Goal: Transaction & Acquisition: Purchase product/service

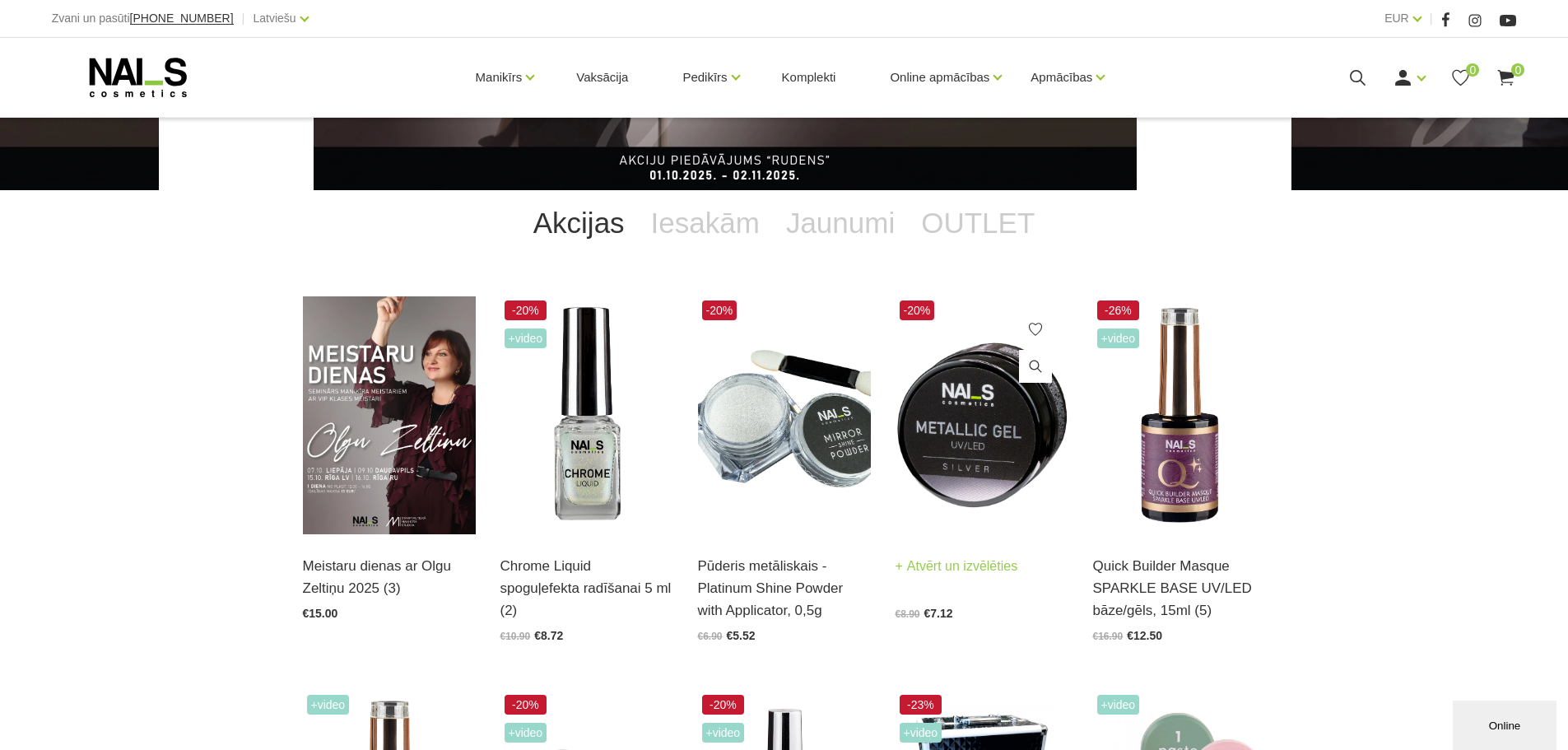
scroll to position [329, 0]
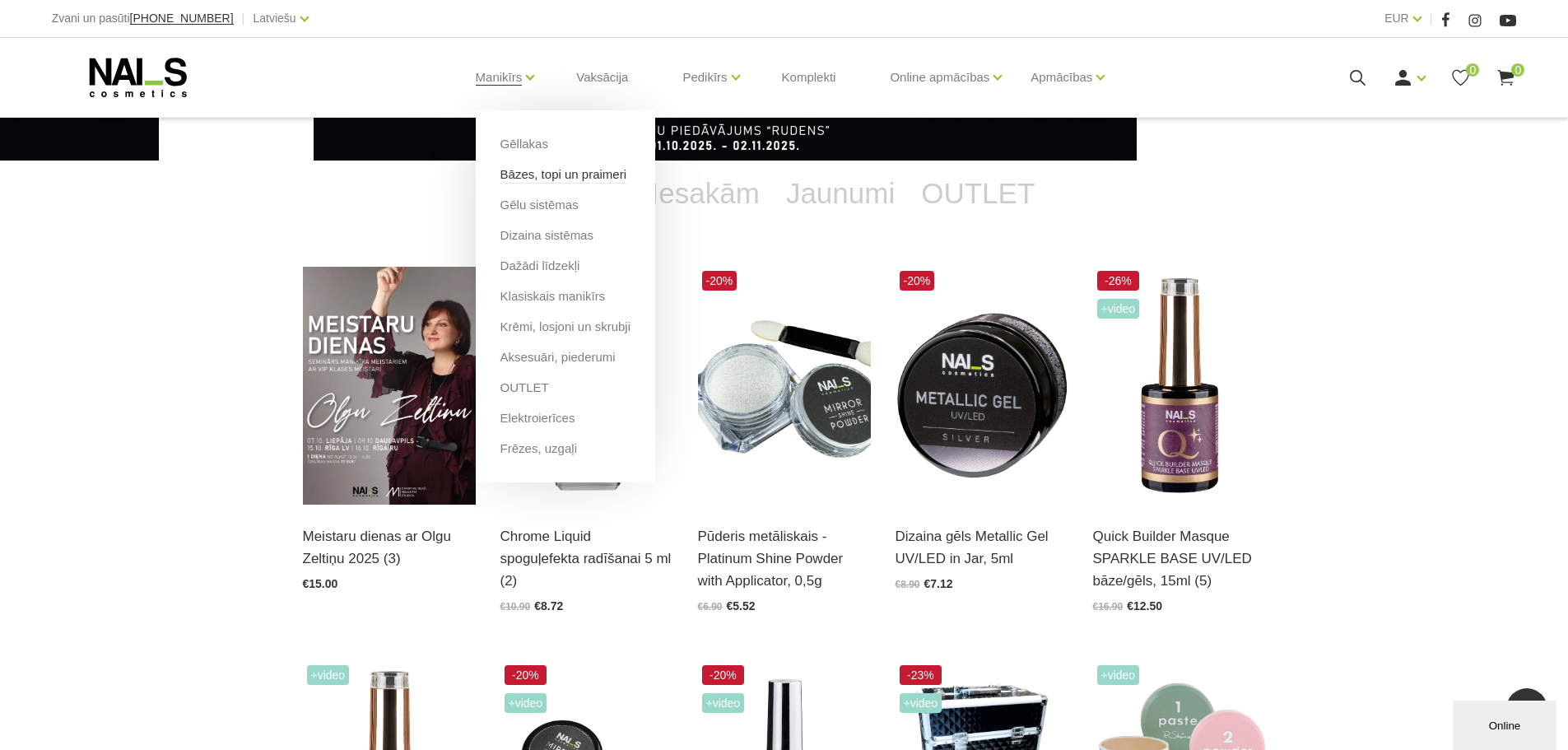
click at [540, 174] on link "Bāzes, topi un praimeri" at bounding box center [564, 174] width 126 height 18
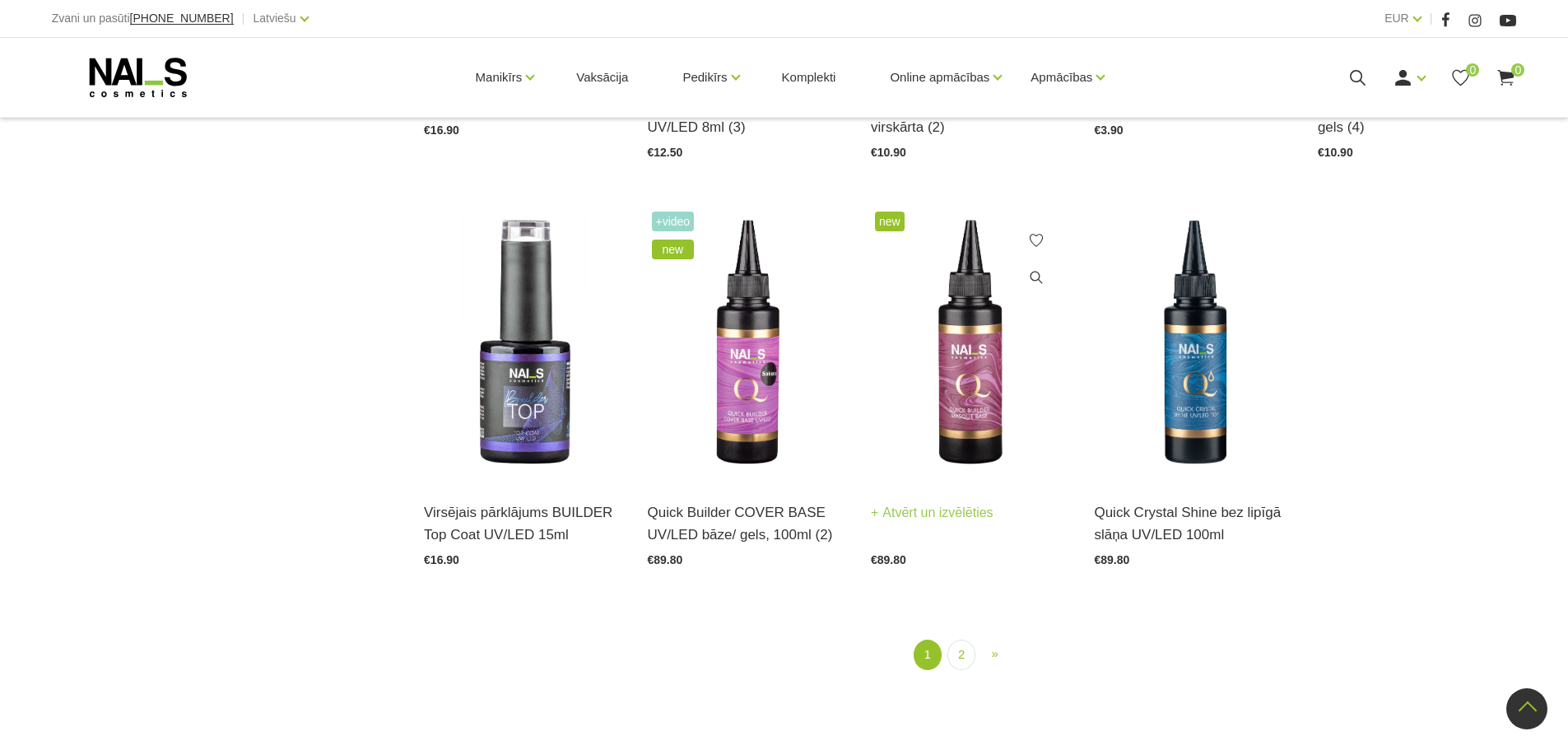
scroll to position [1976, 0]
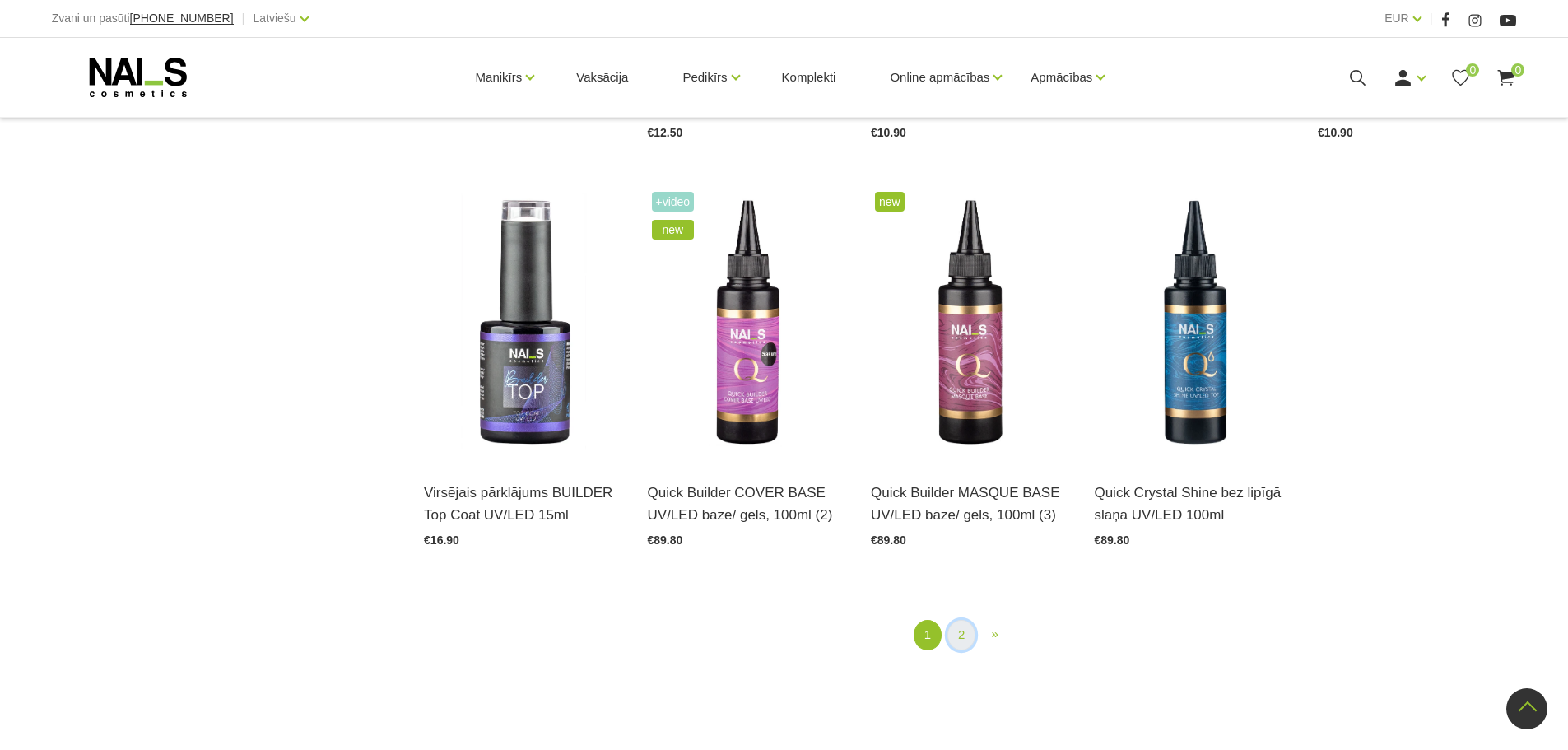
click at [966, 639] on link "2" at bounding box center [961, 635] width 28 height 30
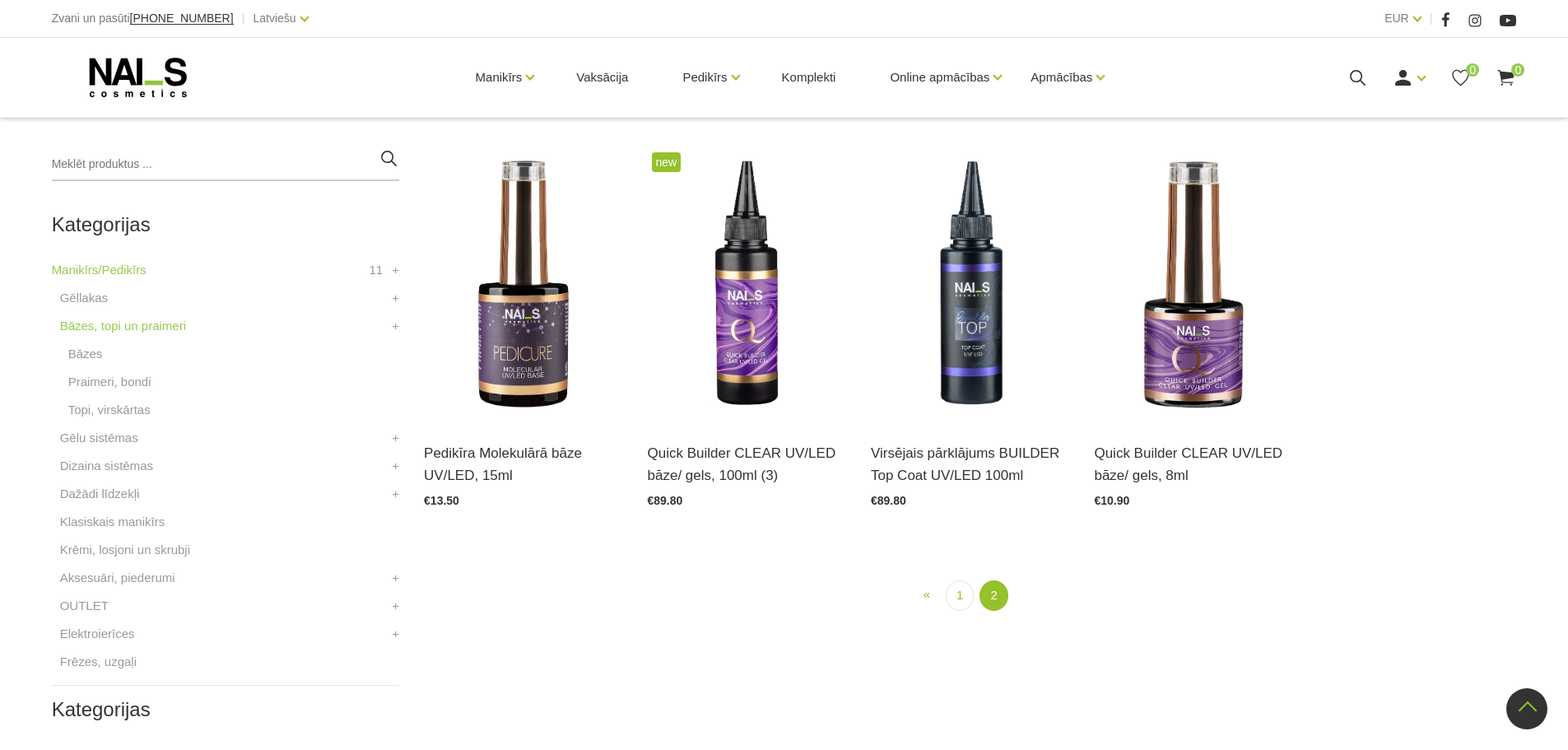
scroll to position [336, 0]
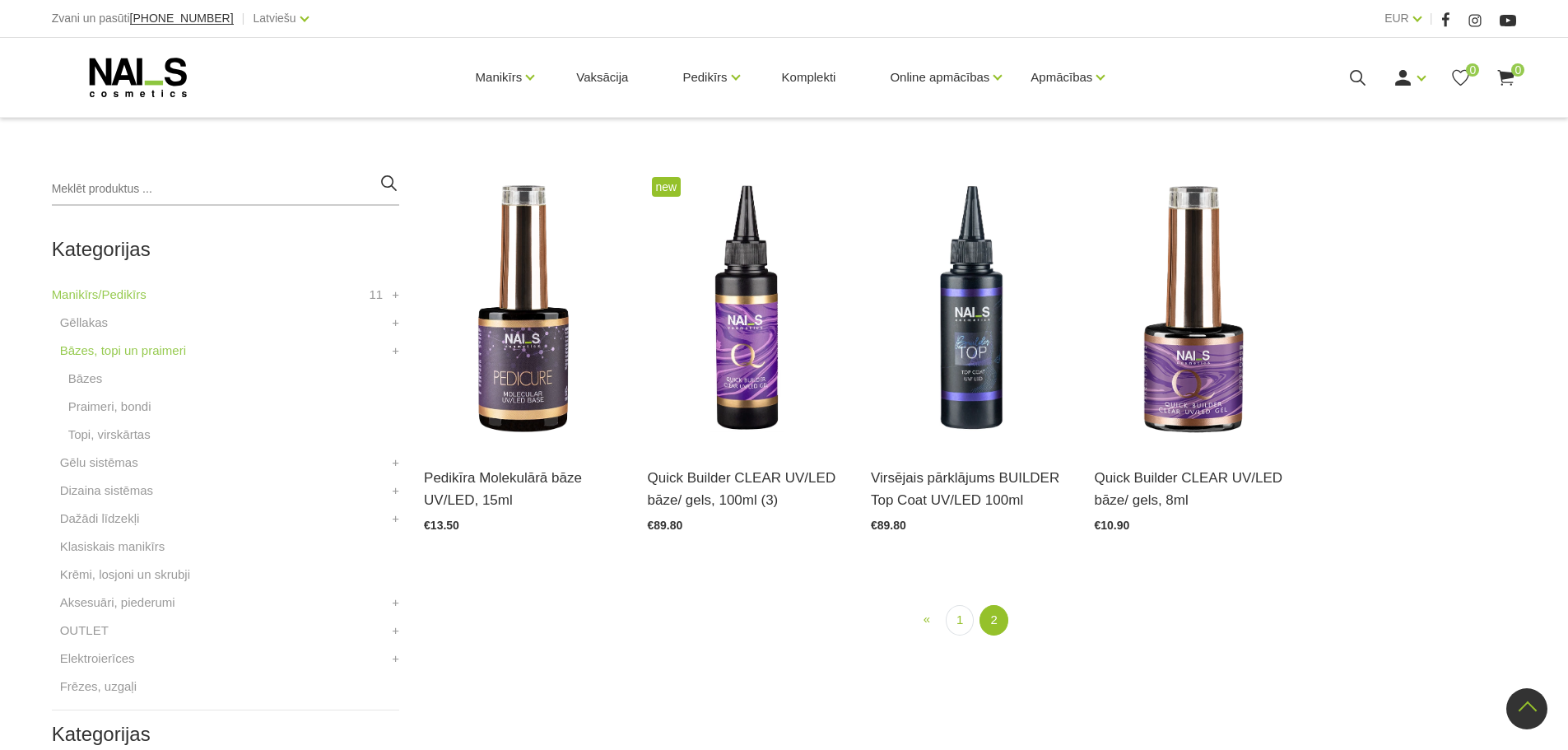
click at [95, 389] on li "Bāzes" at bounding box center [229, 383] width 339 height 28
click at [89, 384] on link "Bāzes" at bounding box center [85, 378] width 35 height 20
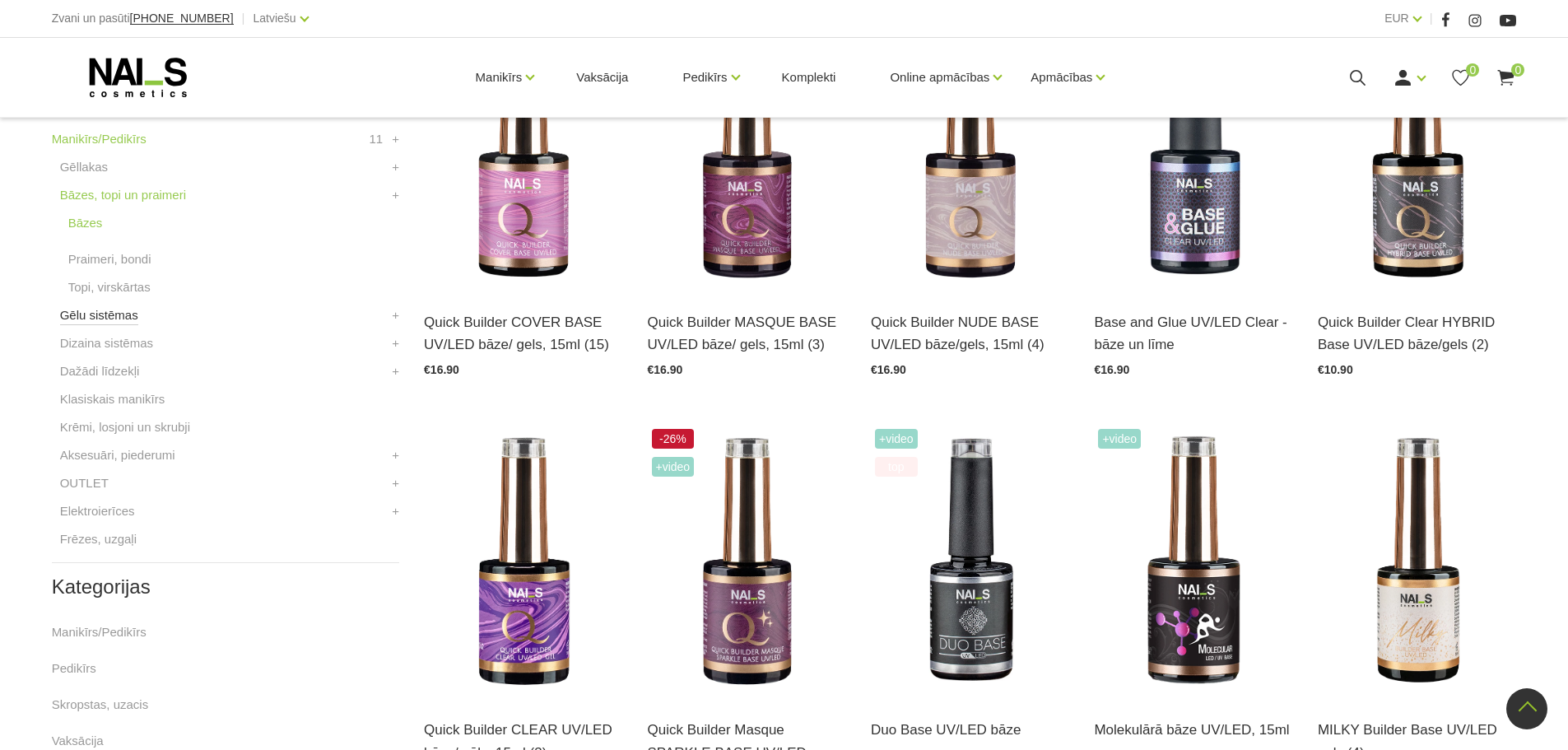
scroll to position [494, 0]
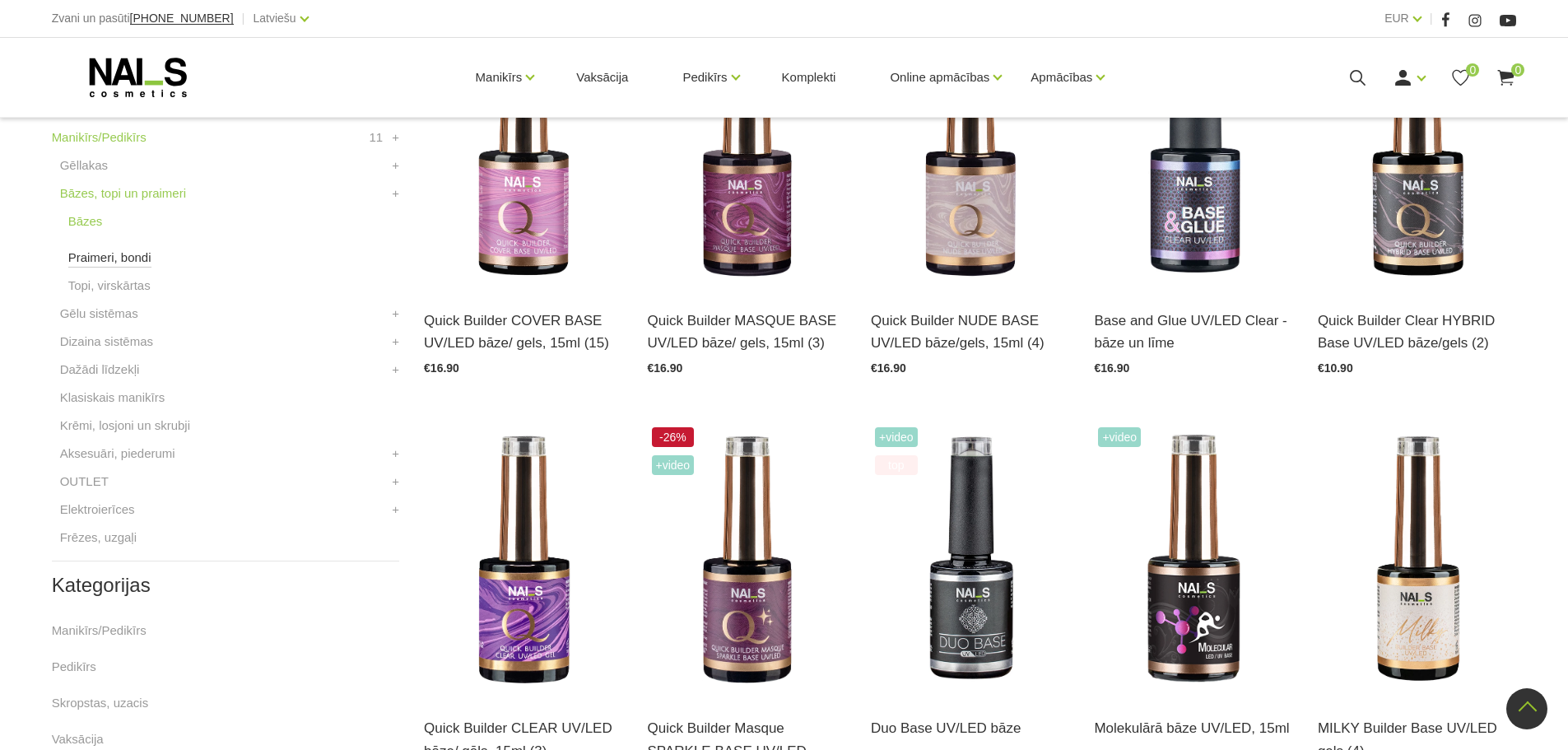
click at [97, 257] on link "Praimeri, bondi" at bounding box center [110, 258] width 83 height 20
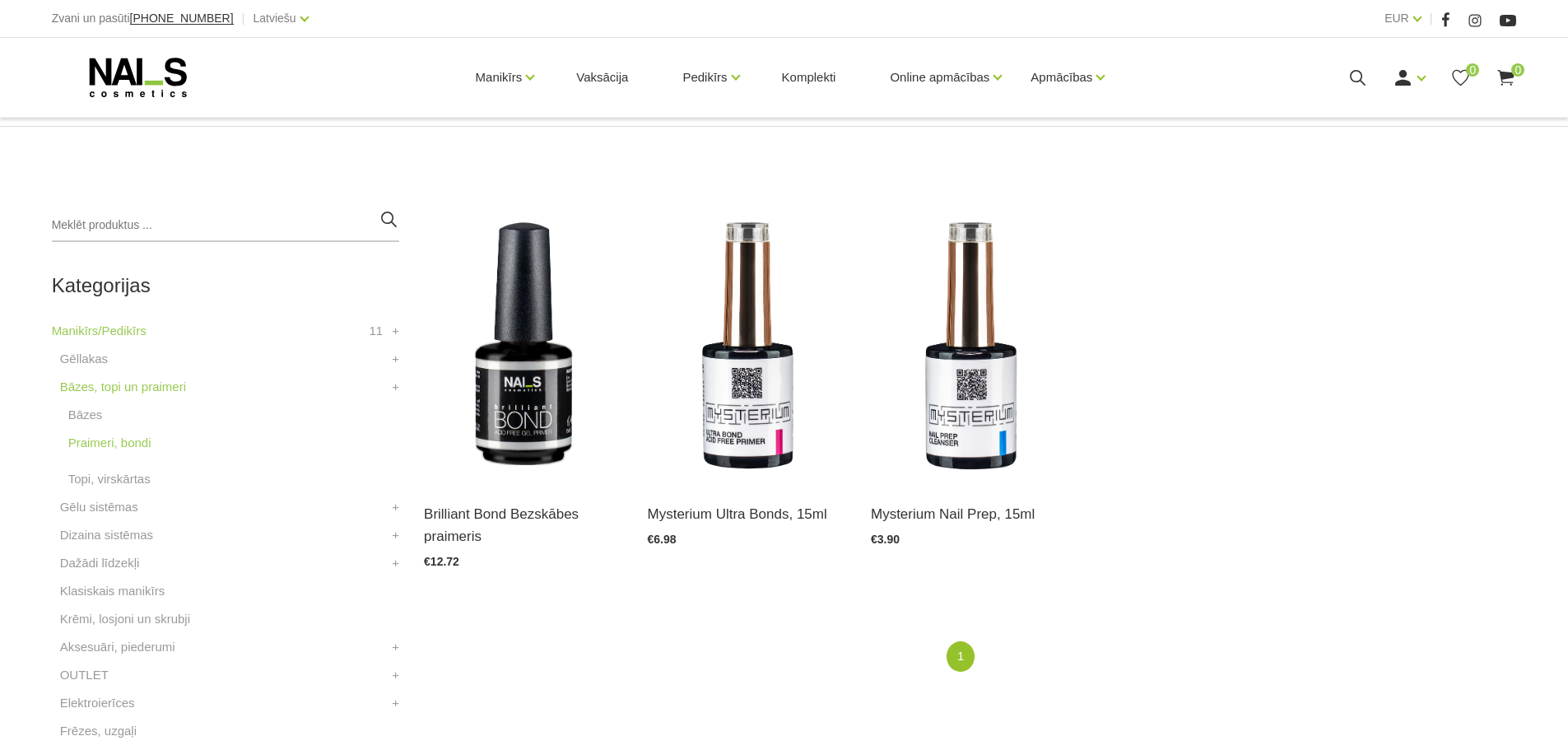
scroll to position [329, 0]
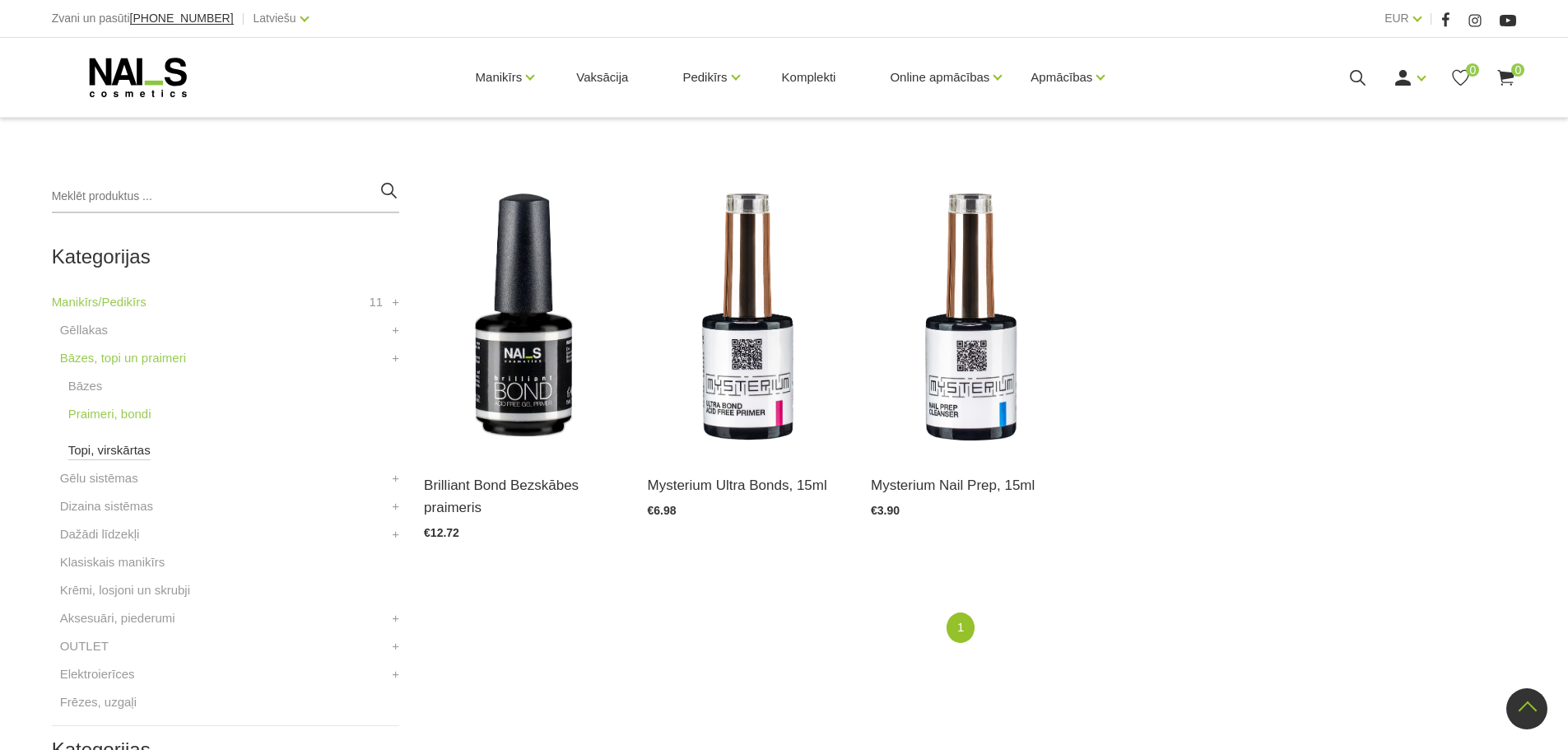
click at [120, 453] on link "Topi, virskārtas" at bounding box center [110, 450] width 83 height 20
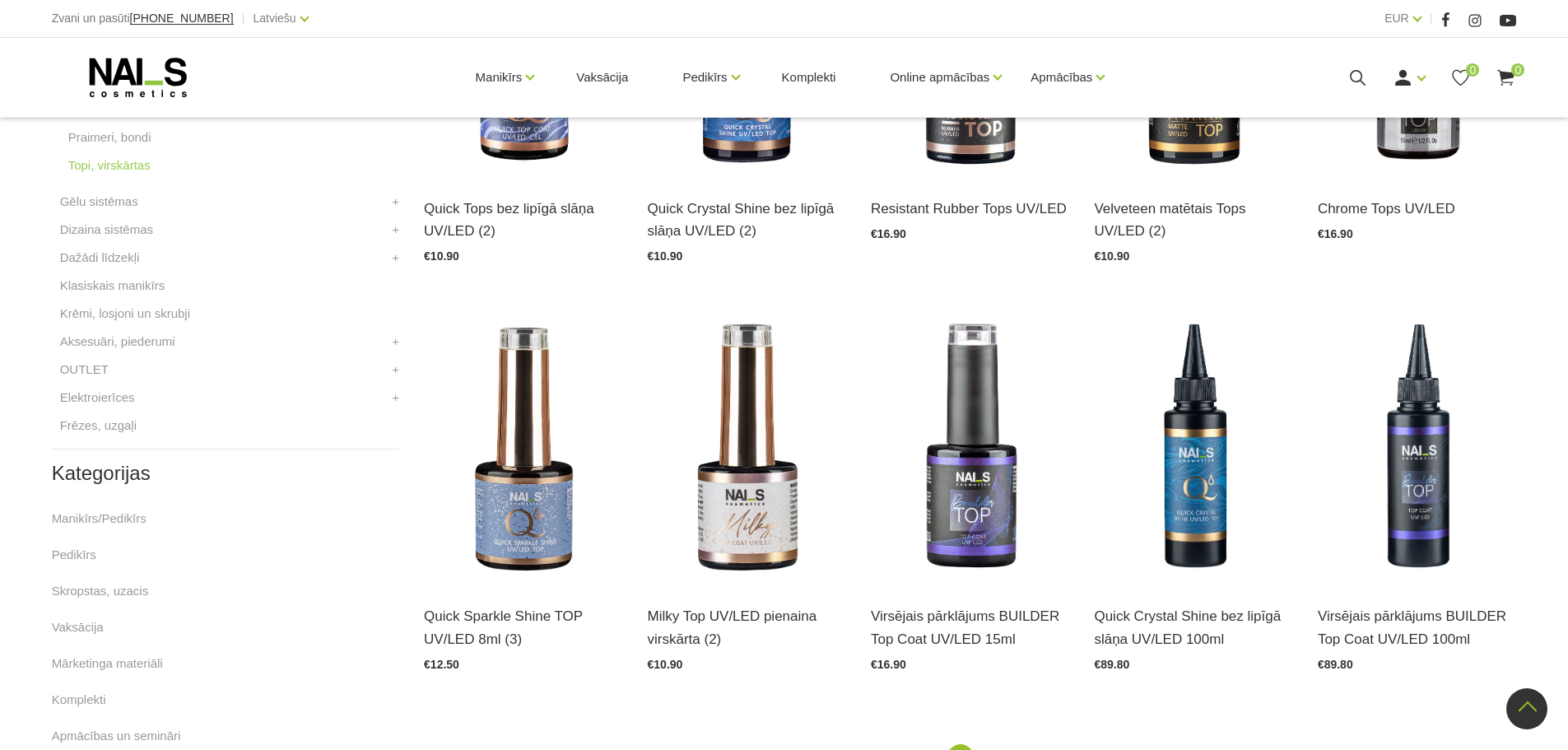
scroll to position [576, 0]
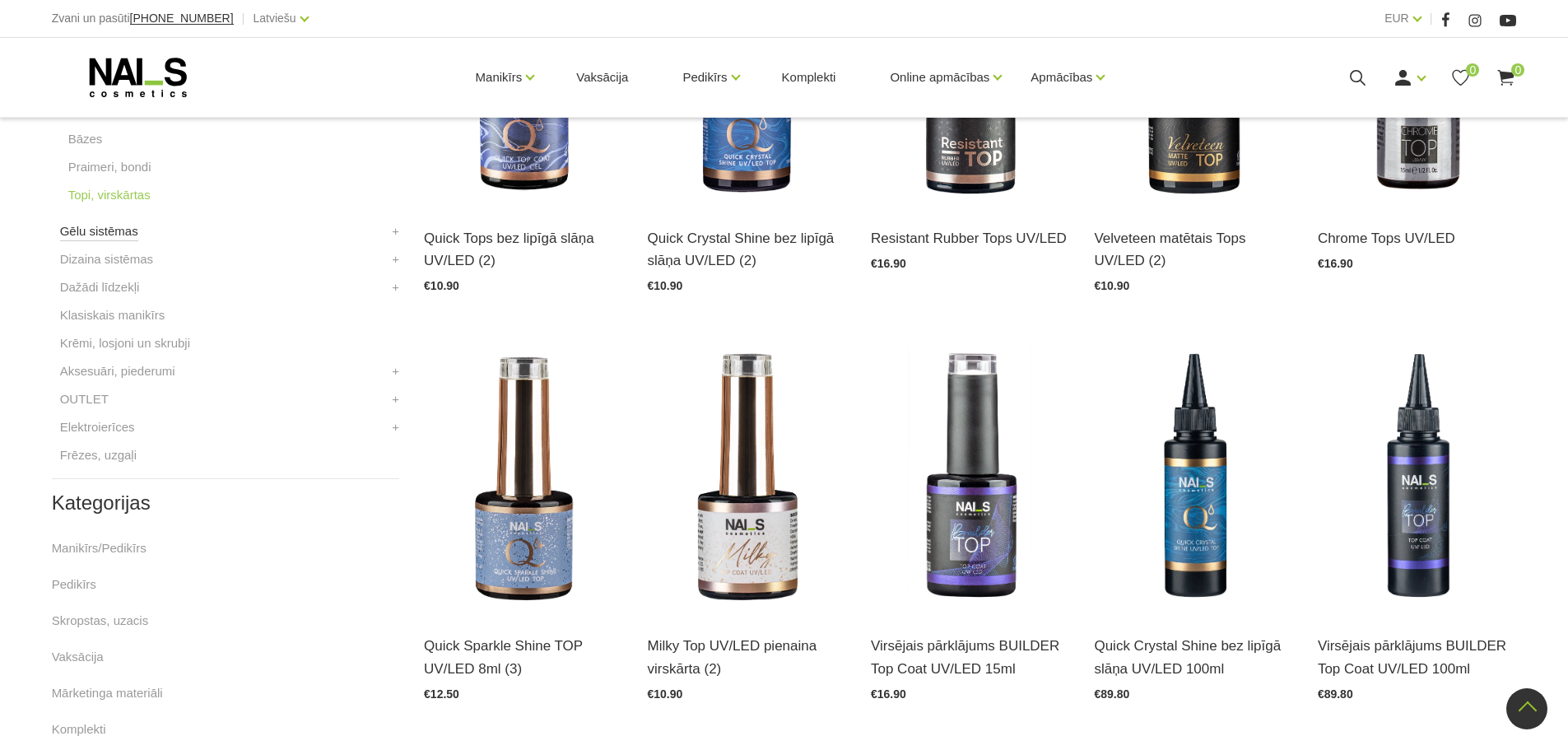
click at [124, 236] on link "Gēlu sistēmas" at bounding box center [99, 231] width 78 height 20
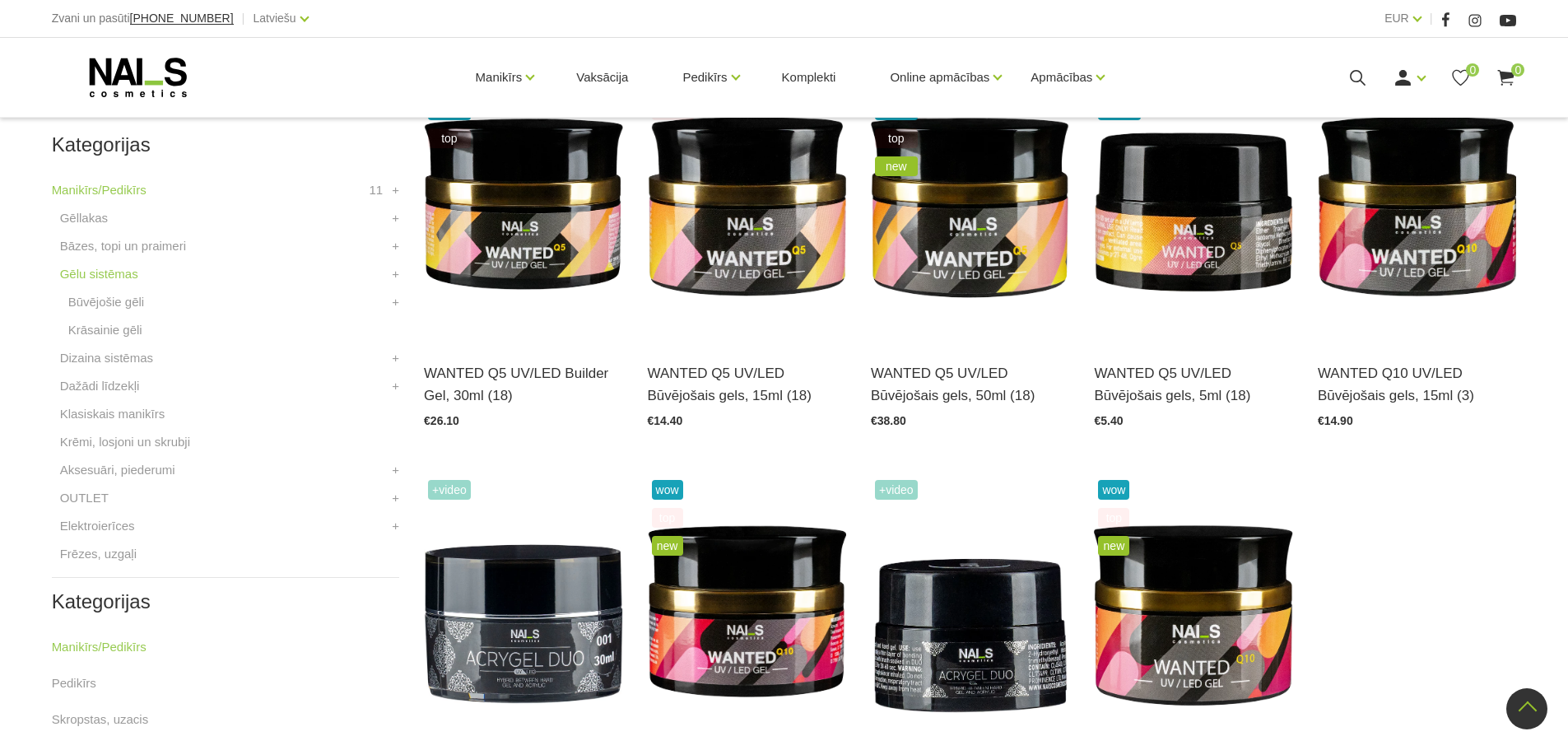
scroll to position [412, 0]
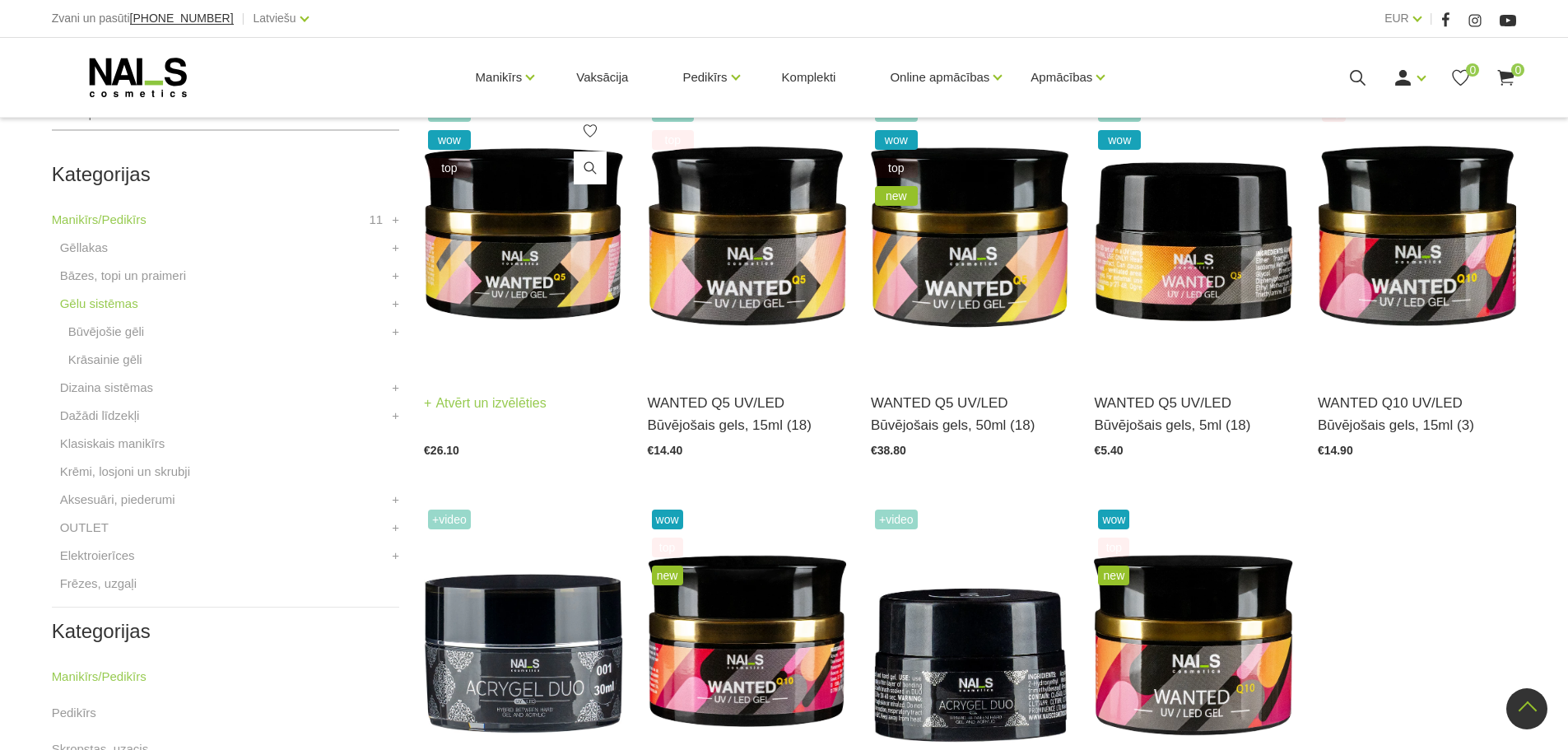
click at [501, 294] on img at bounding box center [522, 234] width 198 height 273
click at [111, 355] on link "Krāsainie gēli" at bounding box center [105, 359] width 74 height 20
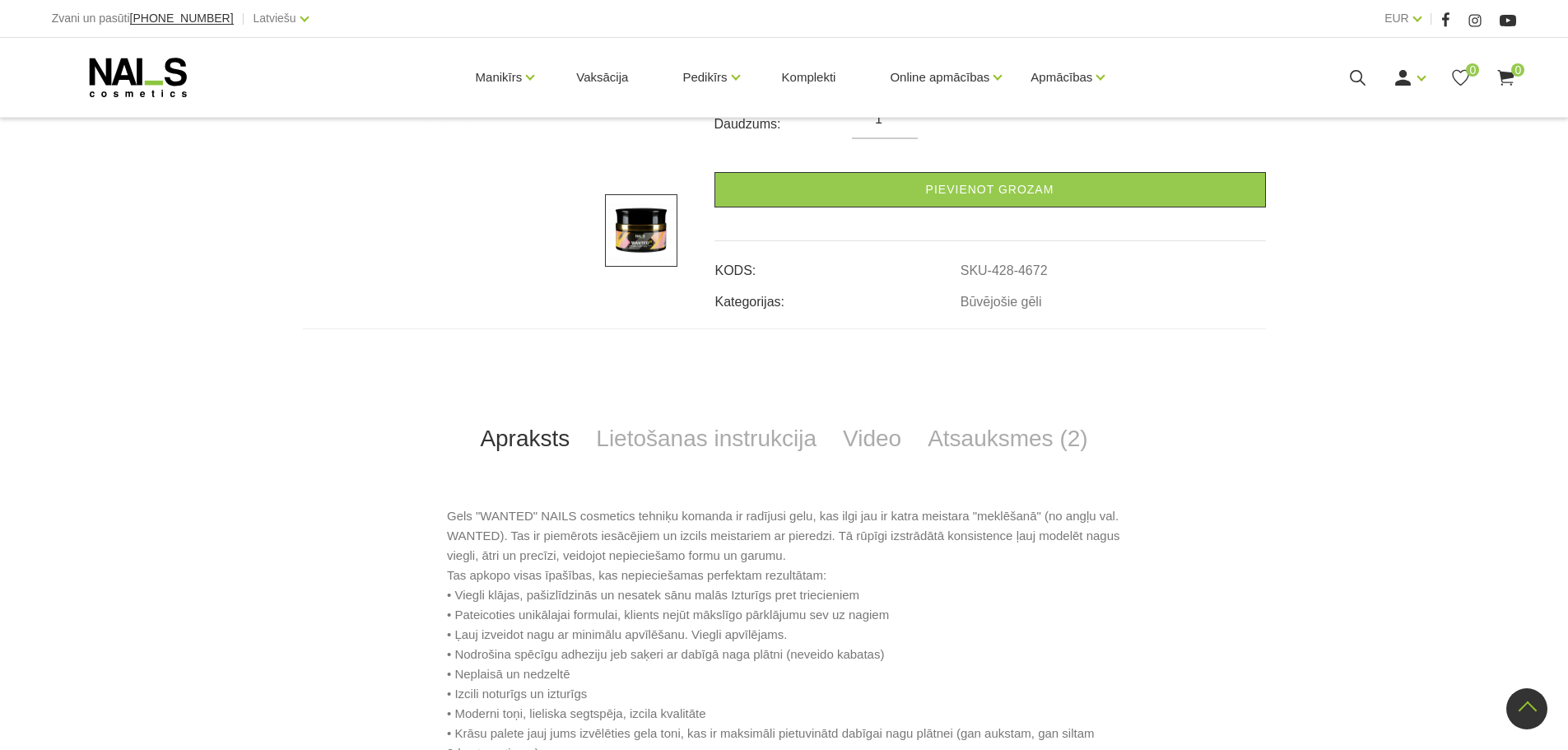
scroll to position [576, 0]
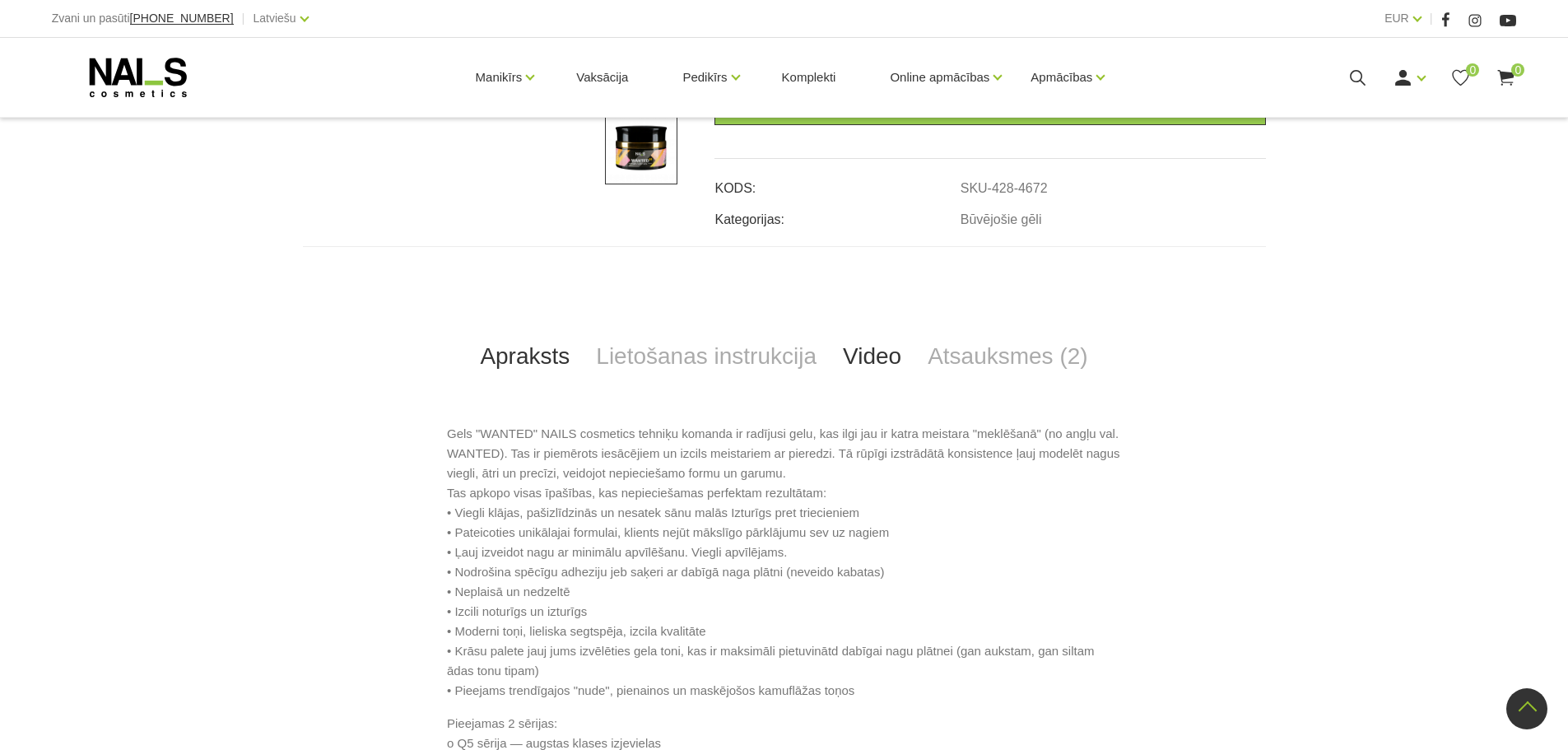
click at [885, 368] on link "Video" at bounding box center [872, 356] width 85 height 55
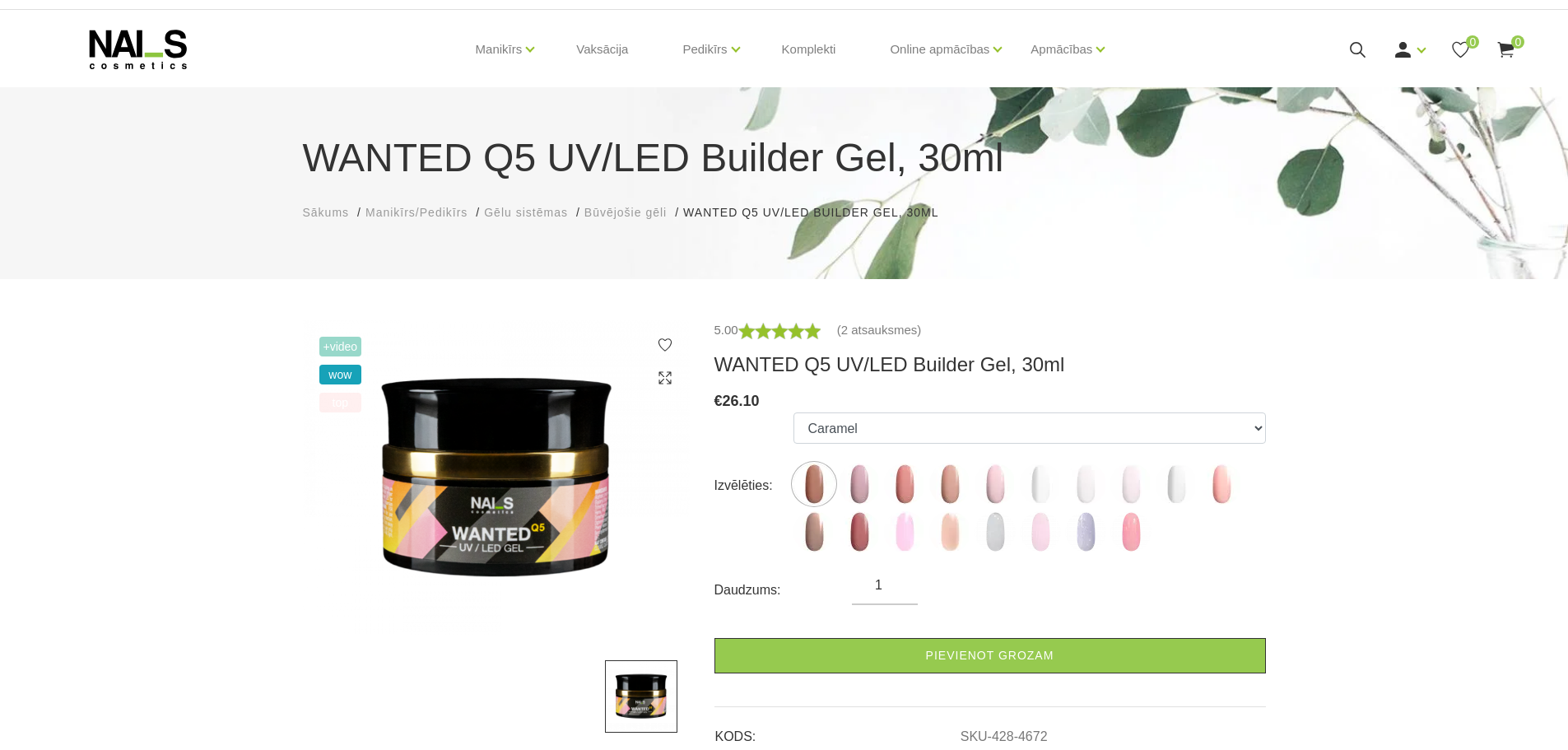
scroll to position [0, 0]
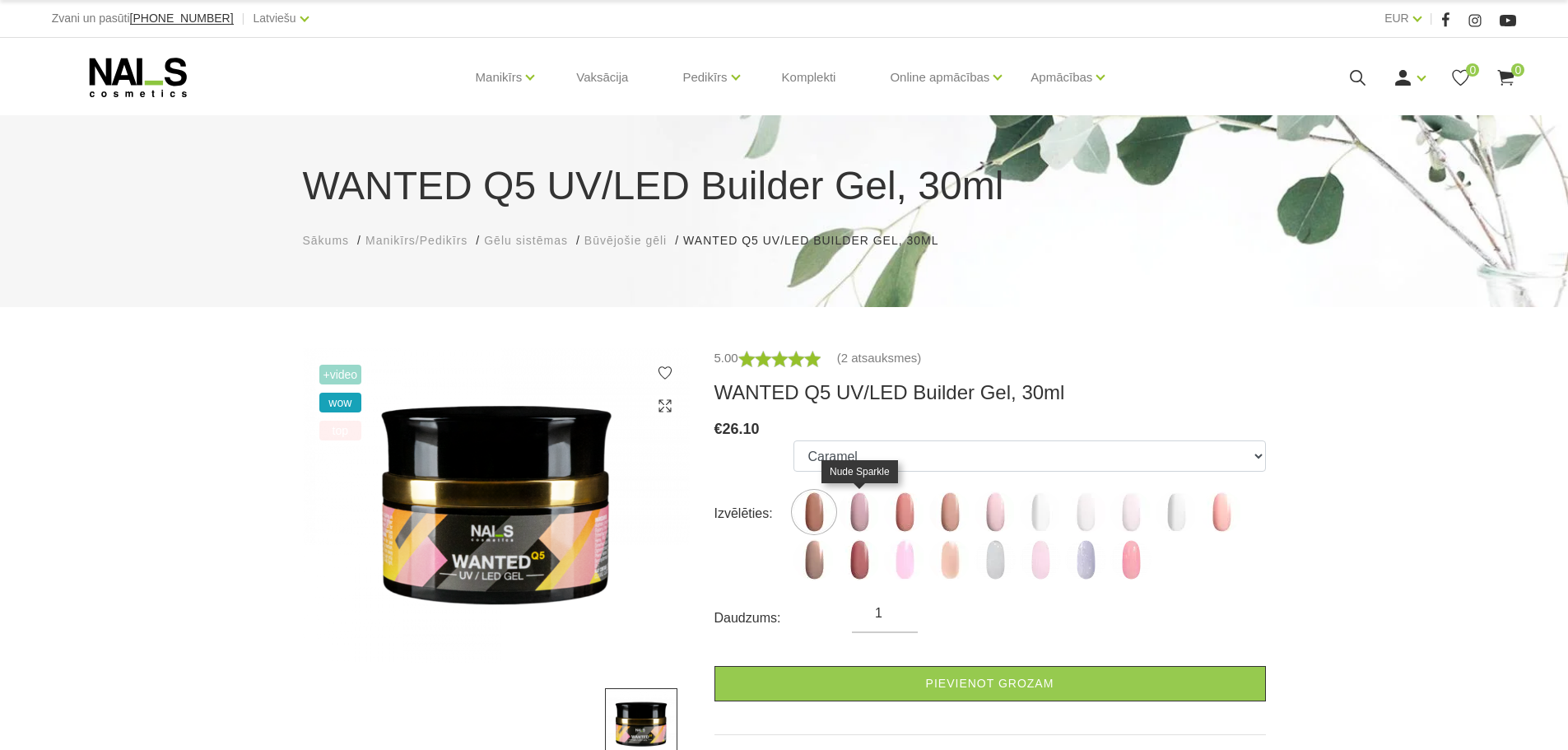
drag, startPoint x: 847, startPoint y: 504, endPoint x: 839, endPoint y: 492, distance: 14.4
click at [848, 505] on img at bounding box center [860, 512] width 41 height 41
select select "4673"
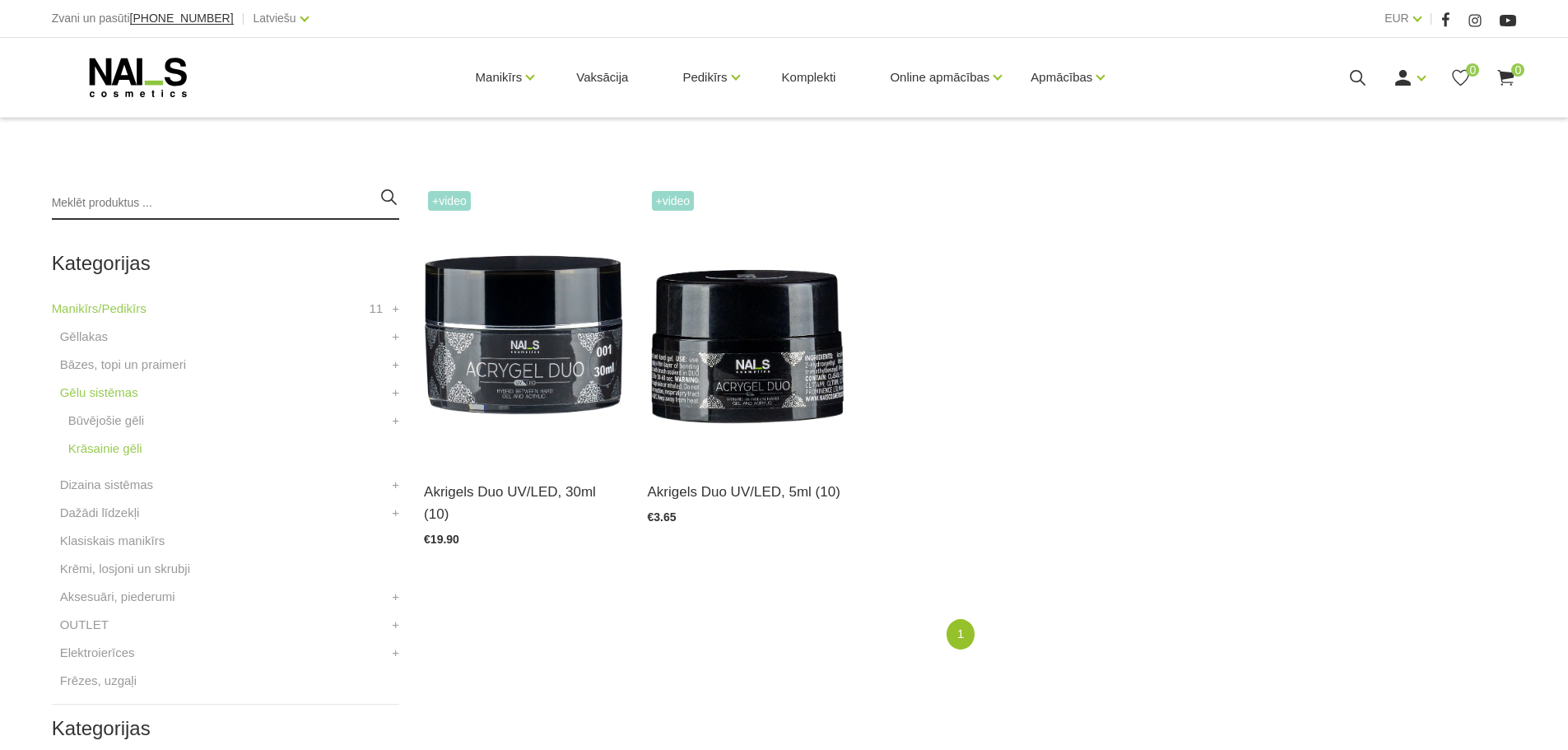
scroll to position [329, 0]
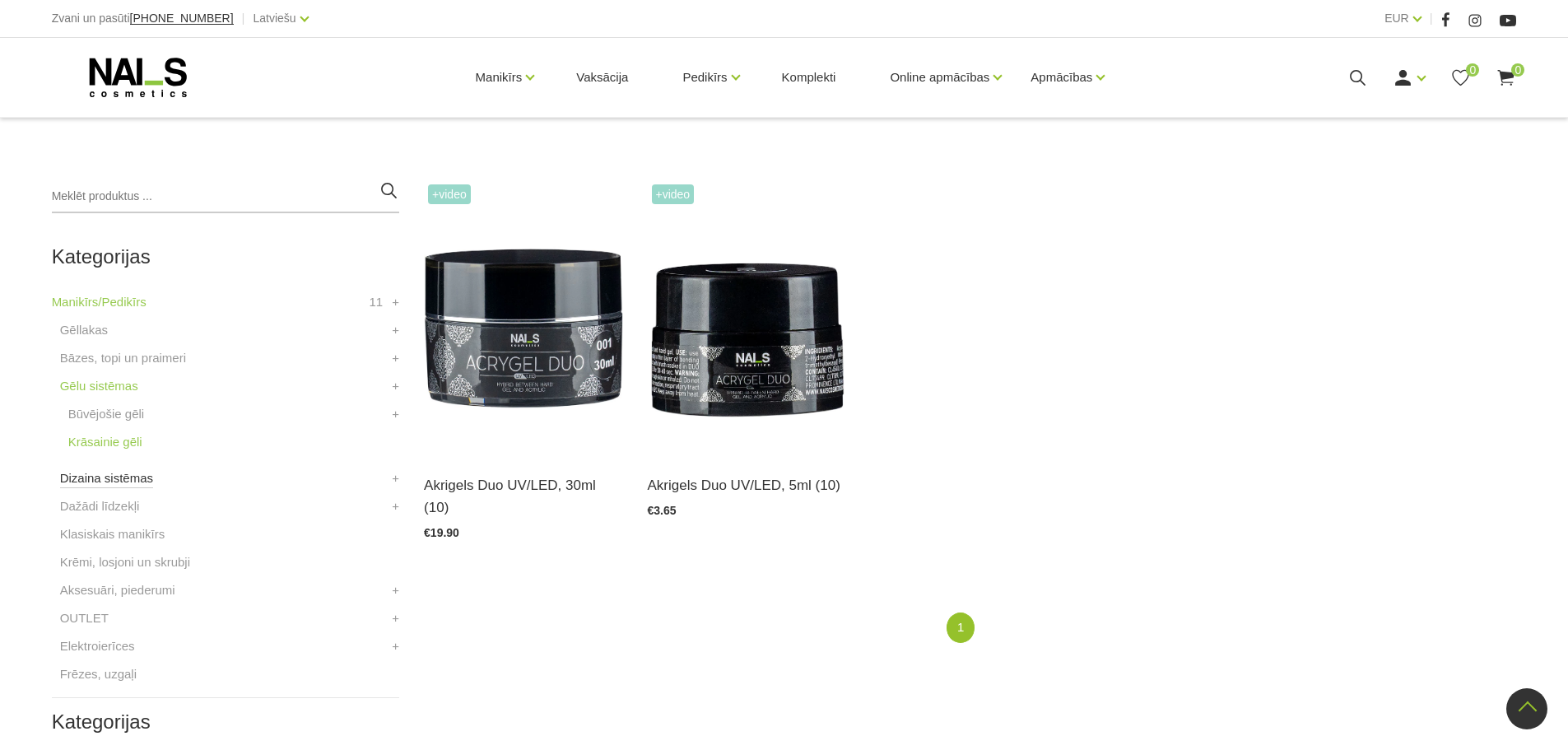
click at [102, 474] on link "Dizaina sistēmas" at bounding box center [106, 477] width 93 height 20
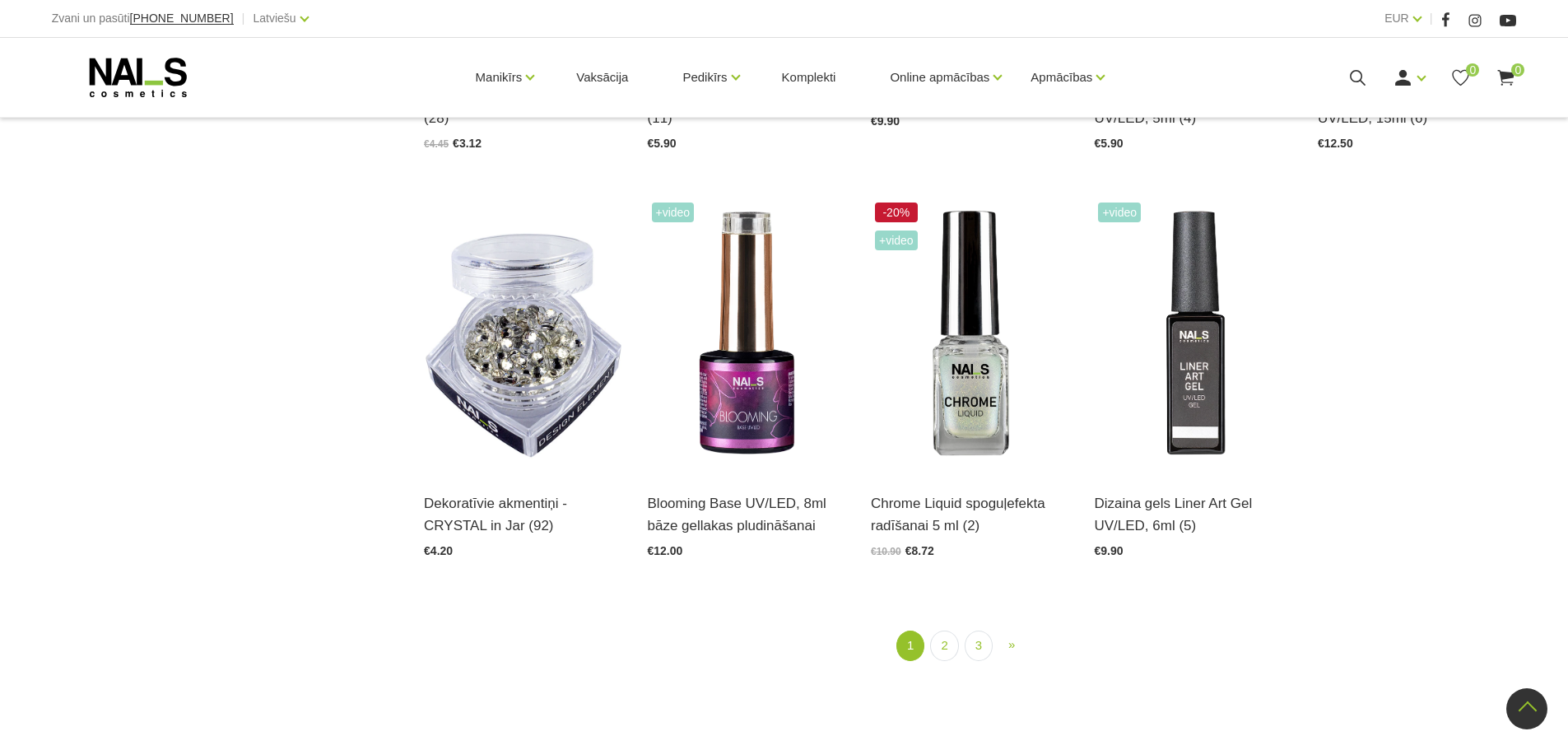
scroll to position [1894, 0]
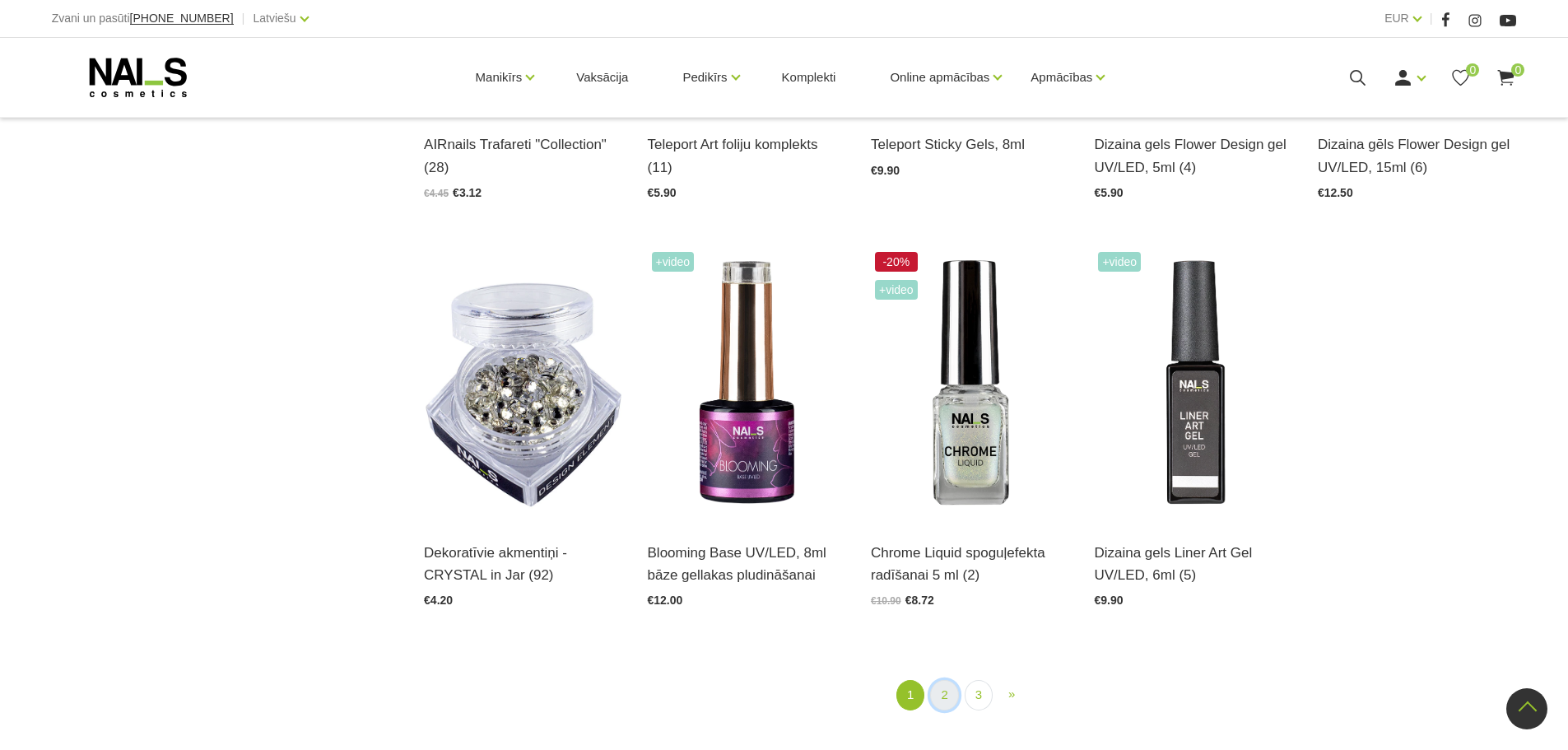
click at [952, 698] on link "2" at bounding box center [944, 695] width 28 height 30
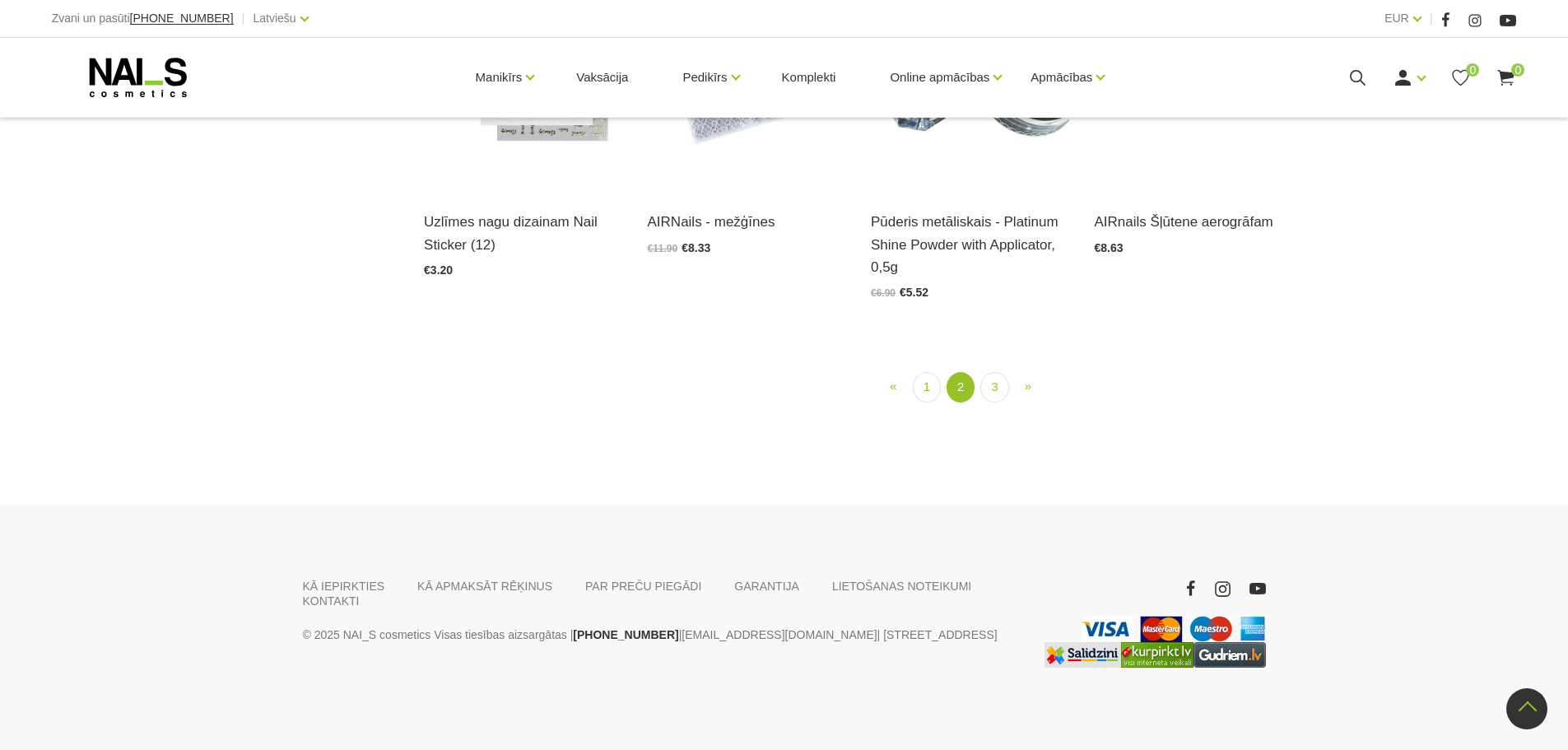
scroll to position [1983, 0]
click at [996, 402] on link "3" at bounding box center [994, 387] width 28 height 30
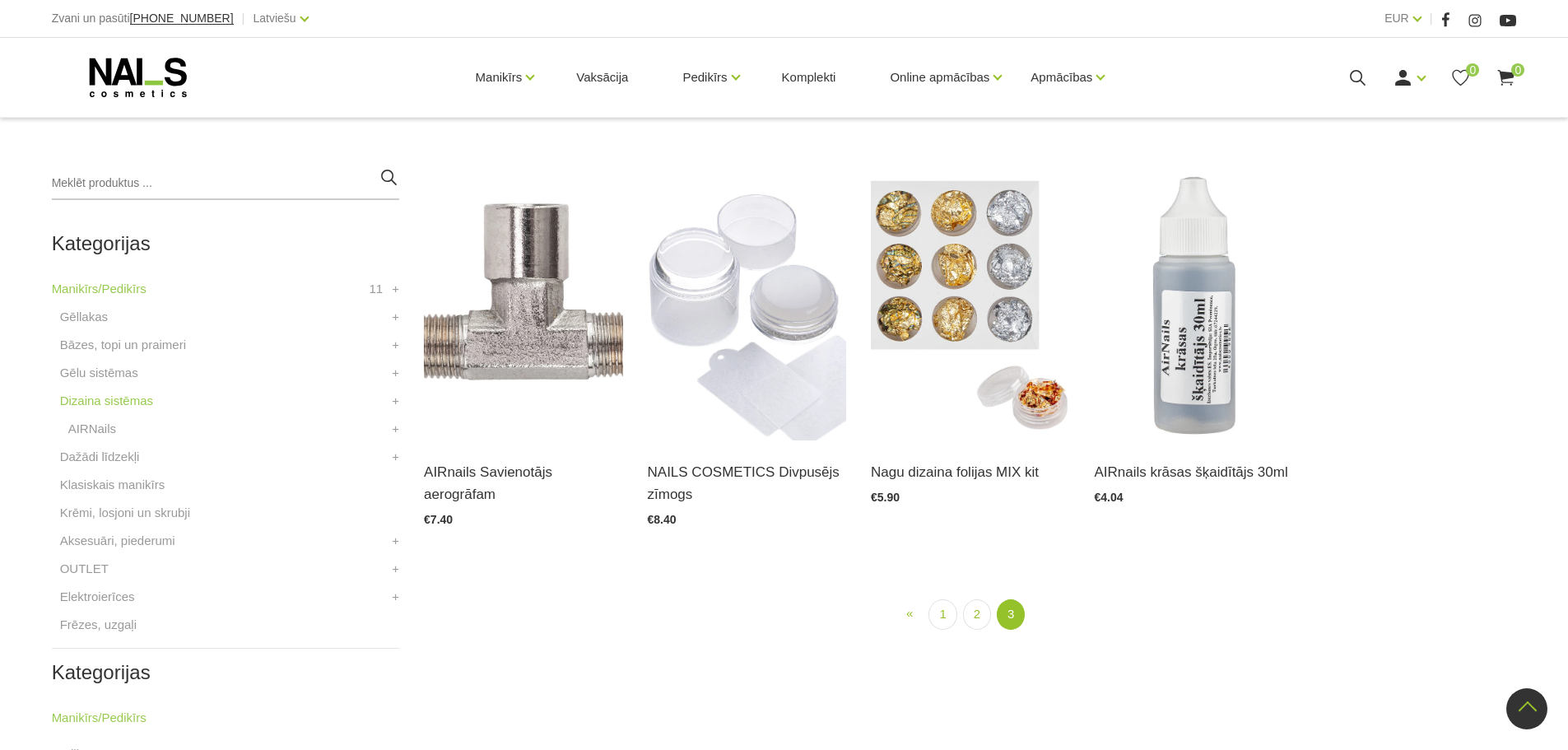
scroll to position [336, 0]
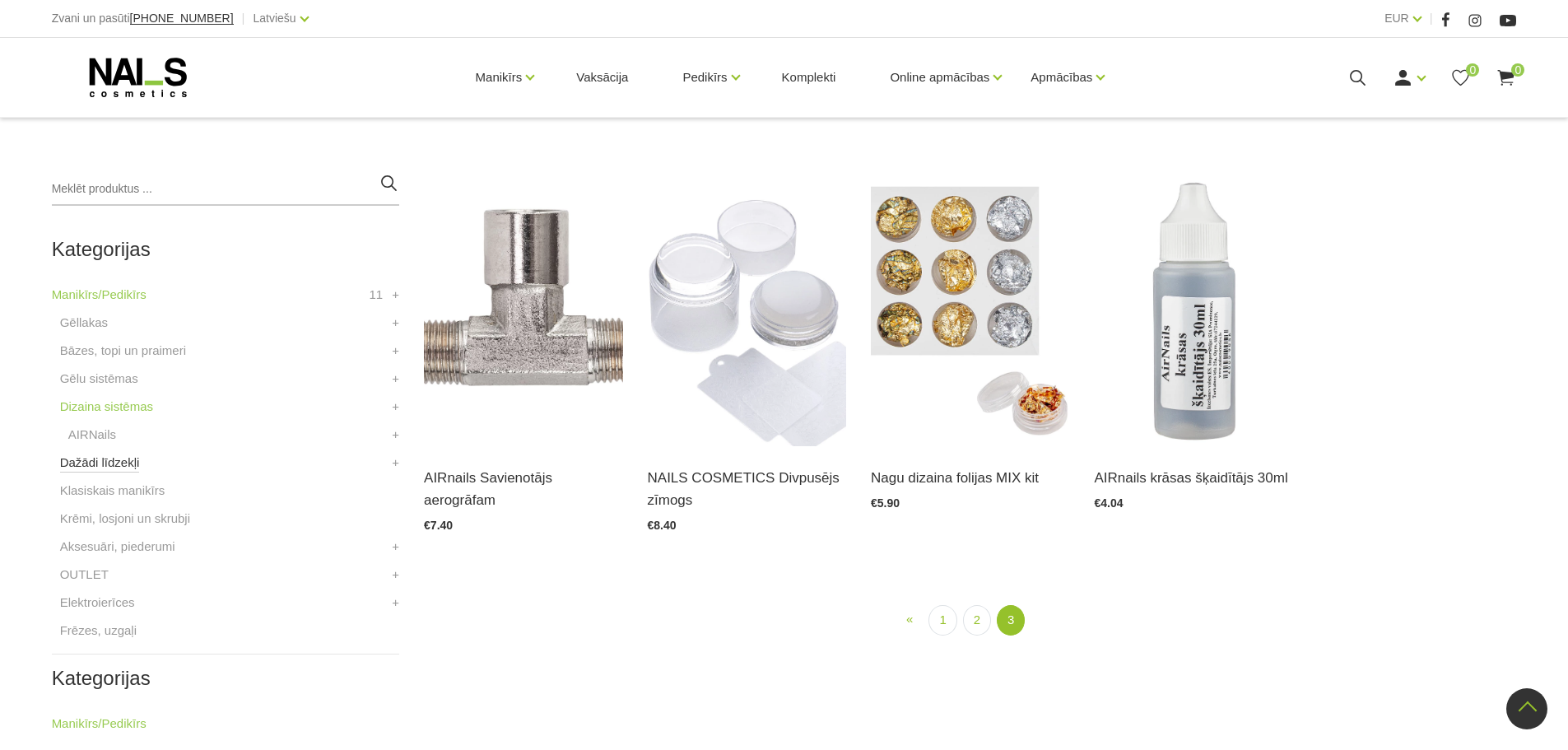
click at [122, 457] on link "Dažādi līdzekļi" at bounding box center [100, 462] width 80 height 20
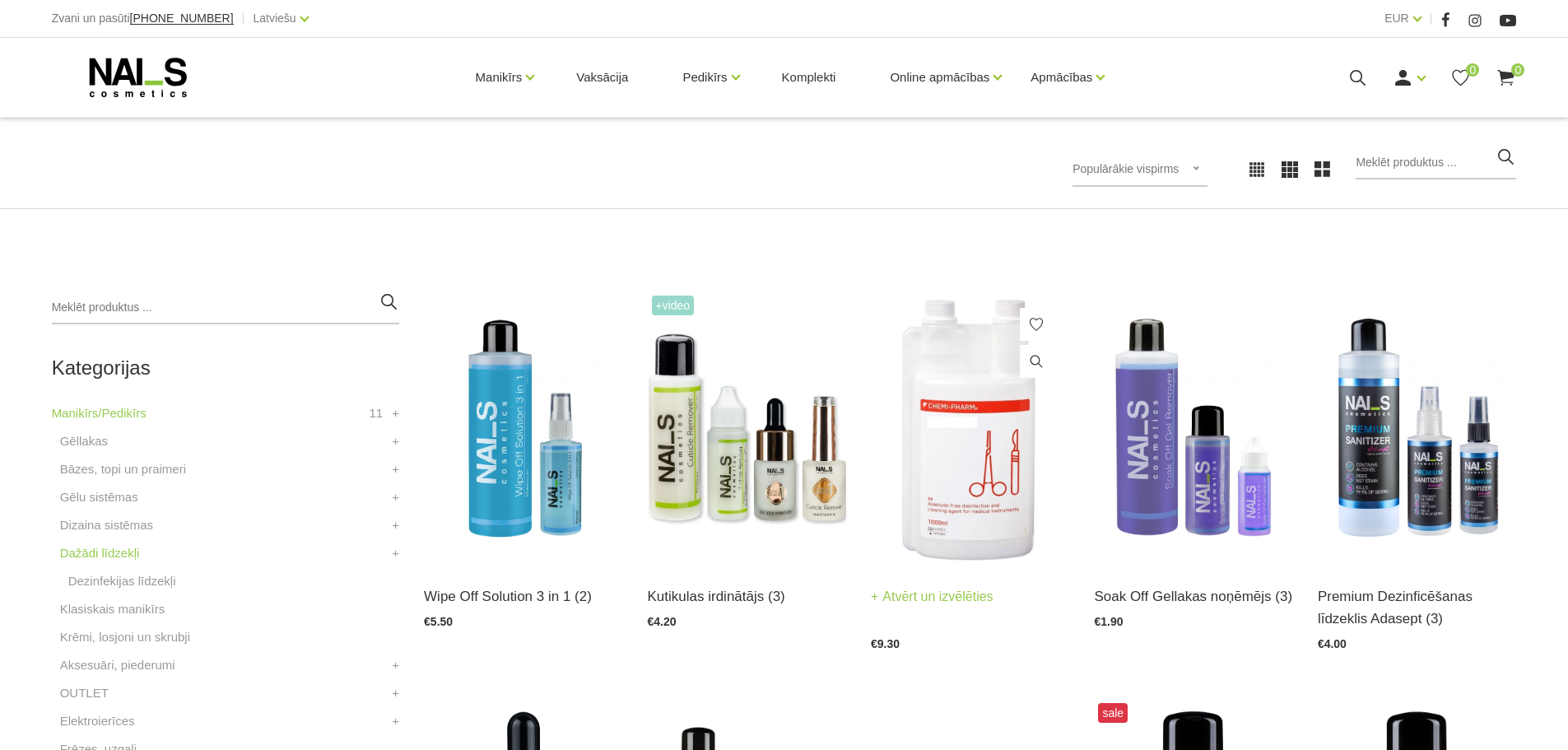
scroll to position [247, 0]
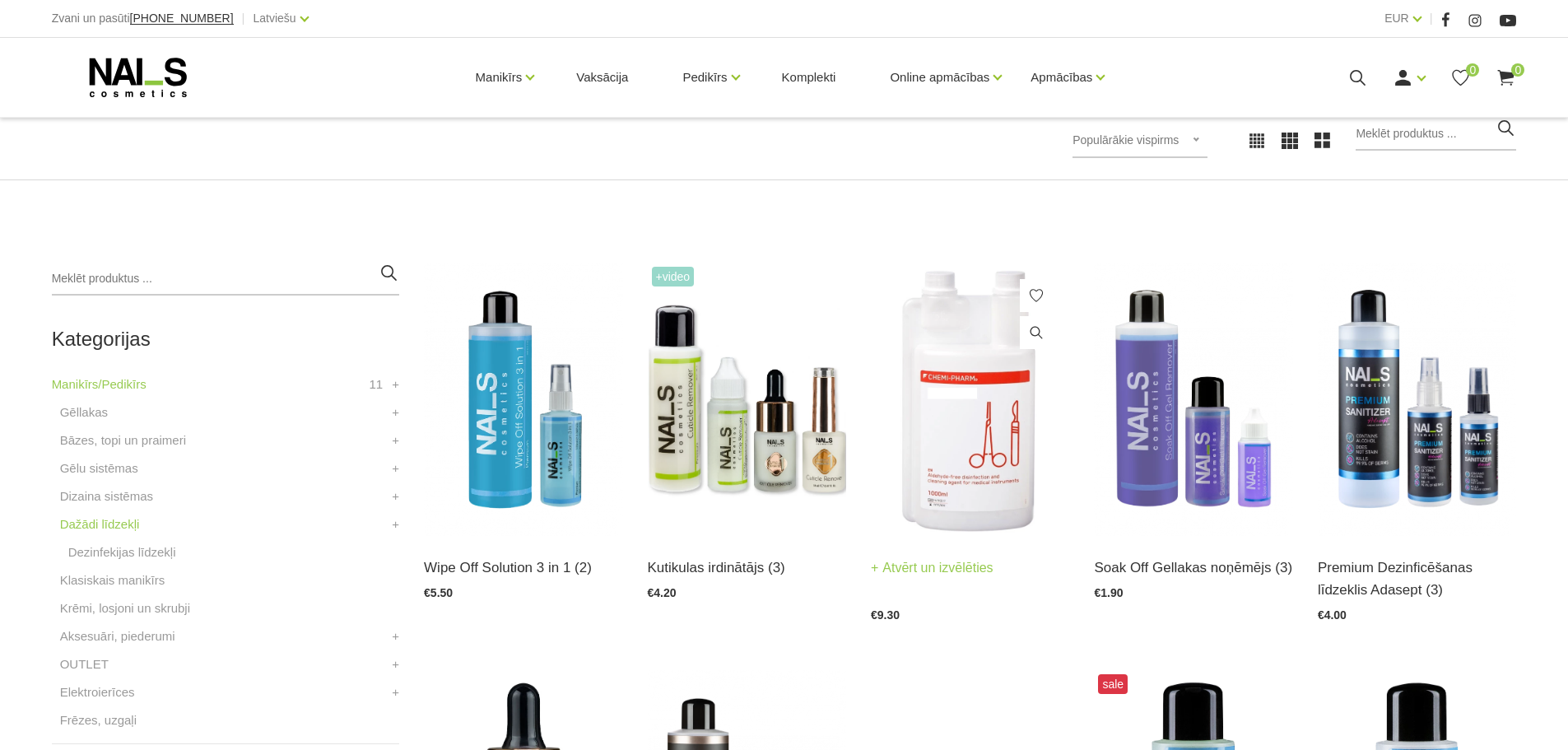
click at [965, 569] on link "Atvērt un izvēlēties" at bounding box center [932, 568] width 123 height 23
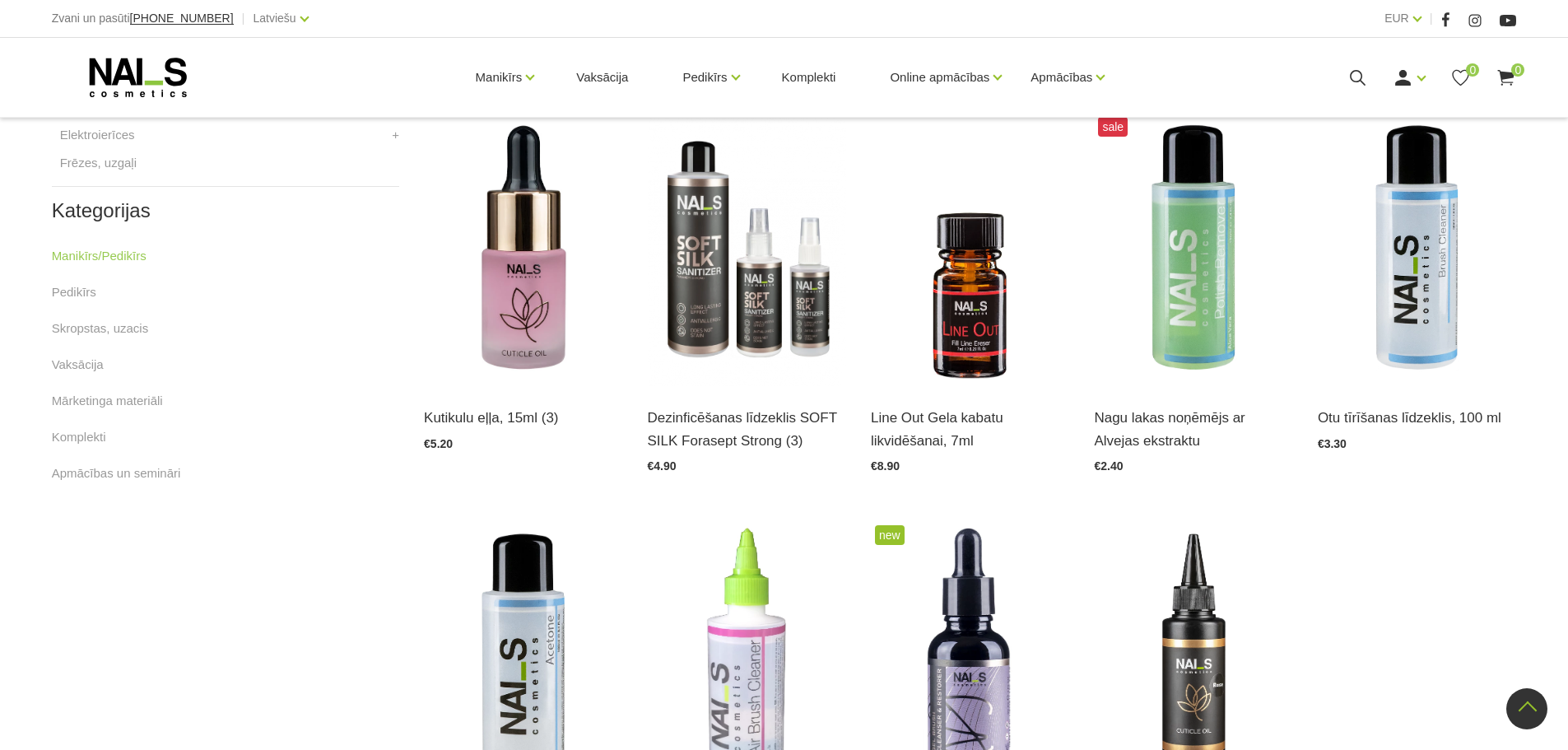
scroll to position [741, 0]
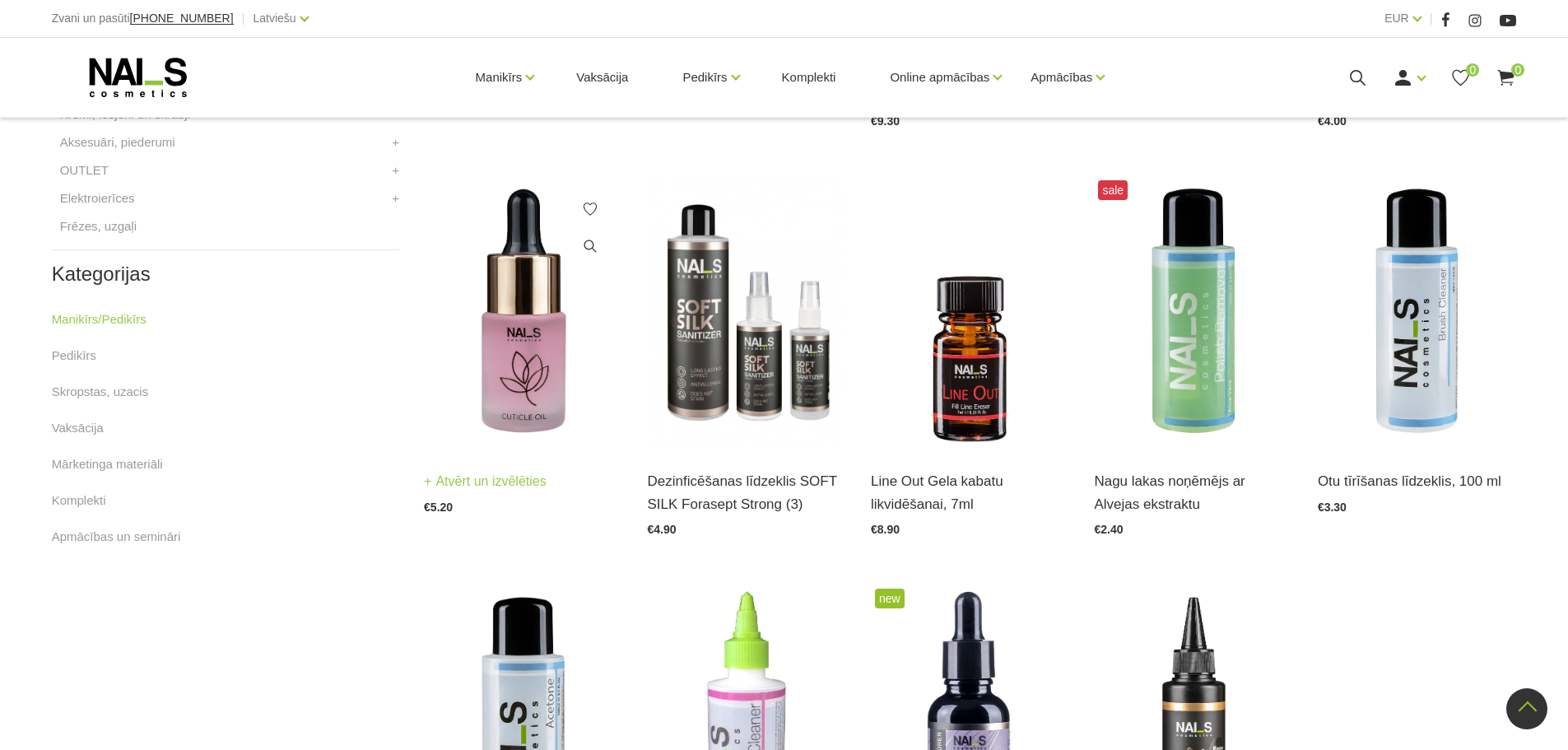
click at [510, 421] on img at bounding box center [522, 312] width 198 height 273
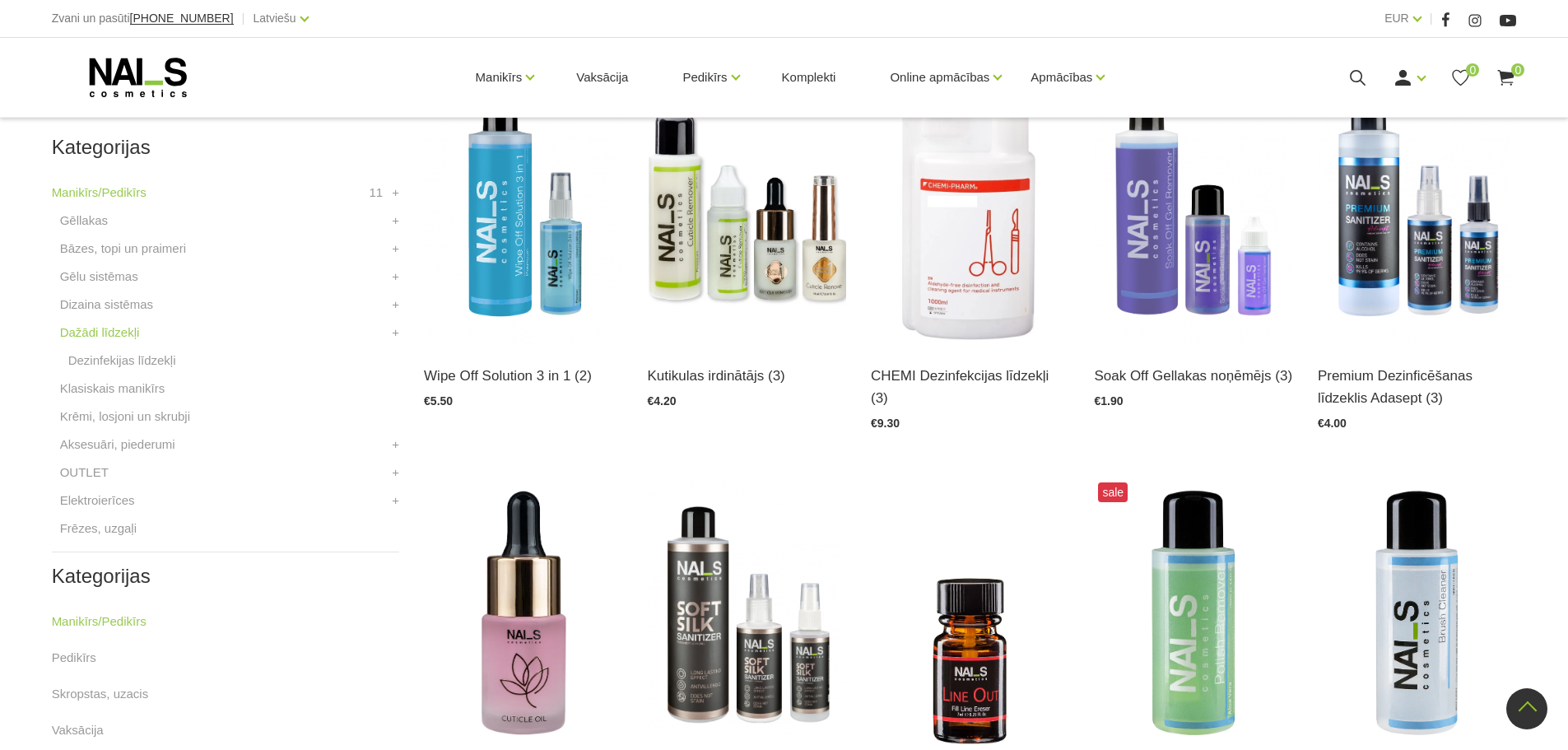
scroll to position [412, 0]
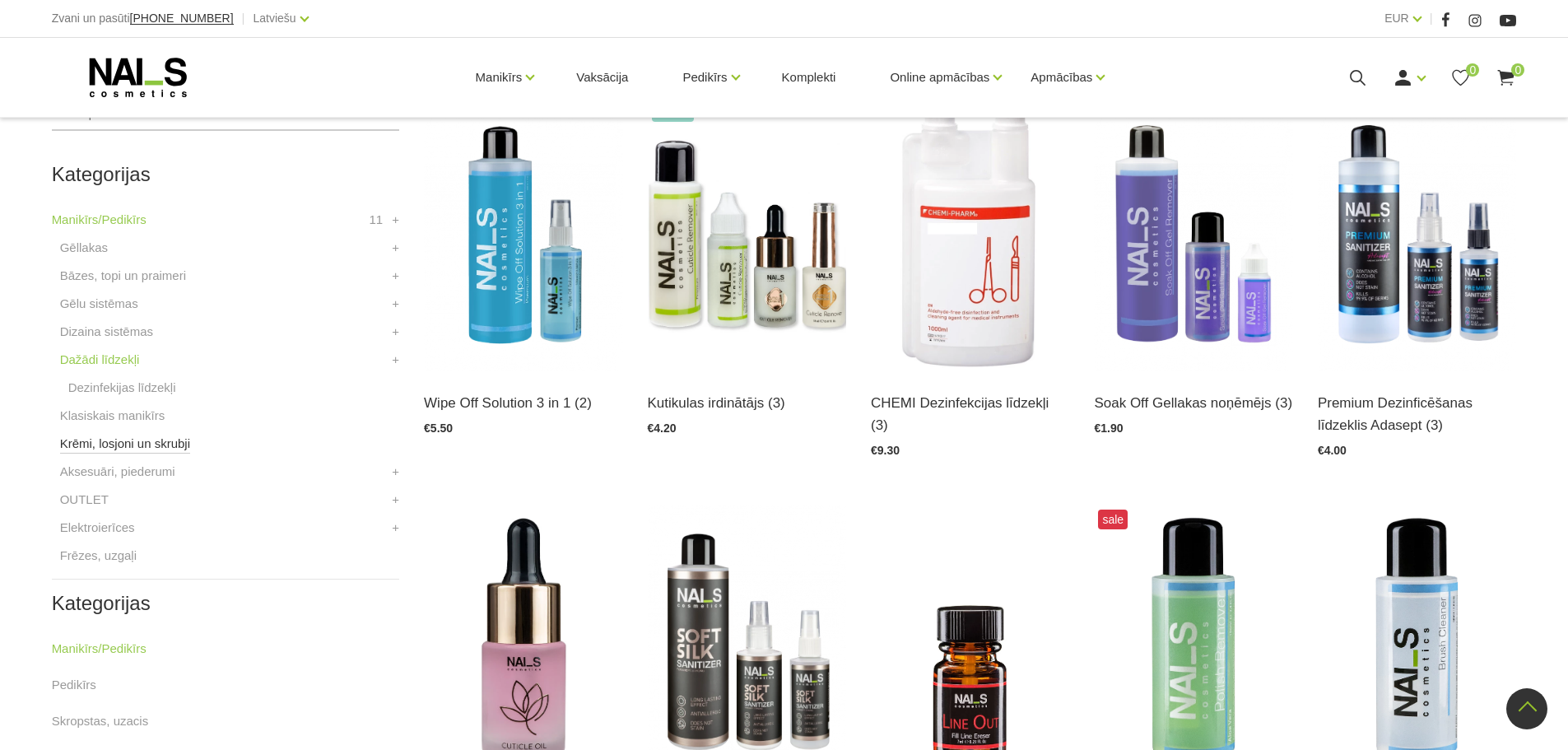
click at [147, 448] on link "Krēmi, losjoni un skrubji" at bounding box center [125, 444] width 130 height 20
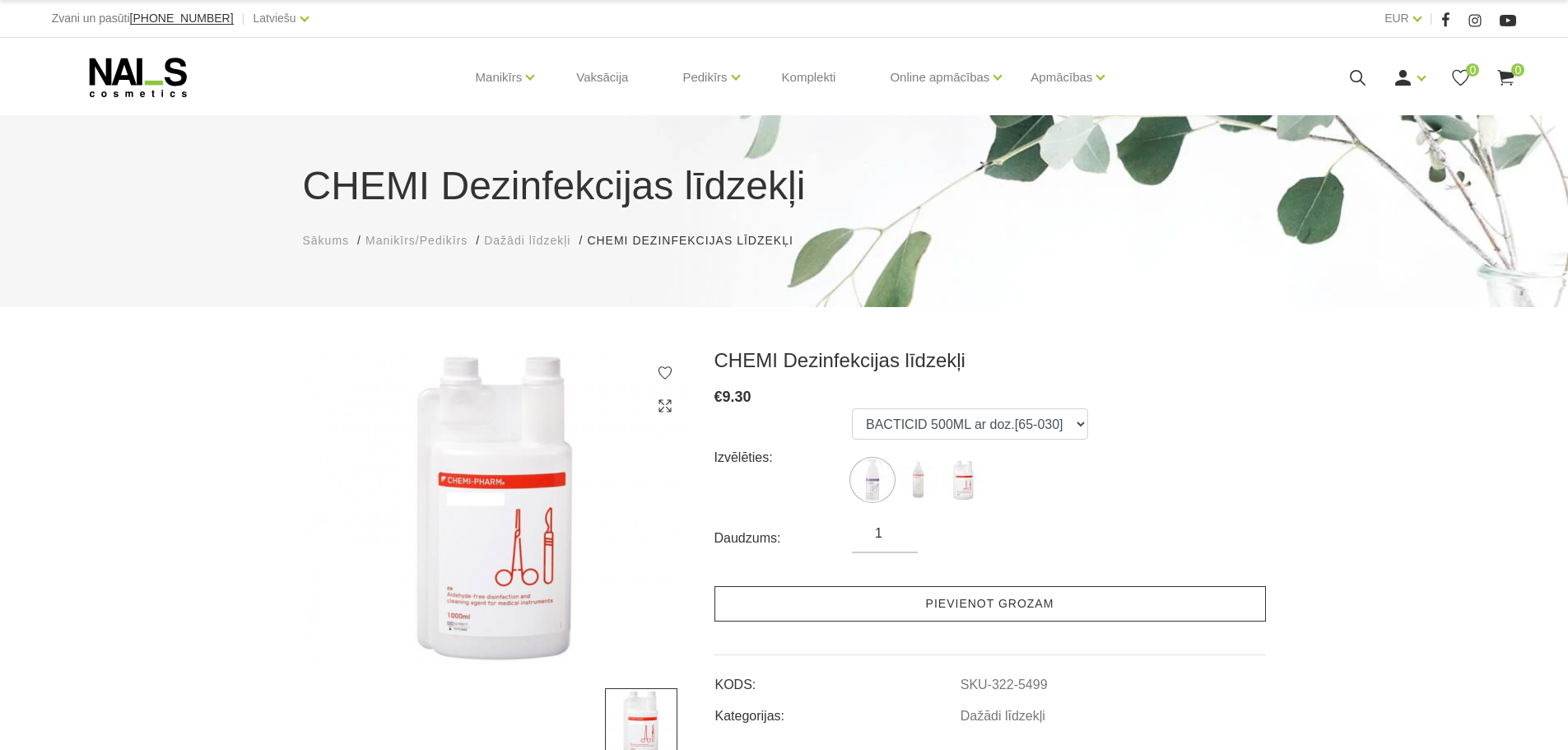
click at [857, 596] on link "Pievienot grozam" at bounding box center [989, 604] width 551 height 36
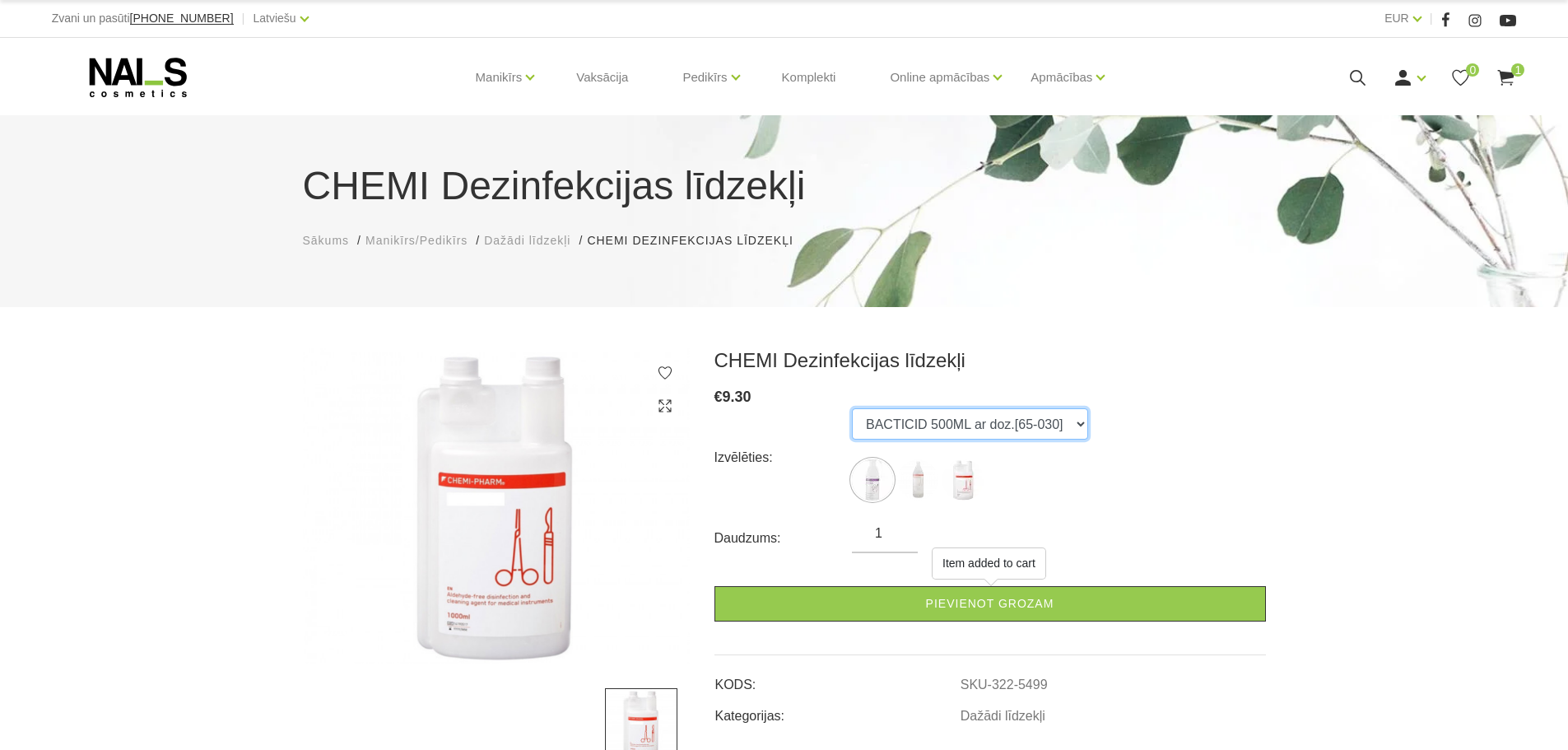
click at [925, 426] on select "BACTICID 500ML ar doz.[65-030] DES INSURANCE 1L [65-009] STERISEPT INSTRU 1L [6…" at bounding box center [970, 423] width 236 height 31
click at [904, 481] on img at bounding box center [918, 480] width 41 height 41
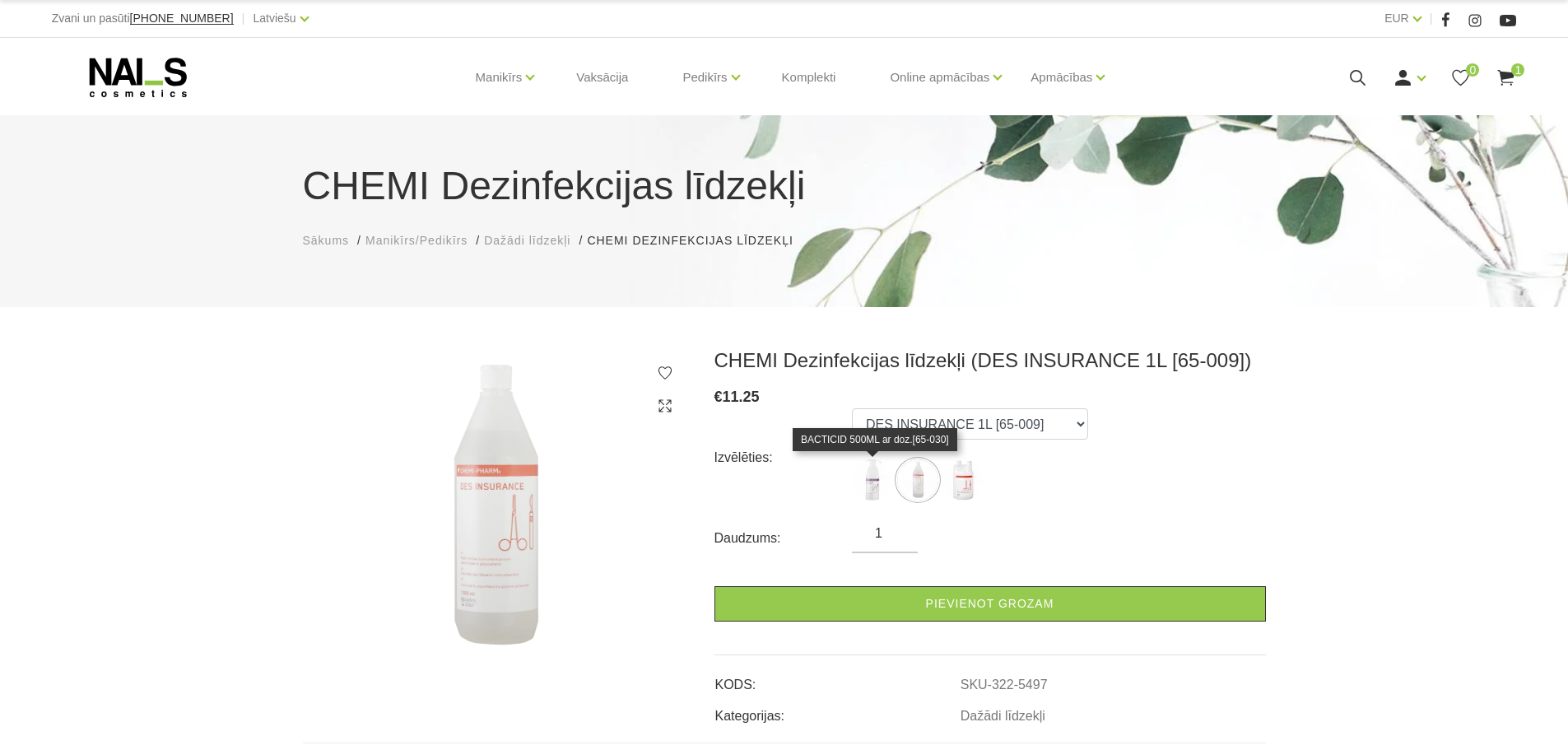
click at [879, 482] on img at bounding box center [873, 480] width 41 height 41
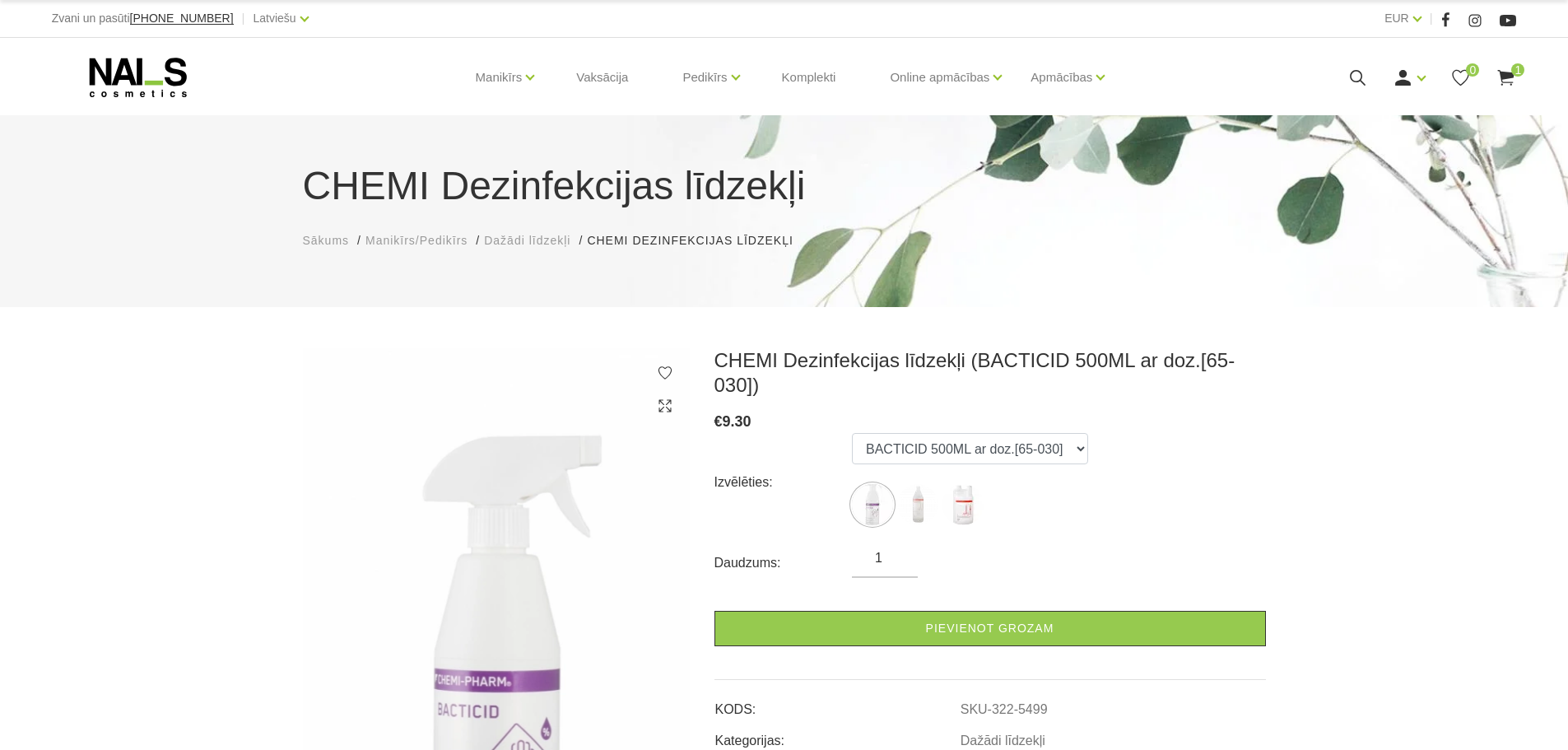
click at [930, 488] on img at bounding box center [918, 505] width 41 height 41
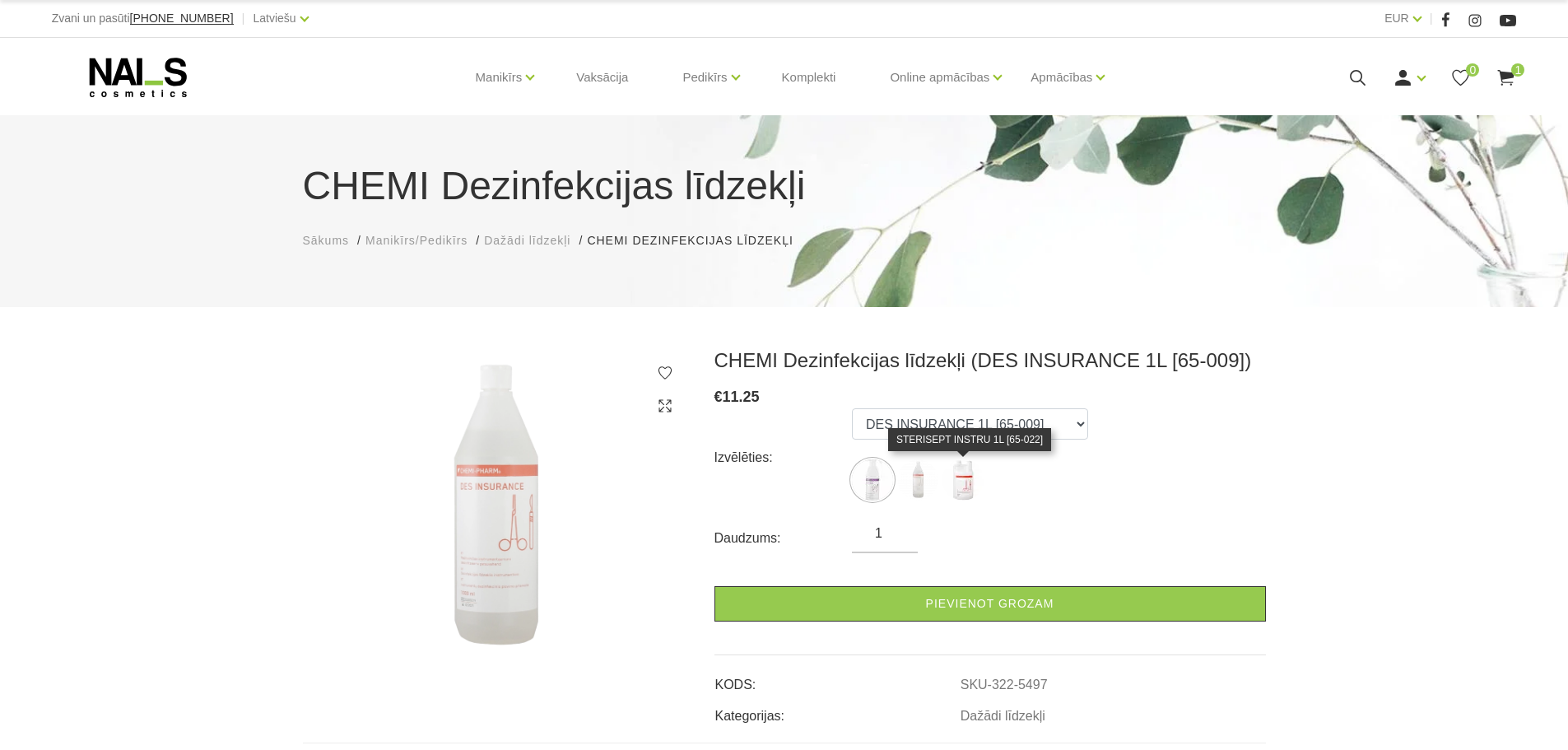
click at [962, 488] on img at bounding box center [963, 480] width 41 height 41
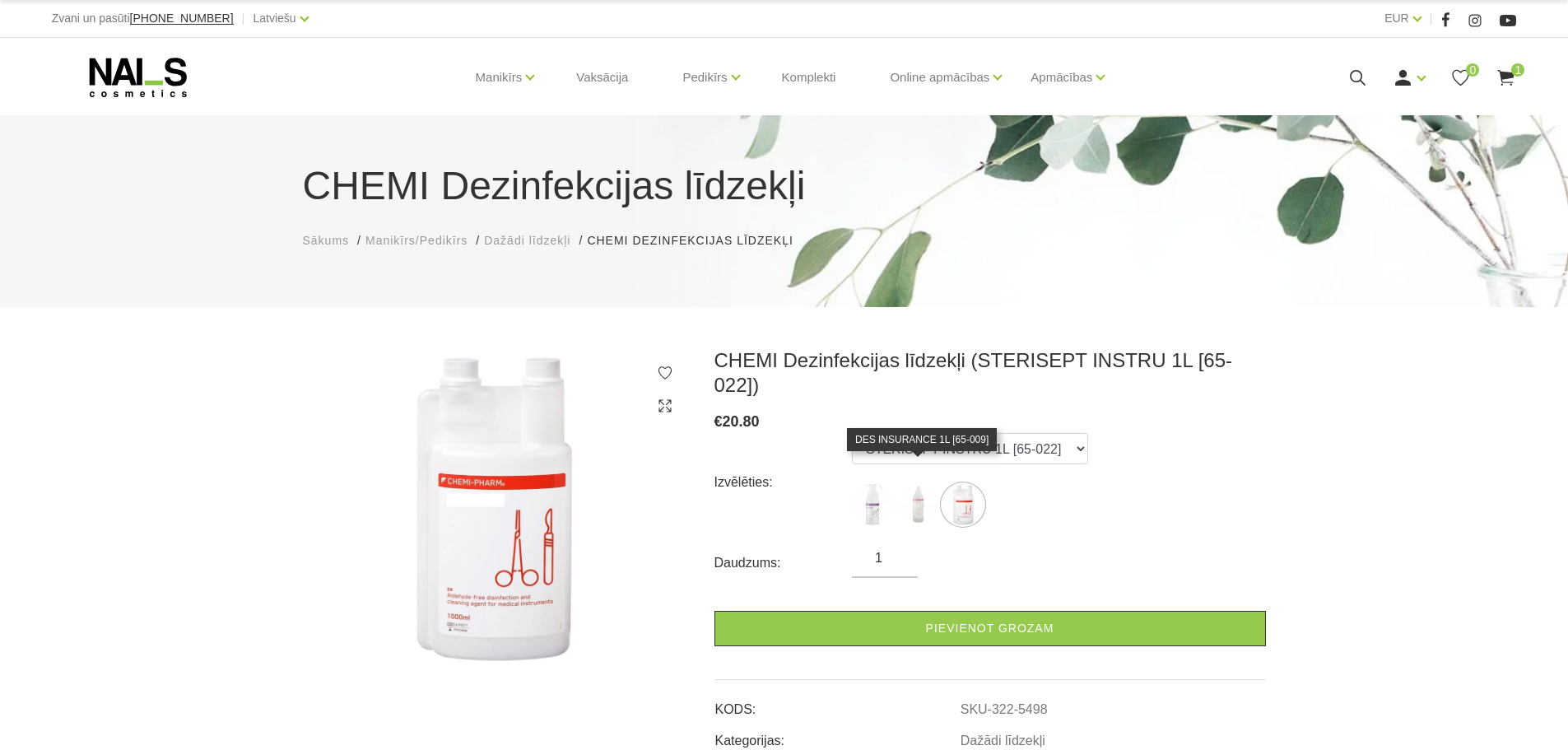
click at [932, 488] on img at bounding box center [918, 505] width 41 height 41
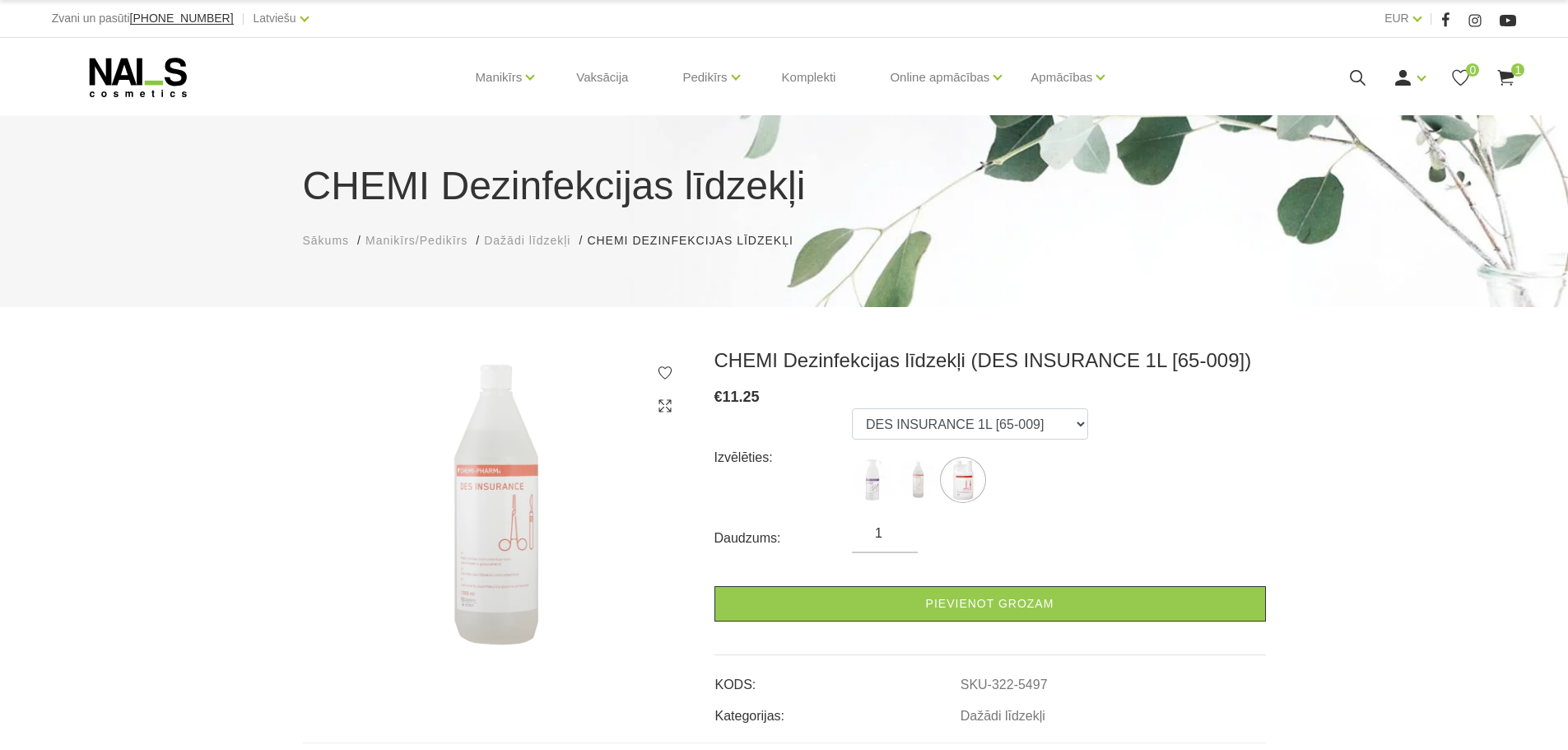
click at [966, 447] on ul "BACTICID 500ML ar doz.[65-030] DES INSURANCE 1L [65-009] STERISEPT INSTRU 1L [6…" at bounding box center [970, 457] width 236 height 99
click at [968, 431] on select "BACTICID 500ML ar doz.[65-030] DES INSURANCE 1L [65-009] STERISEPT INSTRU 1L [6…" at bounding box center [970, 423] width 236 height 31
click at [852, 408] on select "BACTICID 500ML ar doz.[65-030] DES INSURANCE 1L [65-009] STERISEPT INSTRU 1L [6…" at bounding box center [970, 423] width 236 height 31
click at [1011, 427] on select "BACTICID 500ML ar doz.[65-030] DES INSURANCE 1L [65-009] STERISEPT INSTRU 1L [6…" at bounding box center [970, 423] width 236 height 31
click at [852, 408] on select "BACTICID 500ML ar doz.[65-030] DES INSURANCE 1L [65-009] STERISEPT INSTRU 1L [6…" at bounding box center [970, 423] width 236 height 31
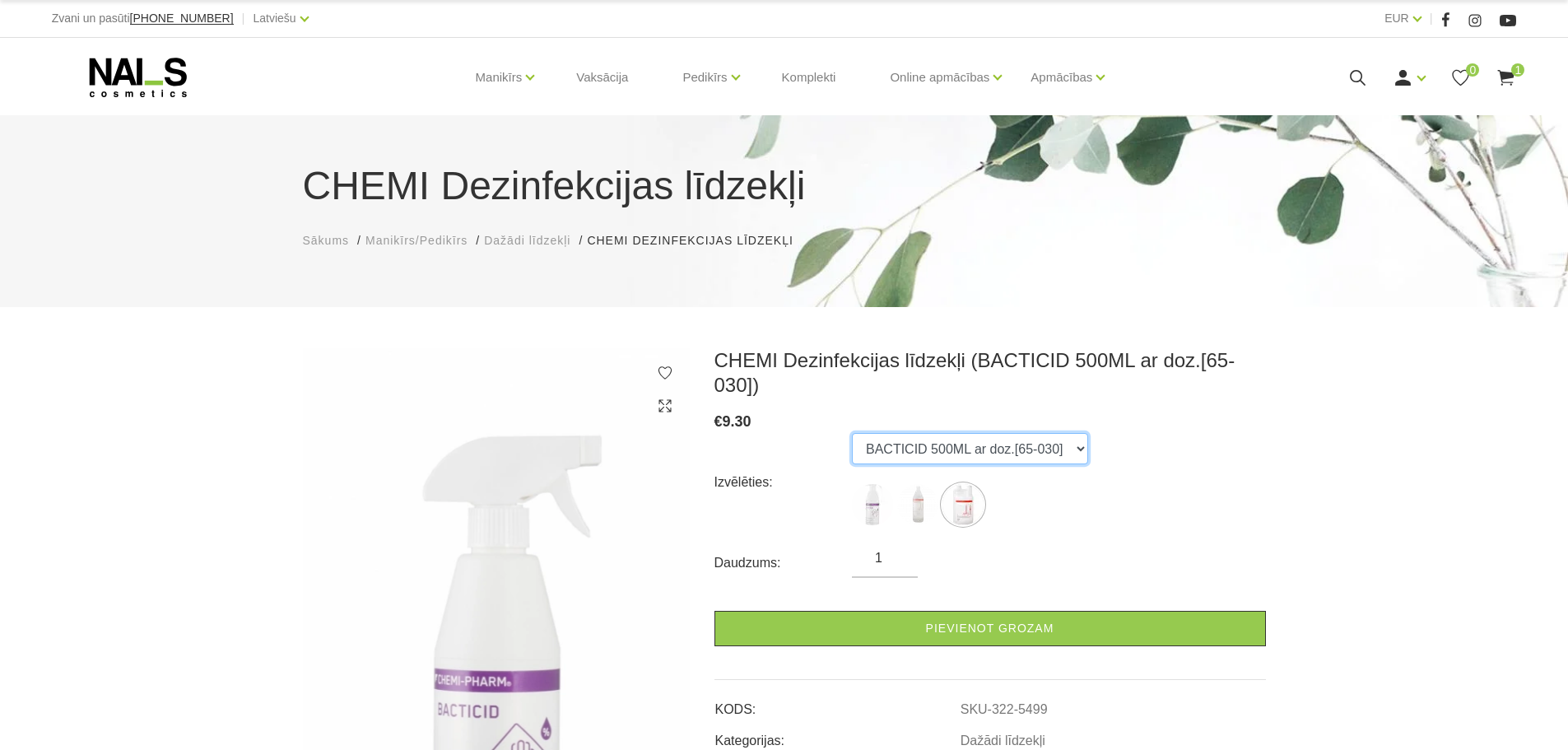
click at [999, 433] on select "BACTICID 500ML ar doz.[65-030] DES INSURANCE 1L [65-009] STERISEPT INSTRU 1L [6…" at bounding box center [970, 448] width 236 height 31
click at [852, 433] on select "BACTICID 500ML ar doz.[65-030] DES INSURANCE 1L [65-009] STERISEPT INSTRU 1L [6…" at bounding box center [970, 448] width 236 height 31
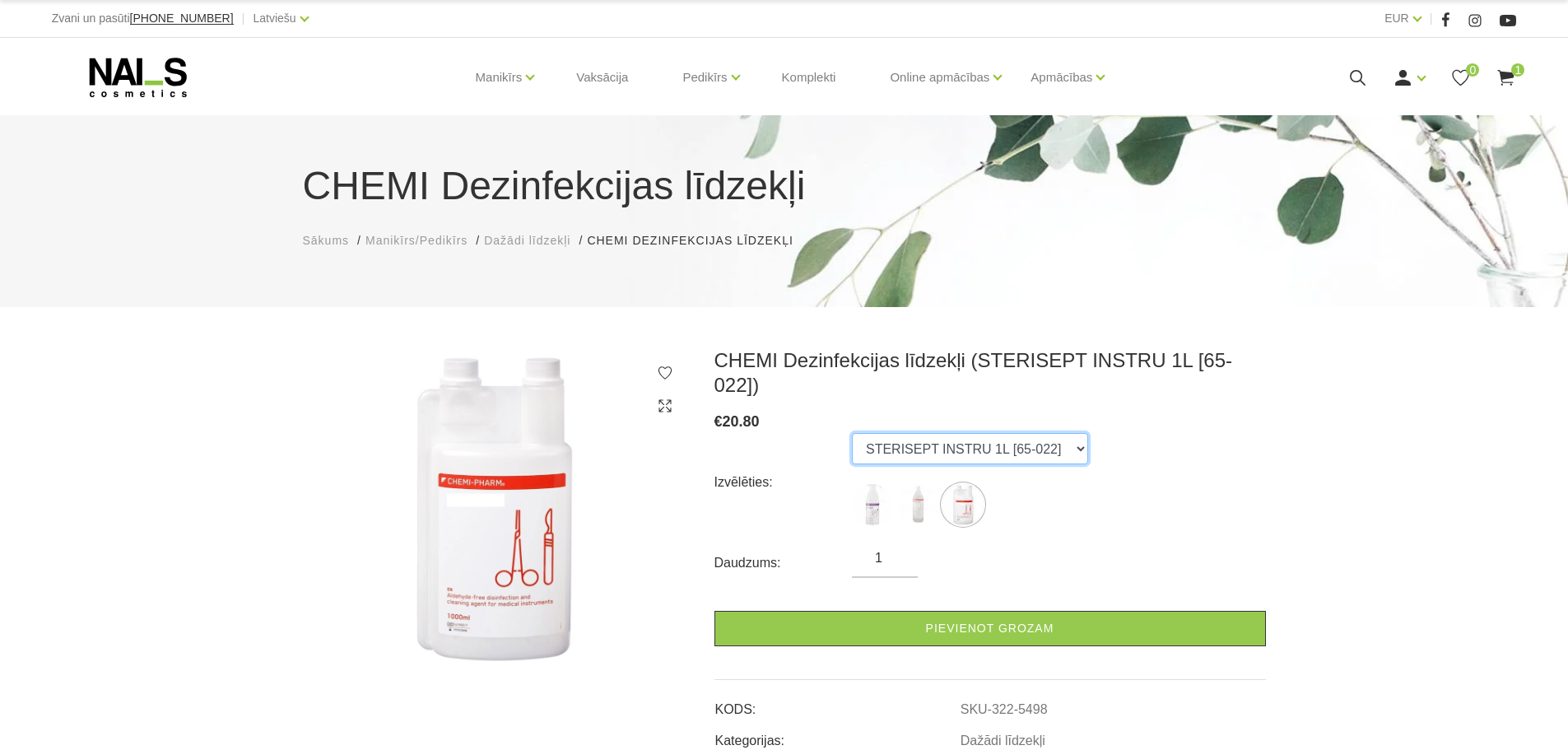
click at [972, 433] on select "BACTICID 500ML ar doz.[65-030] DES INSURANCE 1L [65-009] STERISEPT INSTRU 1L [6…" at bounding box center [970, 448] width 236 height 31
click at [852, 433] on select "BACTICID 500ML ar doz.[65-030] DES INSURANCE 1L [65-009] STERISEPT INSTRU 1L [6…" at bounding box center [970, 448] width 236 height 31
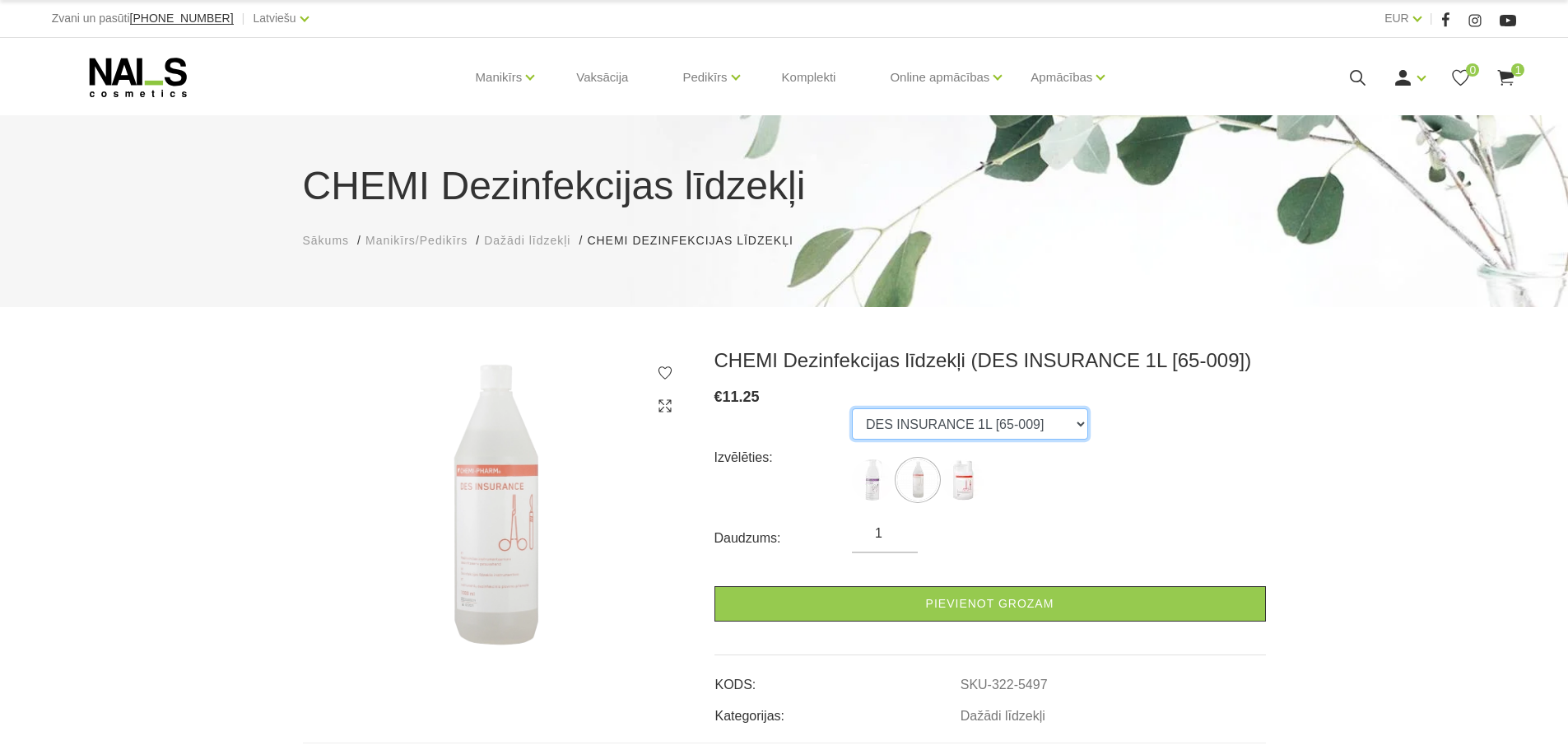
click at [1010, 416] on select "BACTICID 500ML ar doz.[65-030] DES INSURANCE 1L [65-009] STERISEPT INSTRU 1L [6…" at bounding box center [970, 423] width 236 height 31
click at [852, 408] on select "BACTICID 500ML ar doz.[65-030] DES INSURANCE 1L [65-009] STERISEPT INSTRU 1L [6…" at bounding box center [970, 423] width 236 height 31
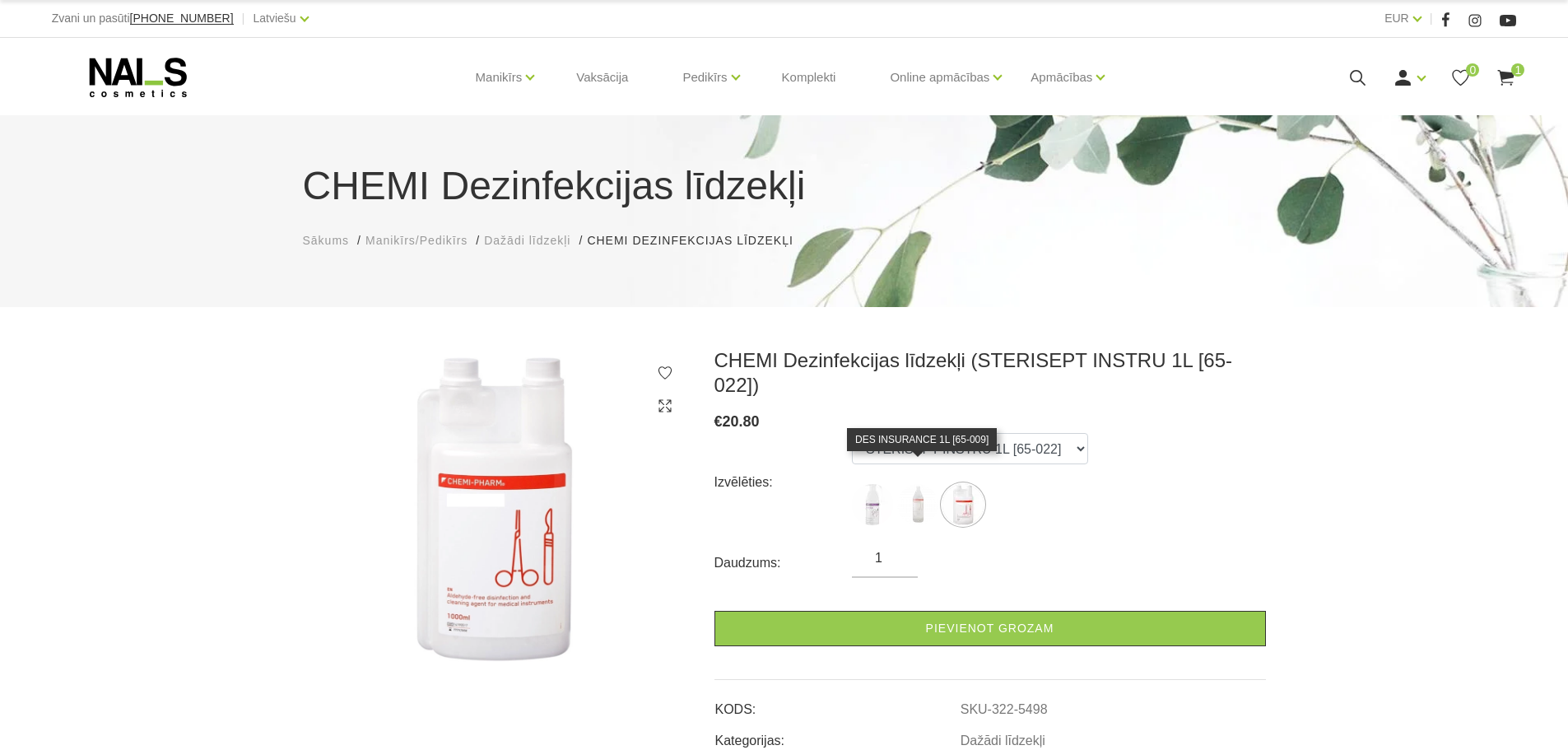
click at [931, 484] on img at bounding box center [918, 505] width 41 height 41
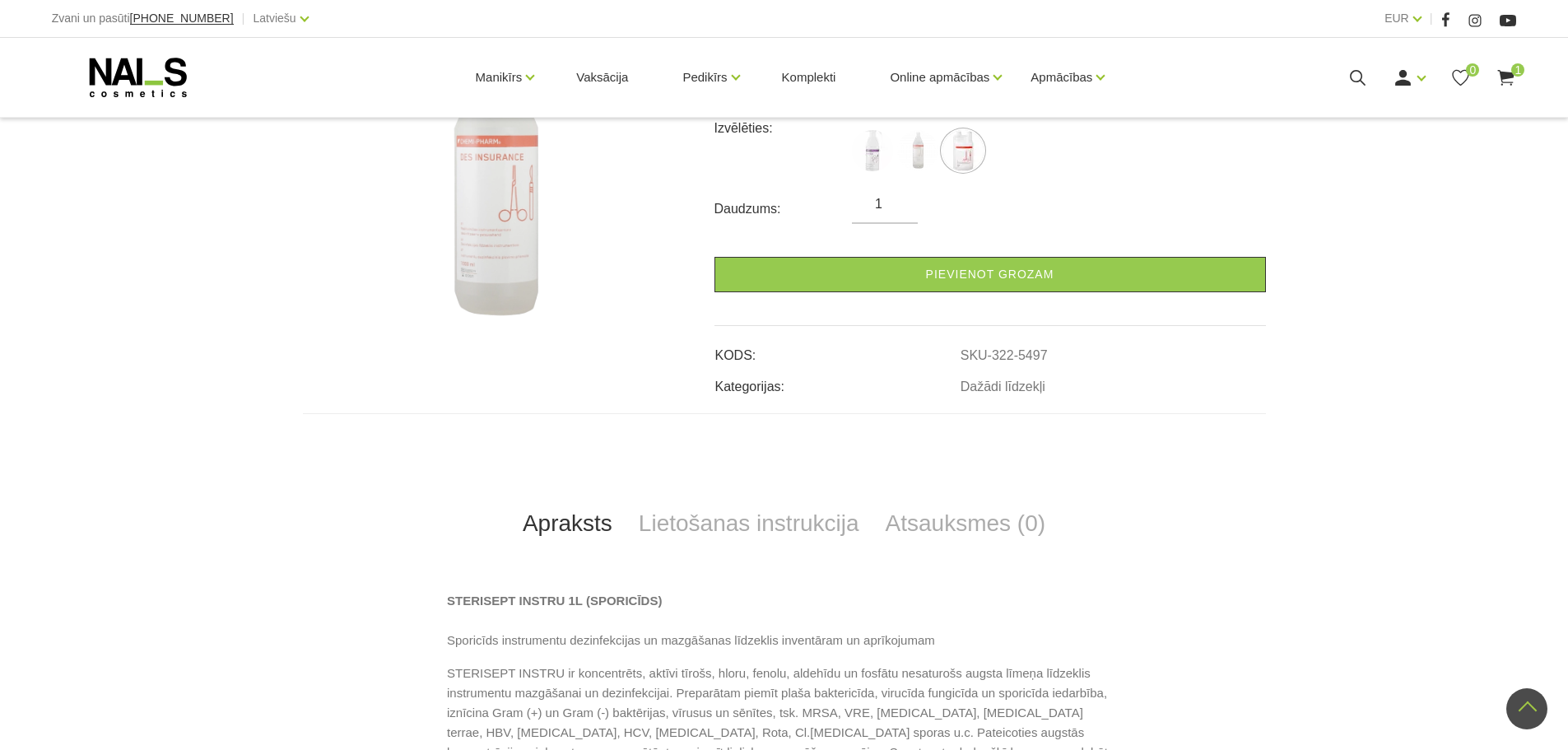
scroll to position [83, 0]
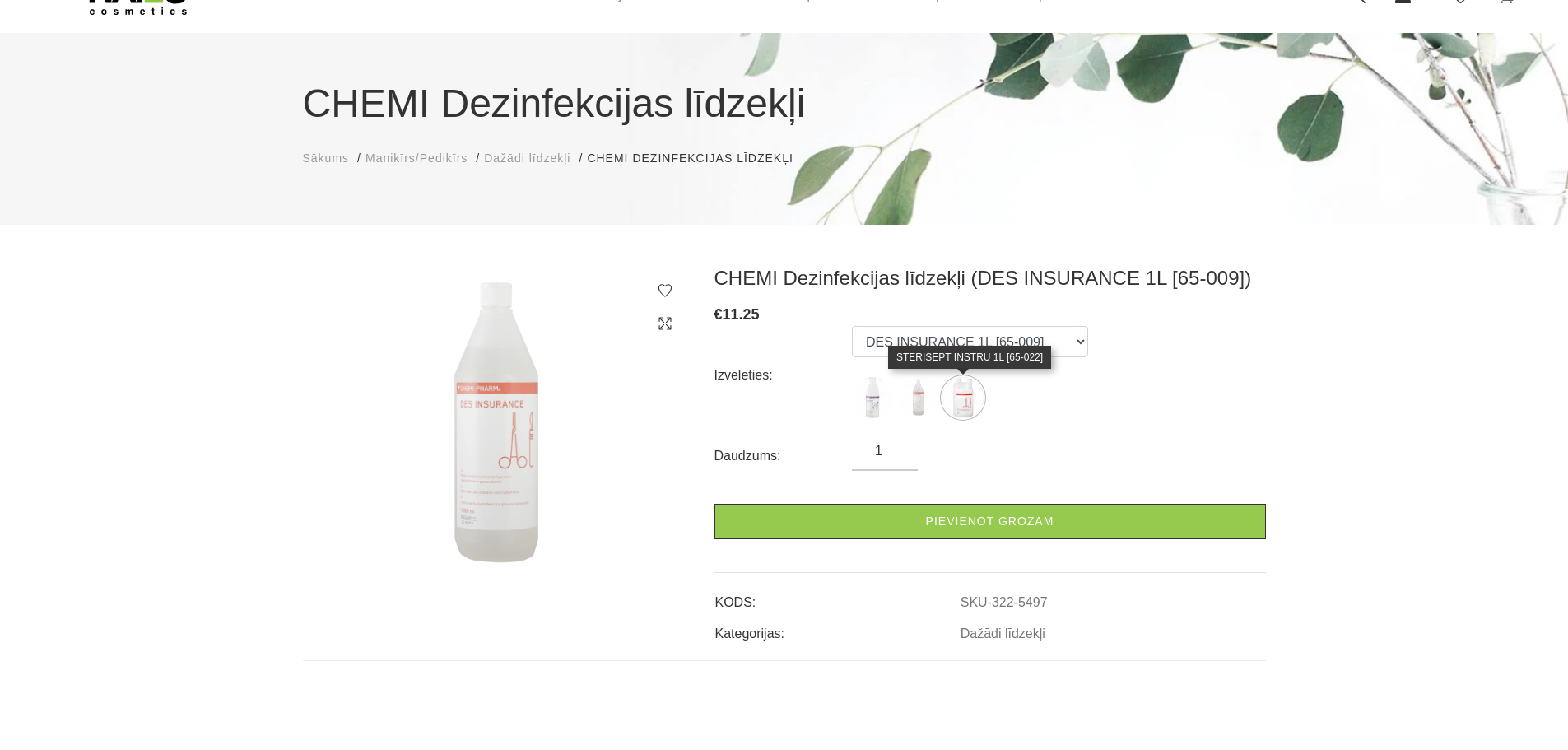
click at [973, 403] on img at bounding box center [963, 398] width 41 height 41
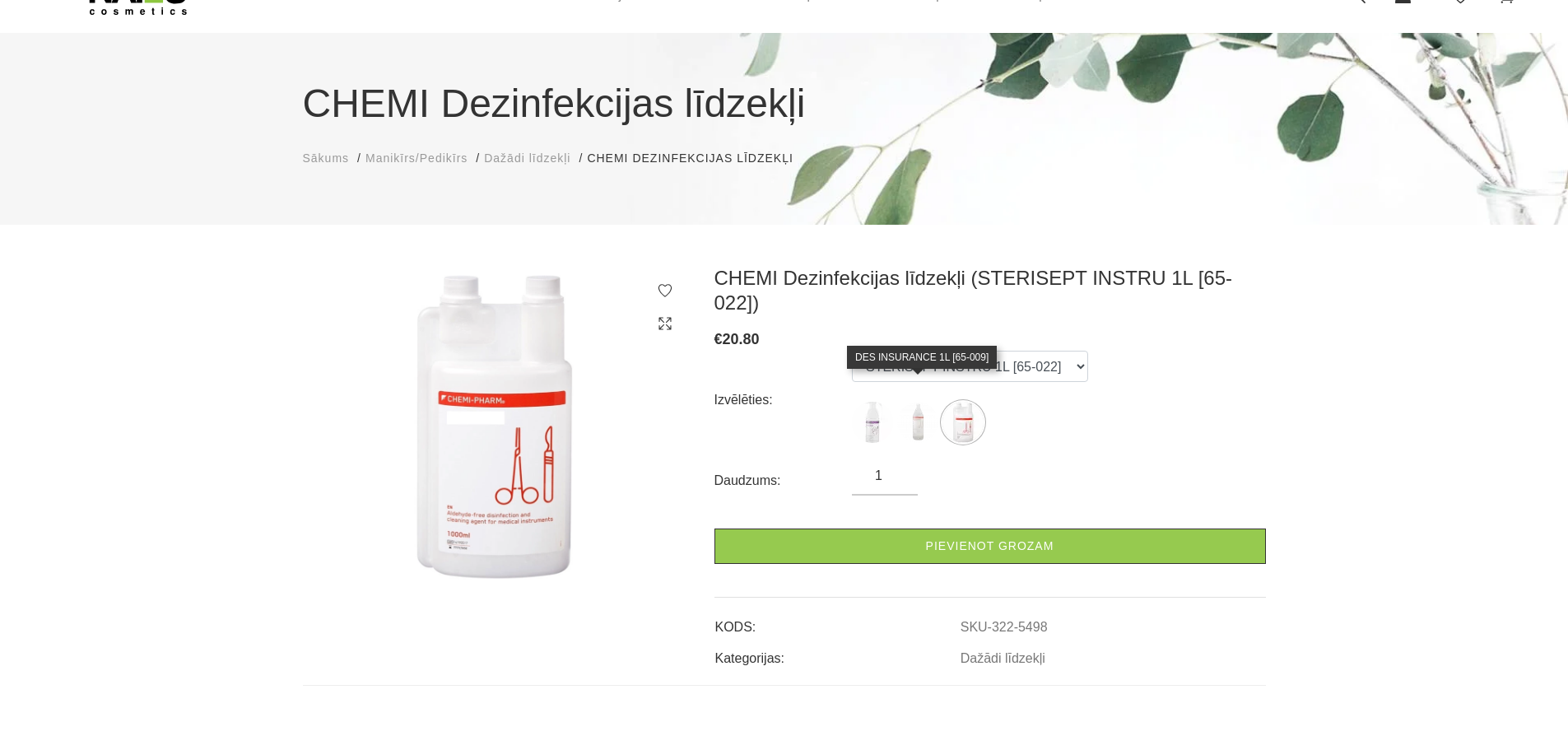
click at [931, 401] on img at bounding box center [918, 422] width 41 height 41
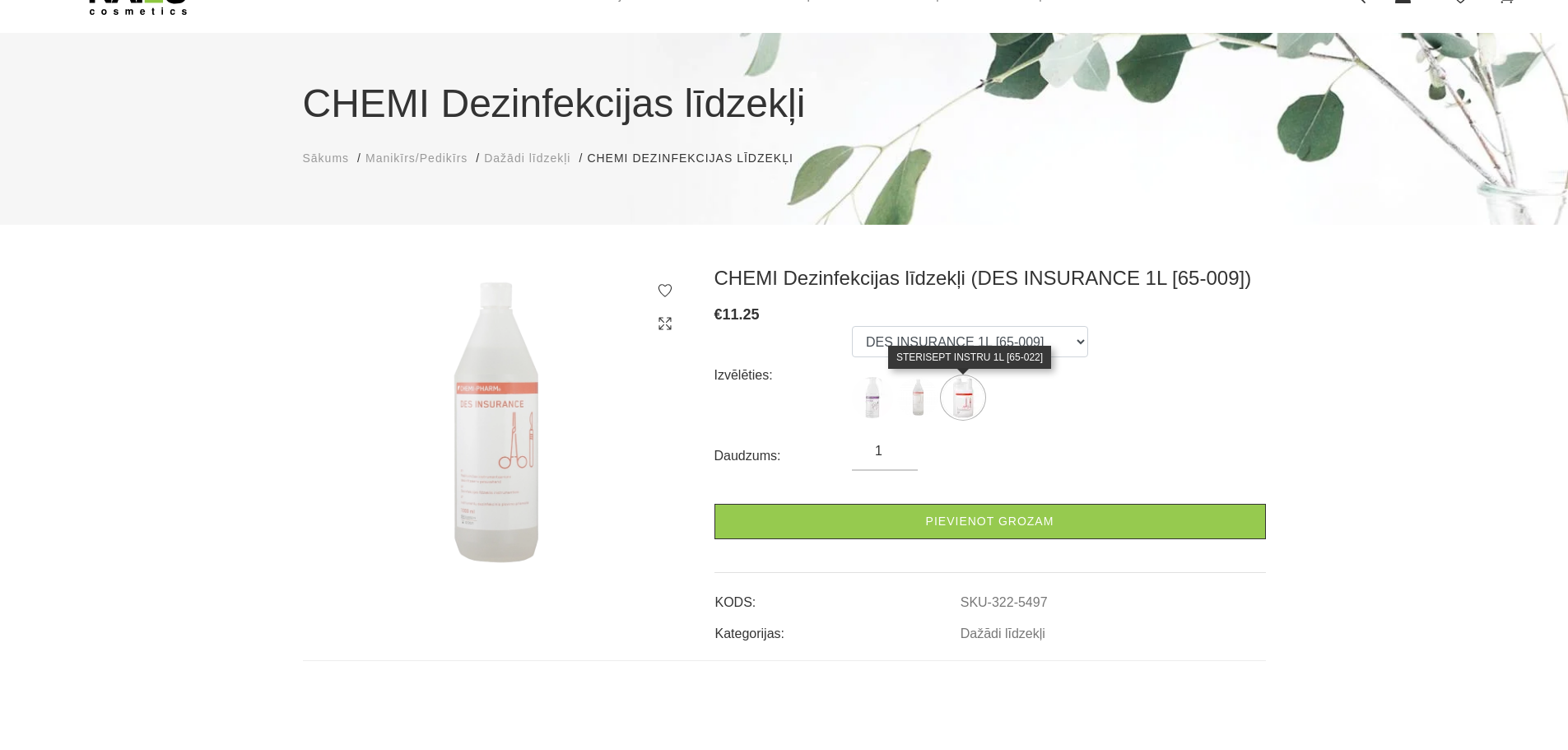
click at [958, 398] on img at bounding box center [963, 398] width 41 height 41
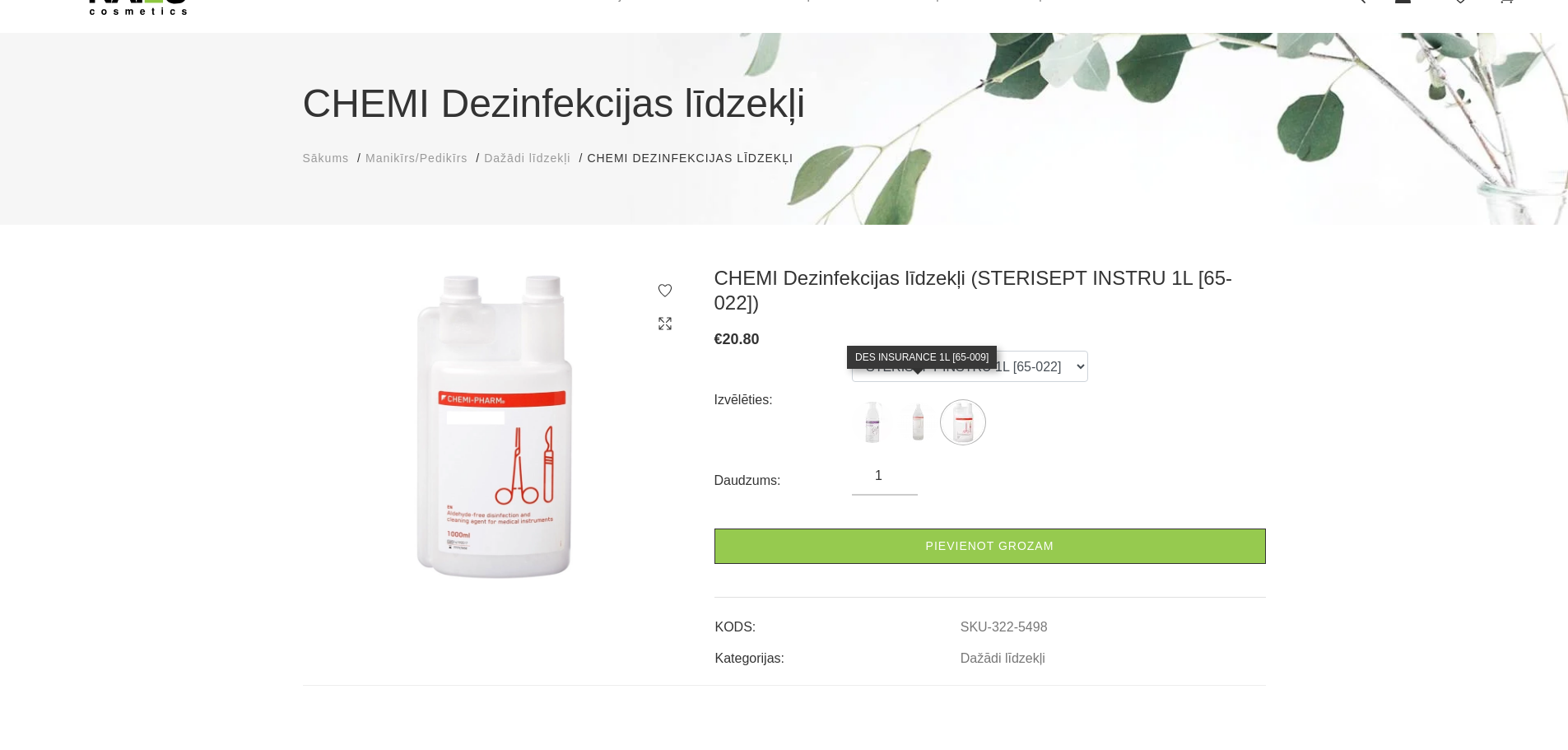
click at [926, 407] on img at bounding box center [918, 422] width 41 height 41
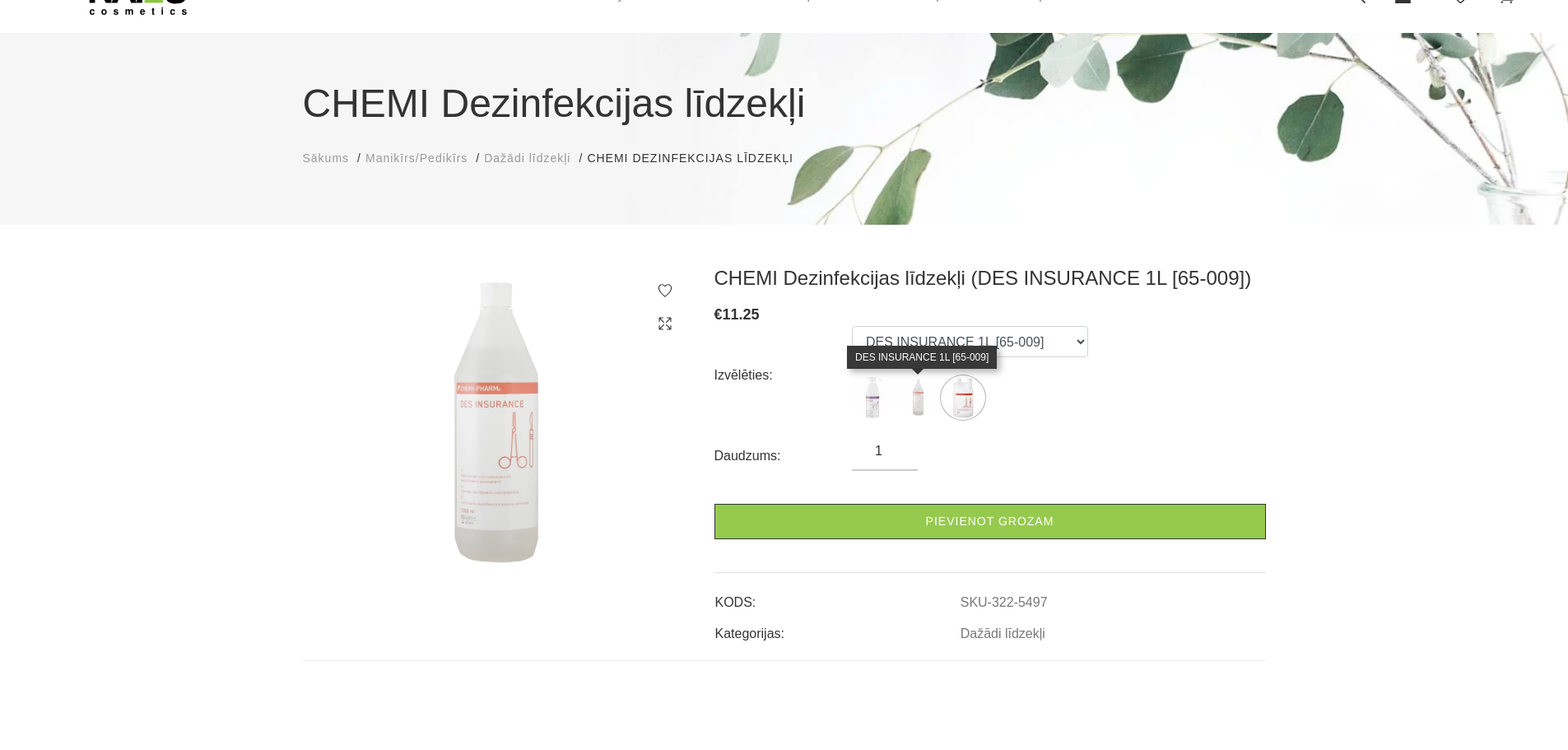
click at [925, 400] on img at bounding box center [918, 398] width 41 height 41
click at [976, 405] on img at bounding box center [963, 398] width 41 height 41
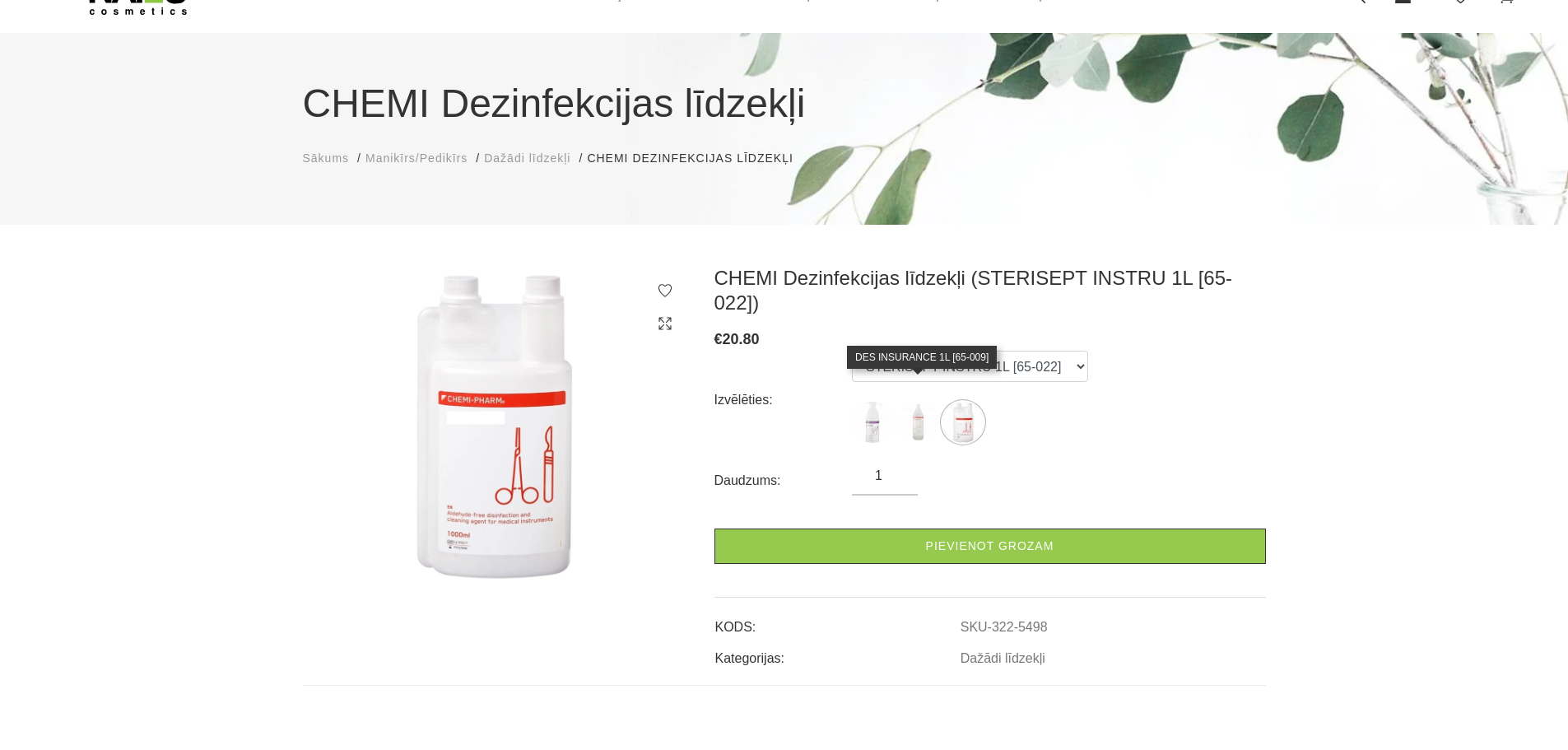
click at [912, 401] on img at bounding box center [918, 422] width 41 height 41
select select "5497"
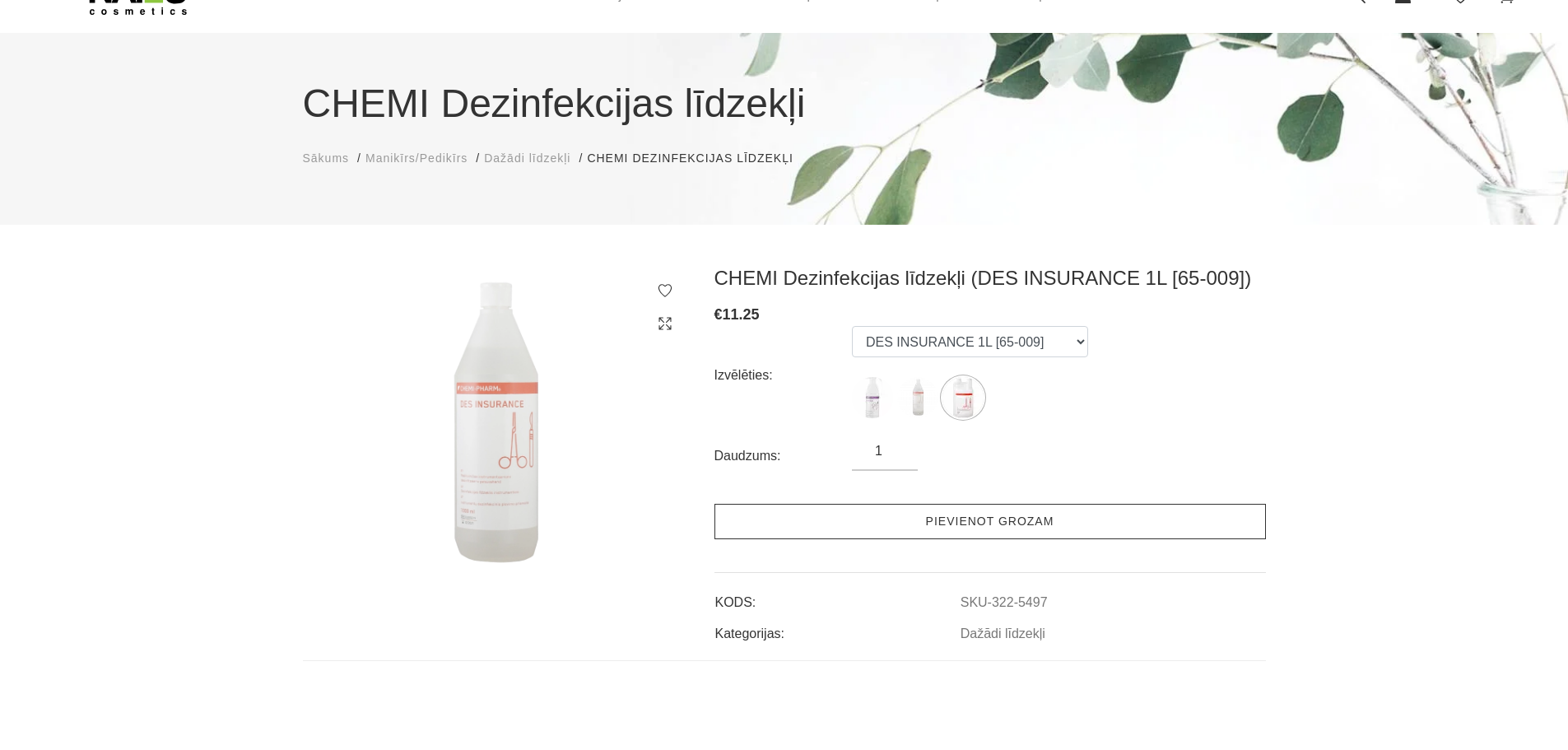
click at [907, 517] on link "Pievienot grozam" at bounding box center [989, 522] width 551 height 36
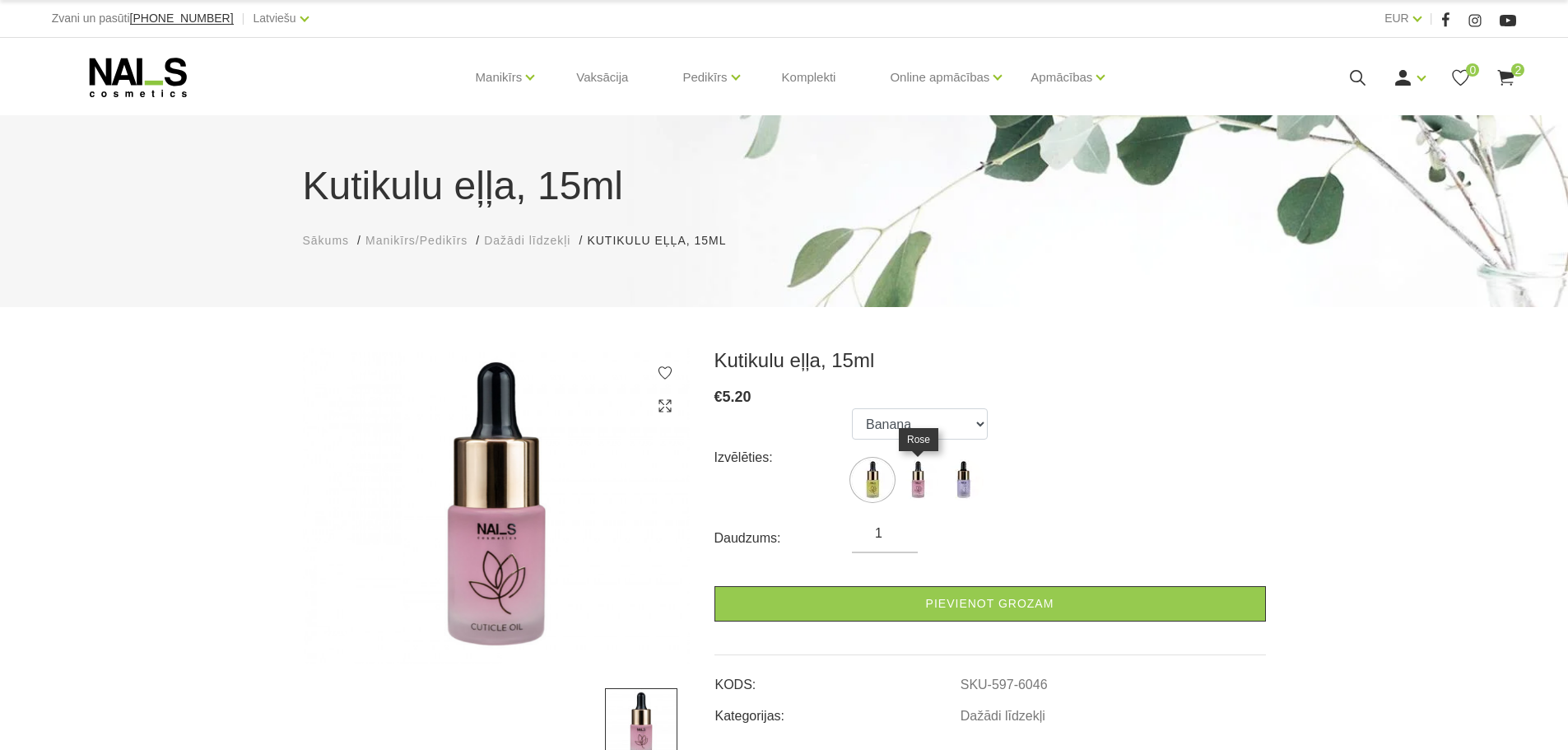
click at [928, 472] on img at bounding box center [918, 480] width 41 height 41
click at [966, 477] on img at bounding box center [963, 480] width 41 height 41
select select "6096"
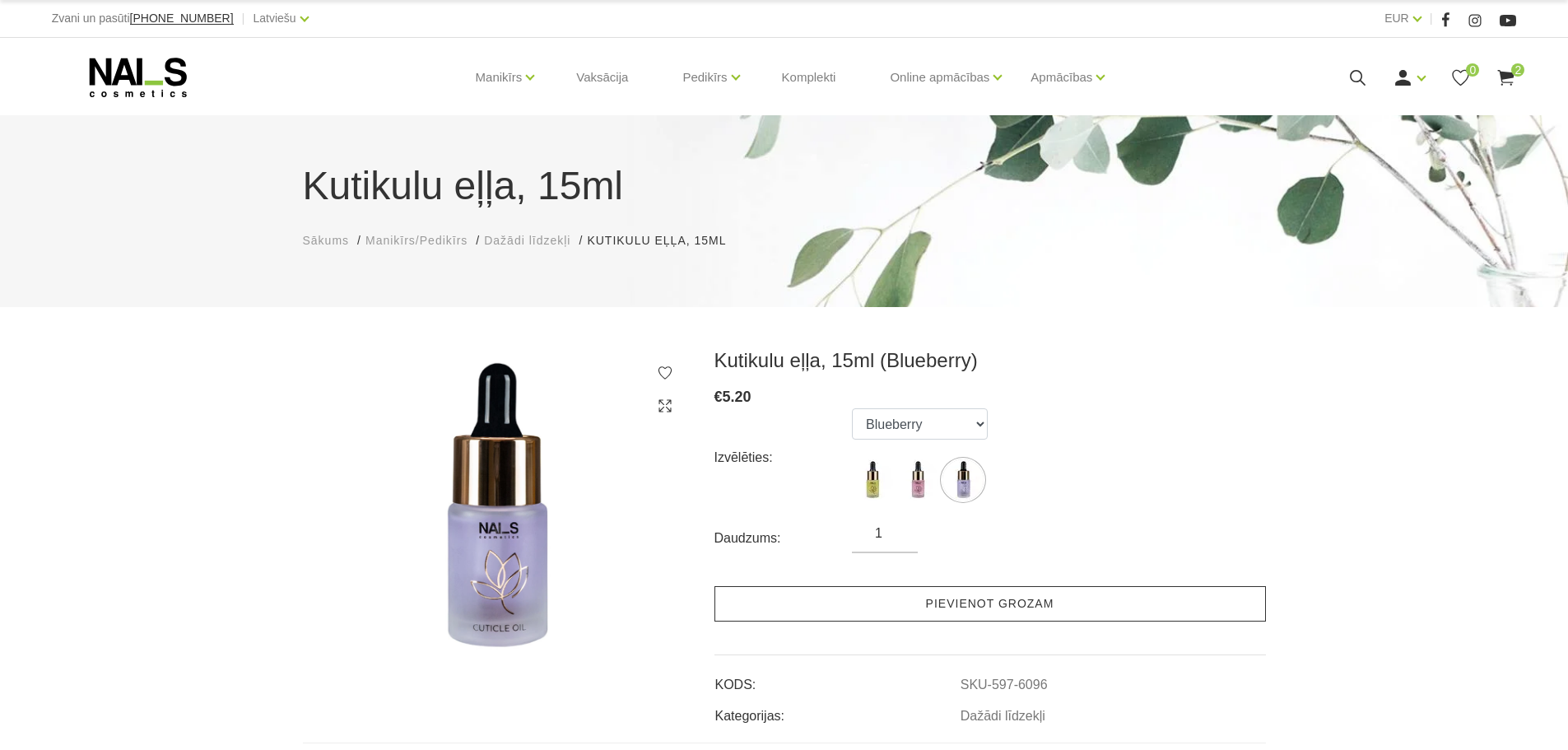
click at [928, 605] on link "Pievienot grozam" at bounding box center [989, 604] width 551 height 36
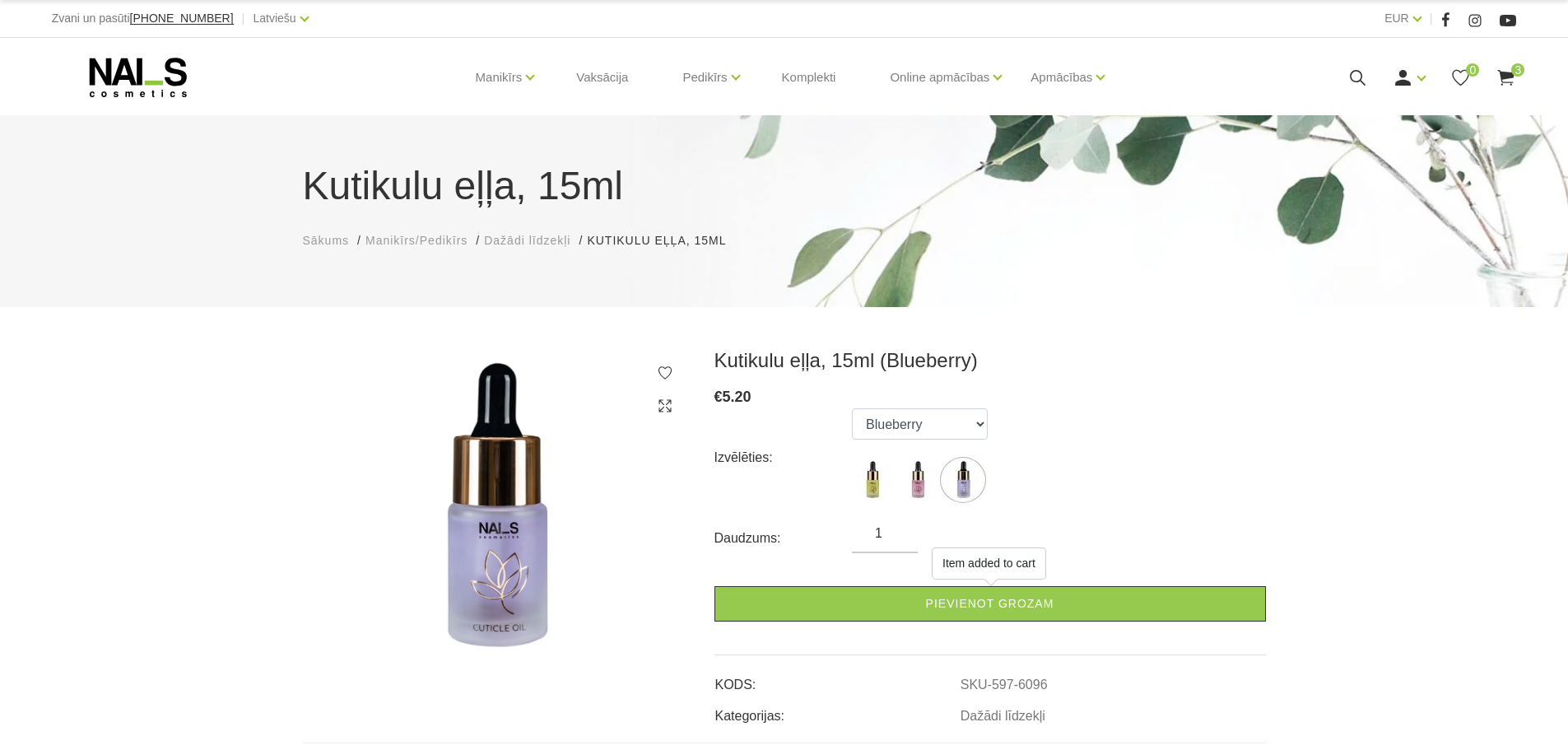
scroll to position [412, 0]
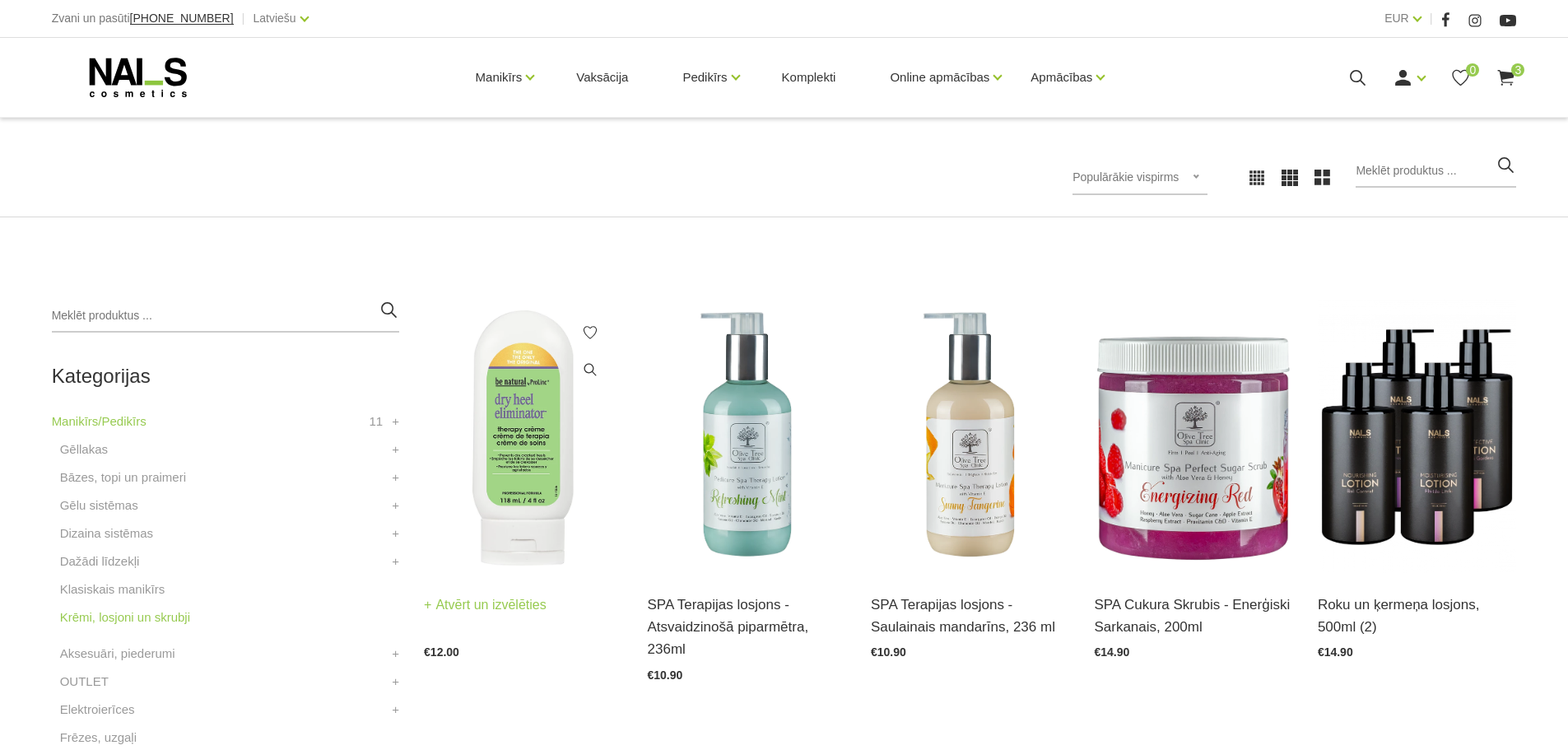
scroll to position [247, 0]
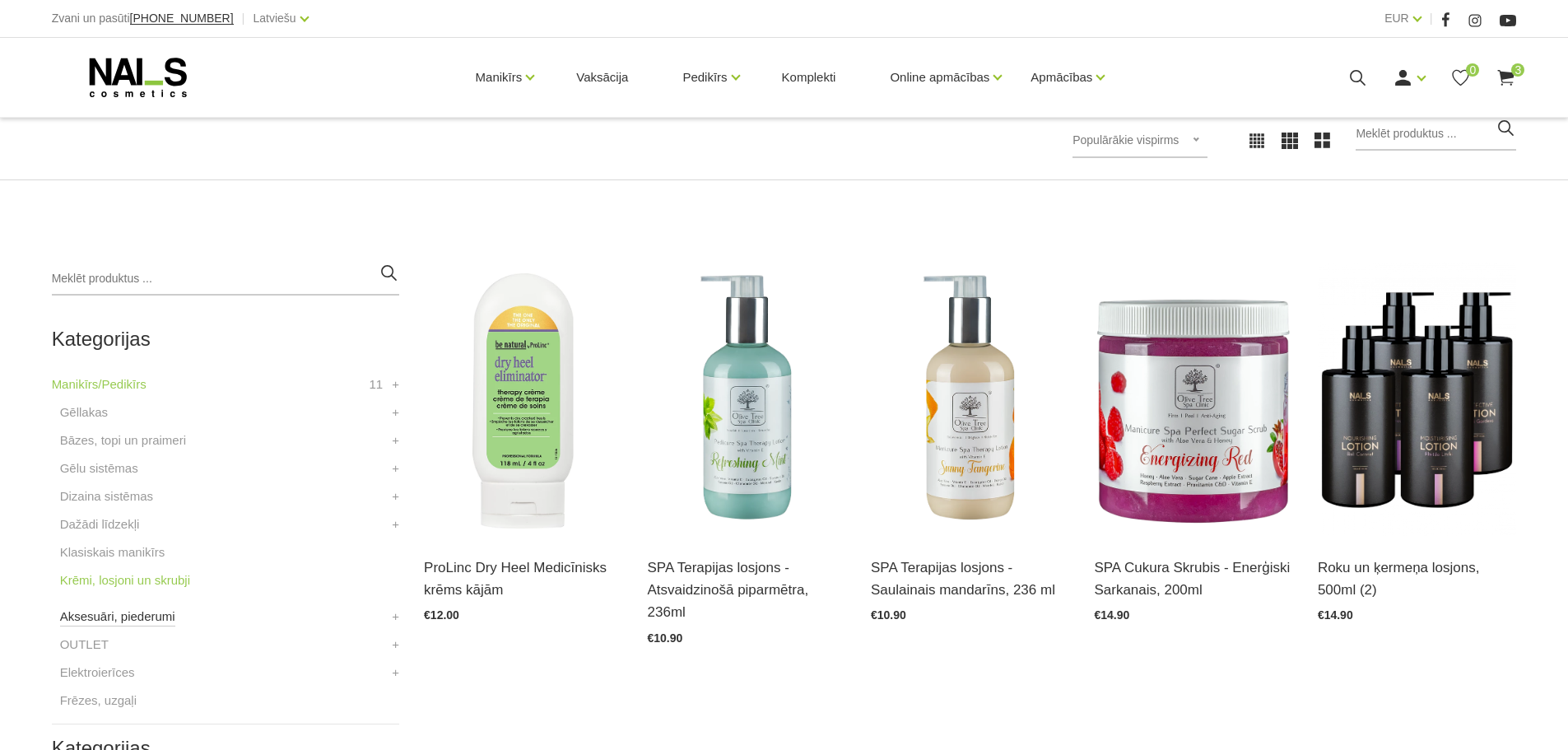
click at [136, 618] on link "Aksesuāri, piederumi" at bounding box center [117, 617] width 116 height 20
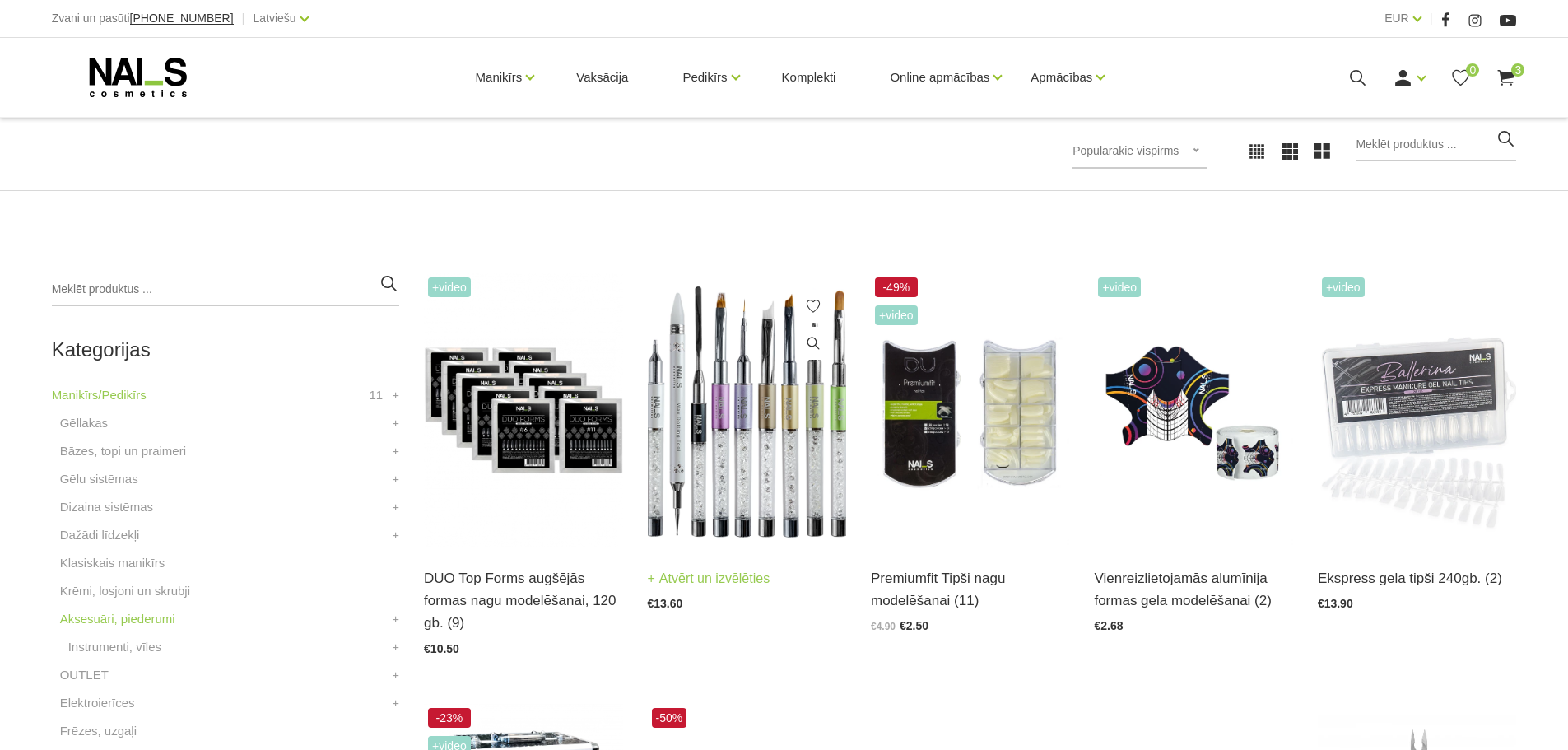
scroll to position [329, 0]
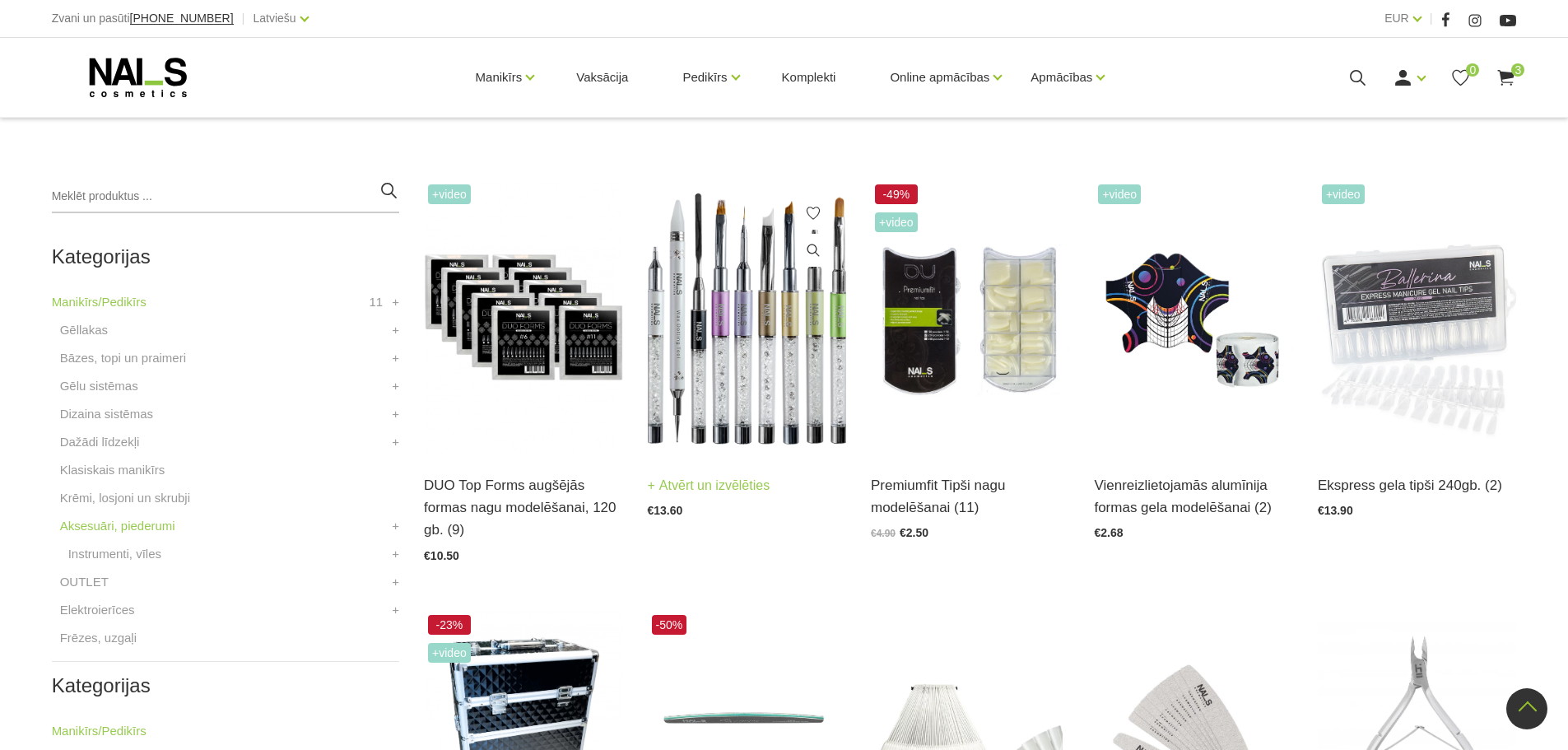
click at [694, 304] on img at bounding box center [746, 317] width 198 height 273
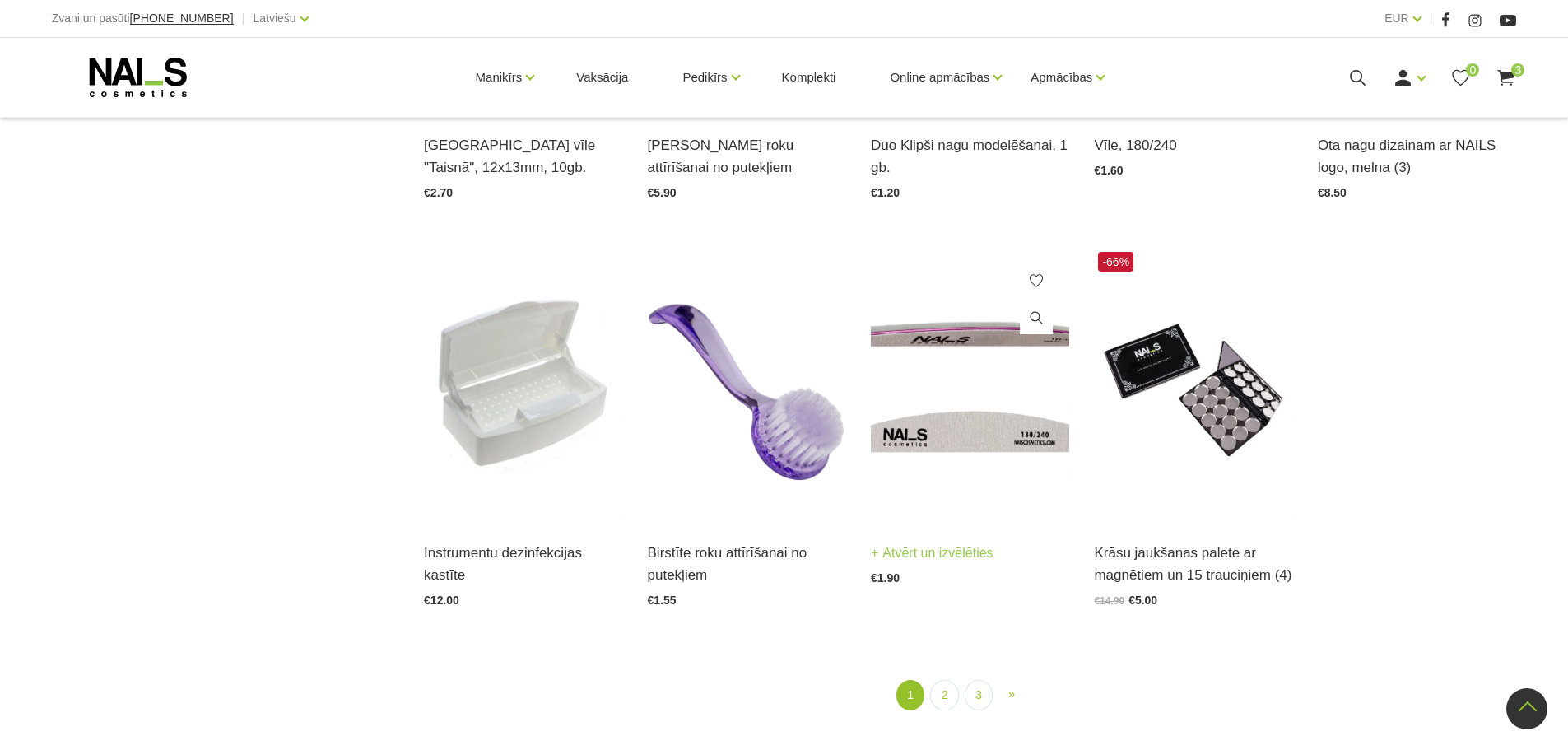
scroll to position [1811, 0]
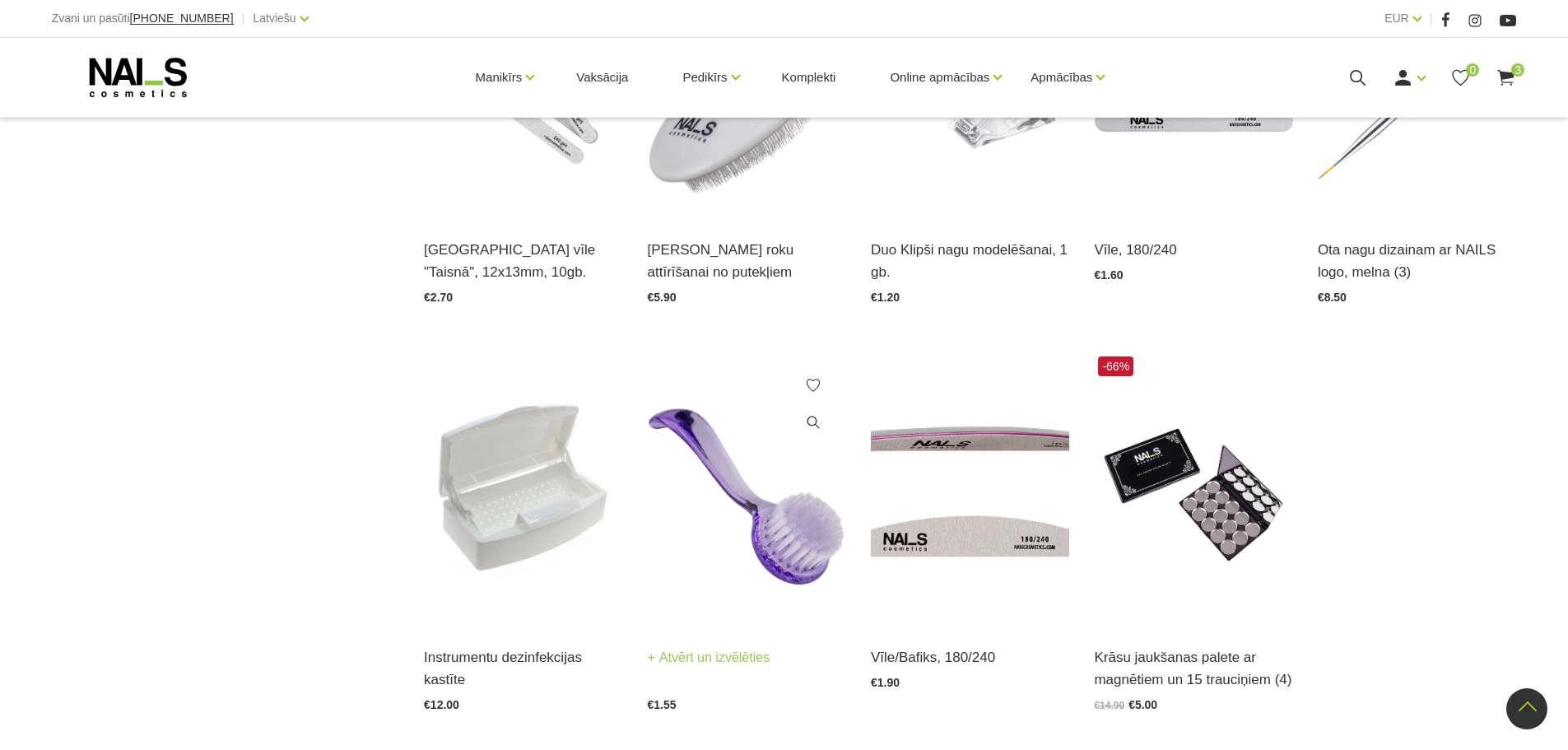
click at [741, 517] on img at bounding box center [746, 489] width 198 height 273
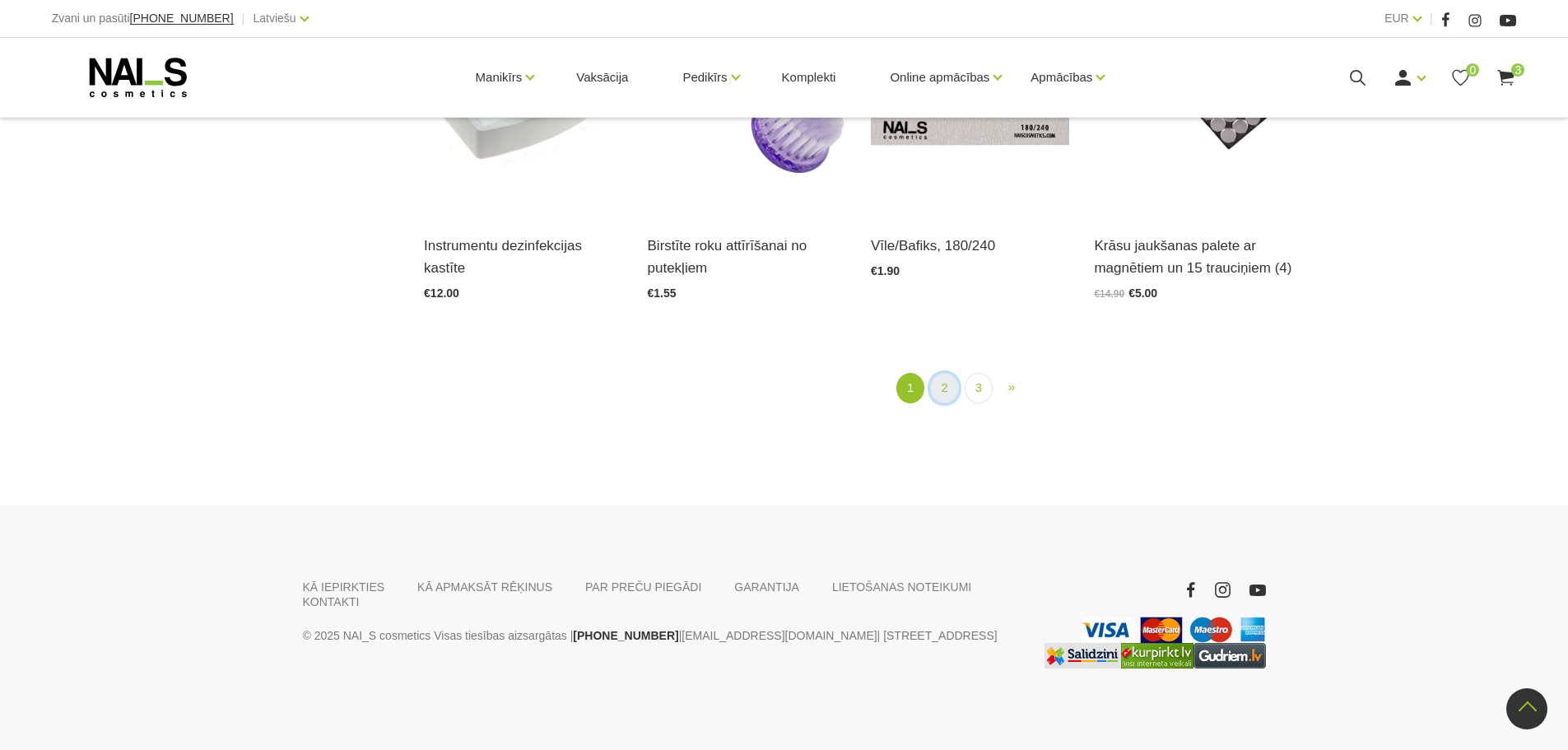
click at [949, 394] on link "2" at bounding box center [944, 388] width 28 height 30
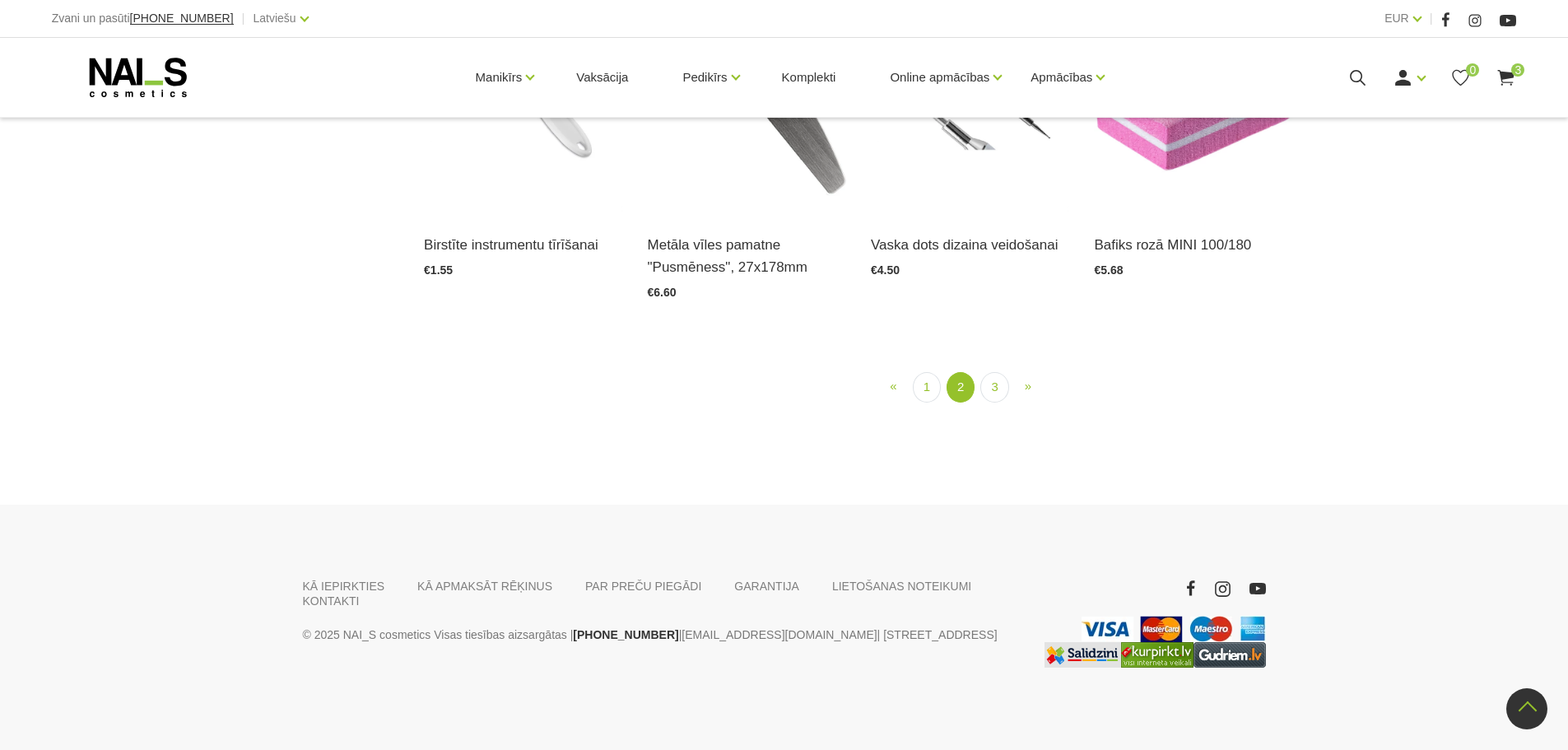
scroll to position [1983, 0]
click at [986, 402] on link "3" at bounding box center [994, 387] width 28 height 30
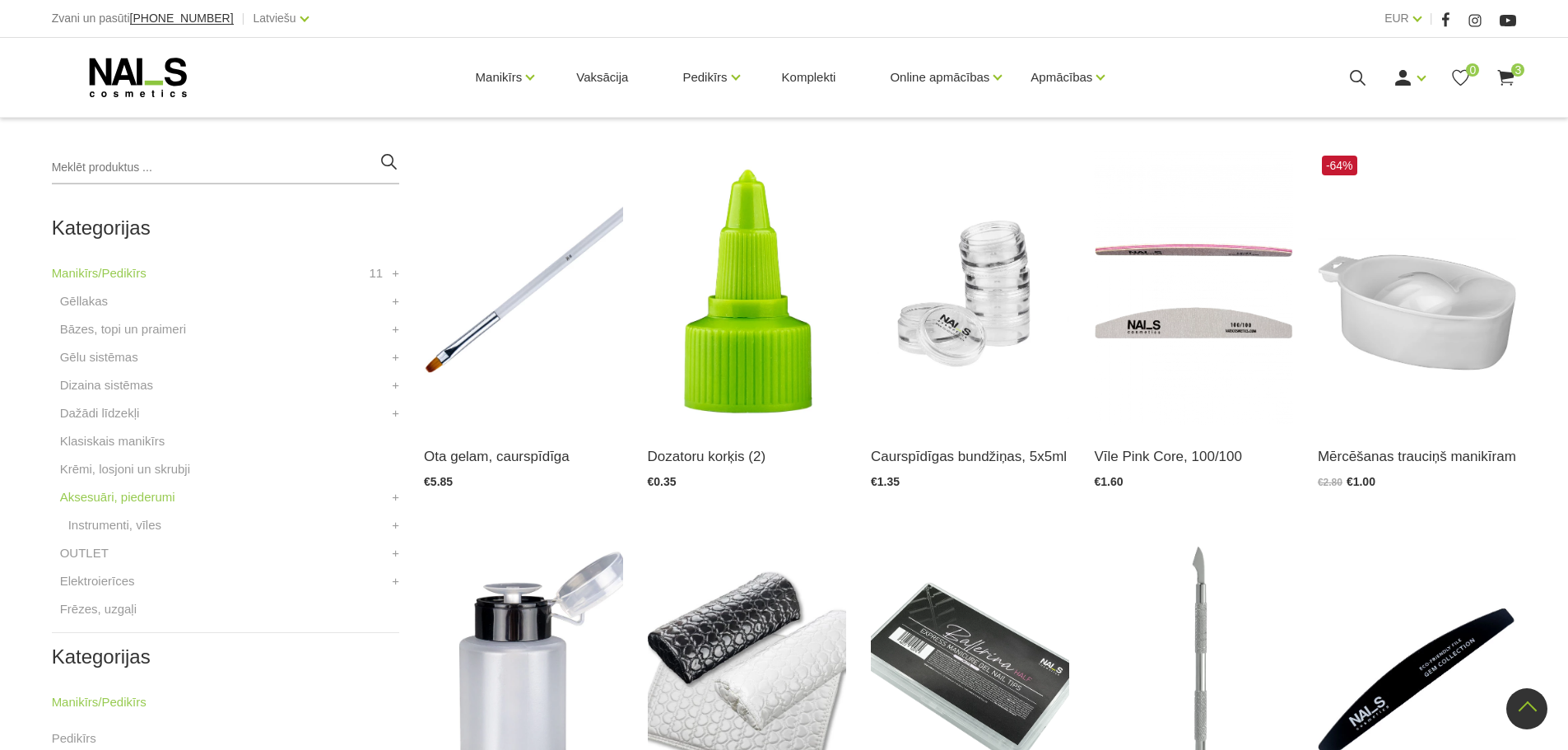
scroll to position [336, 0]
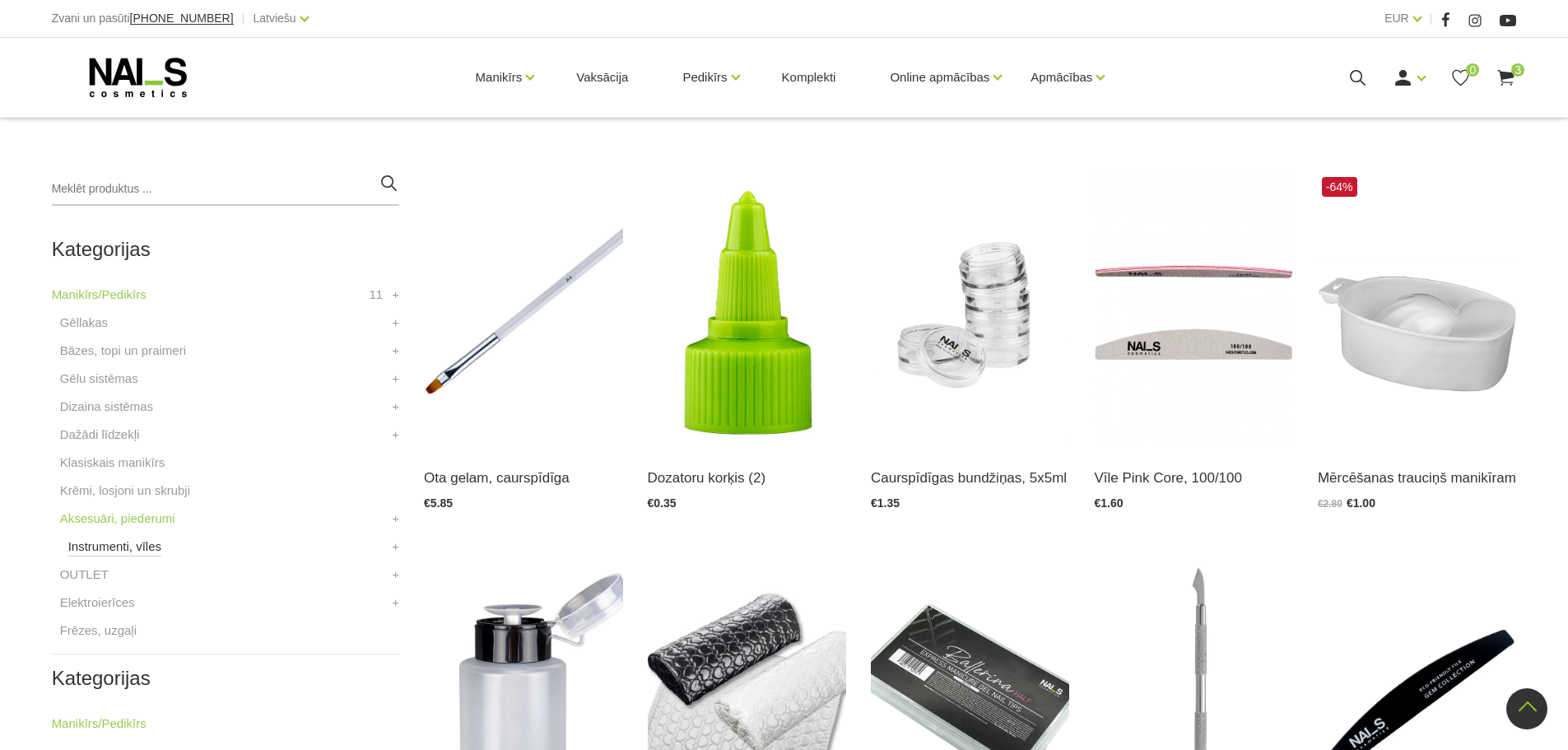
click at [118, 552] on link "Instrumenti, vīles" at bounding box center [115, 546] width 93 height 20
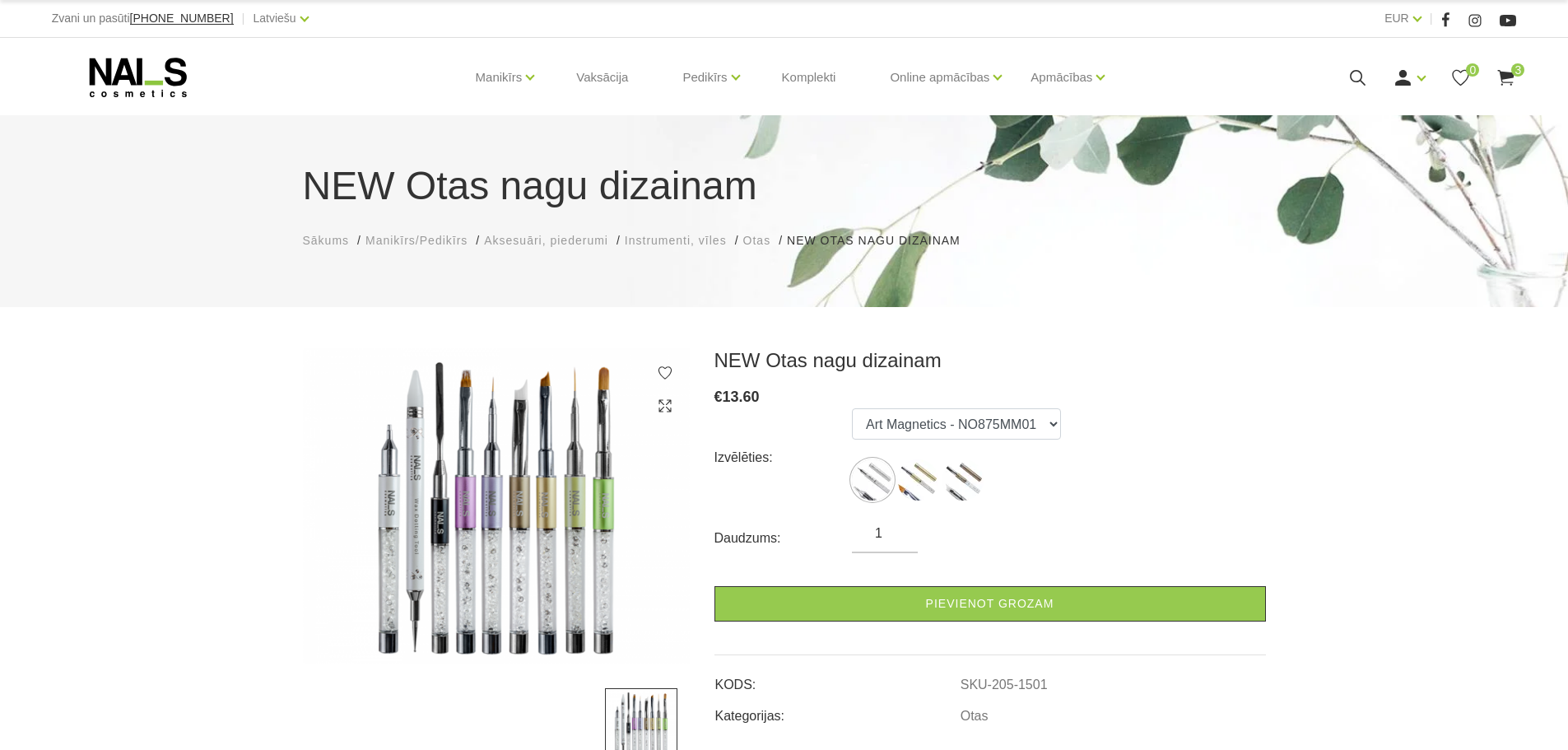
click at [899, 472] on label at bounding box center [918, 480] width 41 height 41
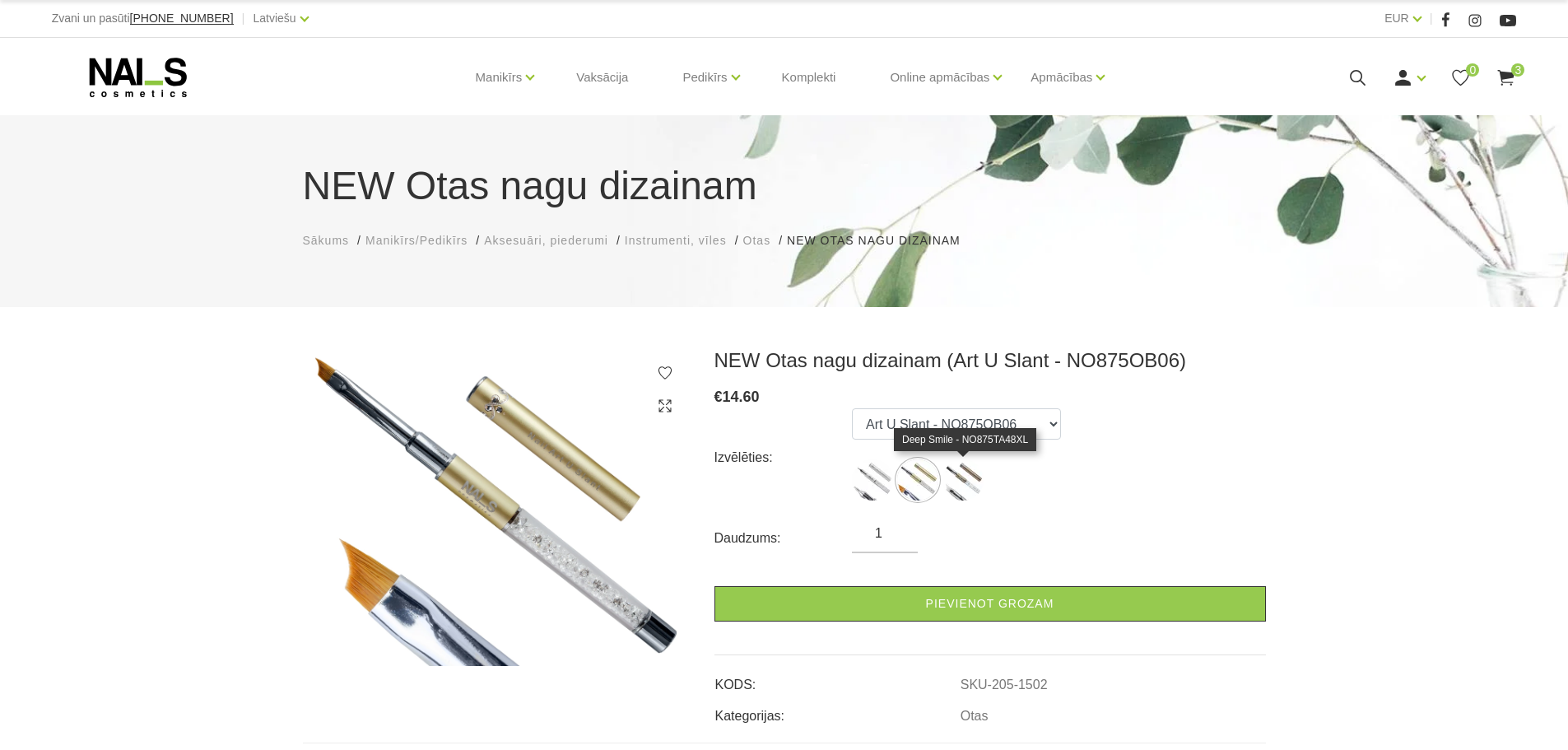
click at [980, 479] on img at bounding box center [963, 480] width 41 height 41
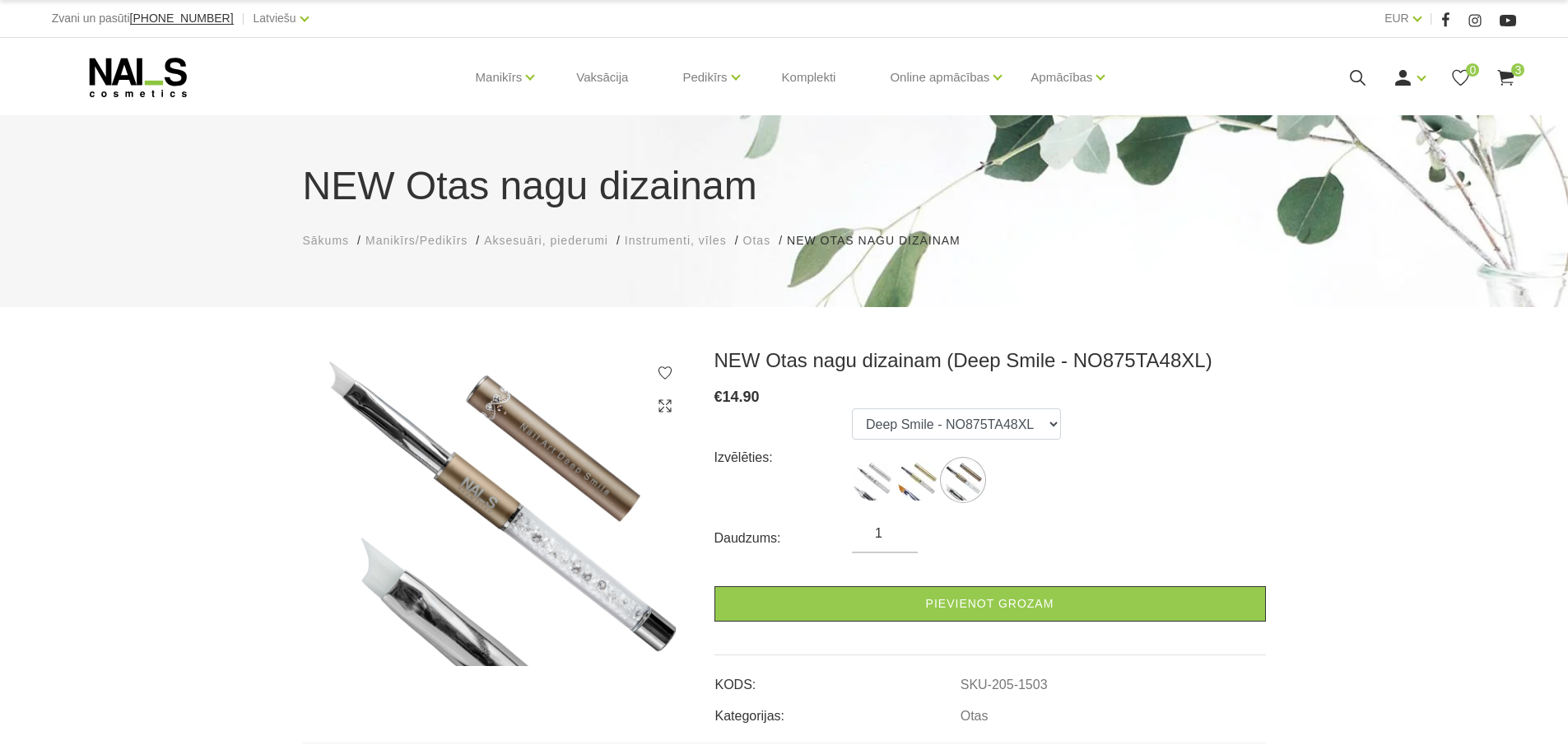
click at [893, 490] on ul "Art Magnetics - NO875MM01 Art U Slant - NO875OB06 Deep Smile - NO875TA48XL" at bounding box center [956, 457] width 209 height 99
click at [875, 486] on img at bounding box center [873, 480] width 41 height 41
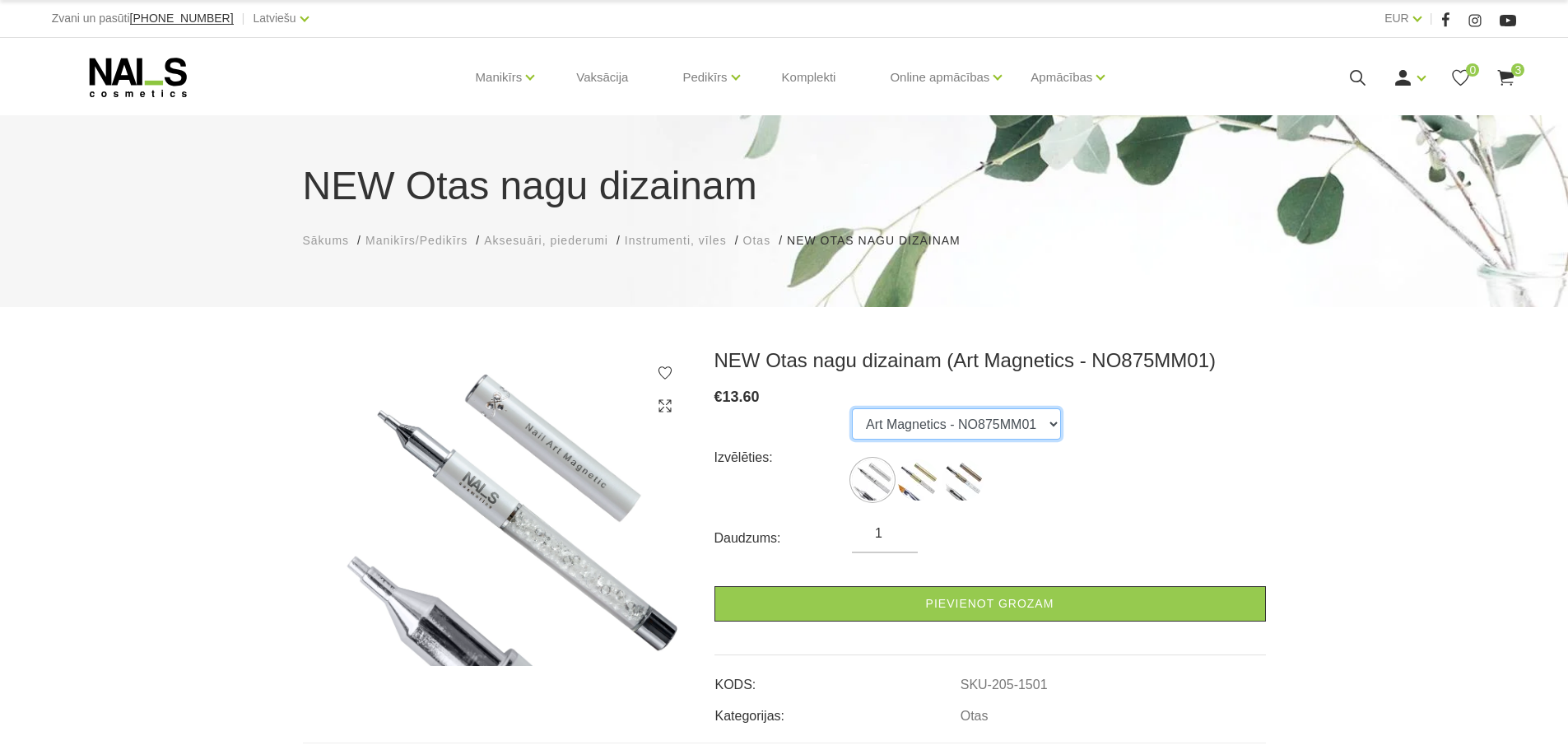
click at [912, 414] on select "Art Magnetics - NO875MM01 Art U Slant - NO875OB06 Deep Smile - NO875TA48XL" at bounding box center [956, 423] width 209 height 31
click at [852, 408] on select "Art Magnetics - NO875MM01 Art U Slant - NO875OB06 Deep Smile - NO875TA48XL" at bounding box center [956, 423] width 209 height 31
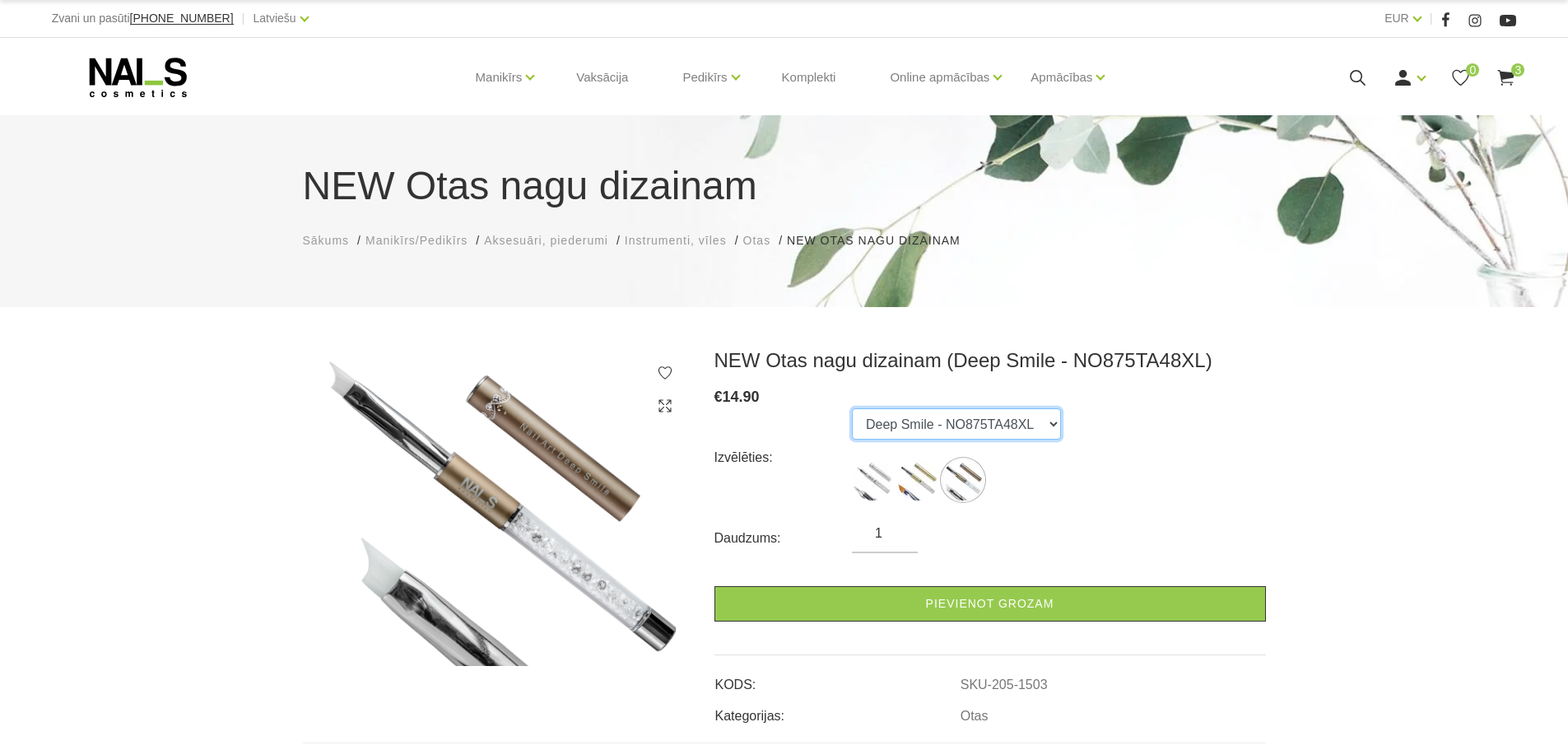
click at [909, 424] on select "Art Magnetics - NO875MM01 Art U Slant - NO875OB06 Deep Smile - NO875TA48XL" at bounding box center [956, 423] width 209 height 31
click at [852, 408] on select "Art Magnetics - NO875MM01 Art U Slant - NO875OB06 Deep Smile - NO875TA48XL" at bounding box center [956, 423] width 209 height 31
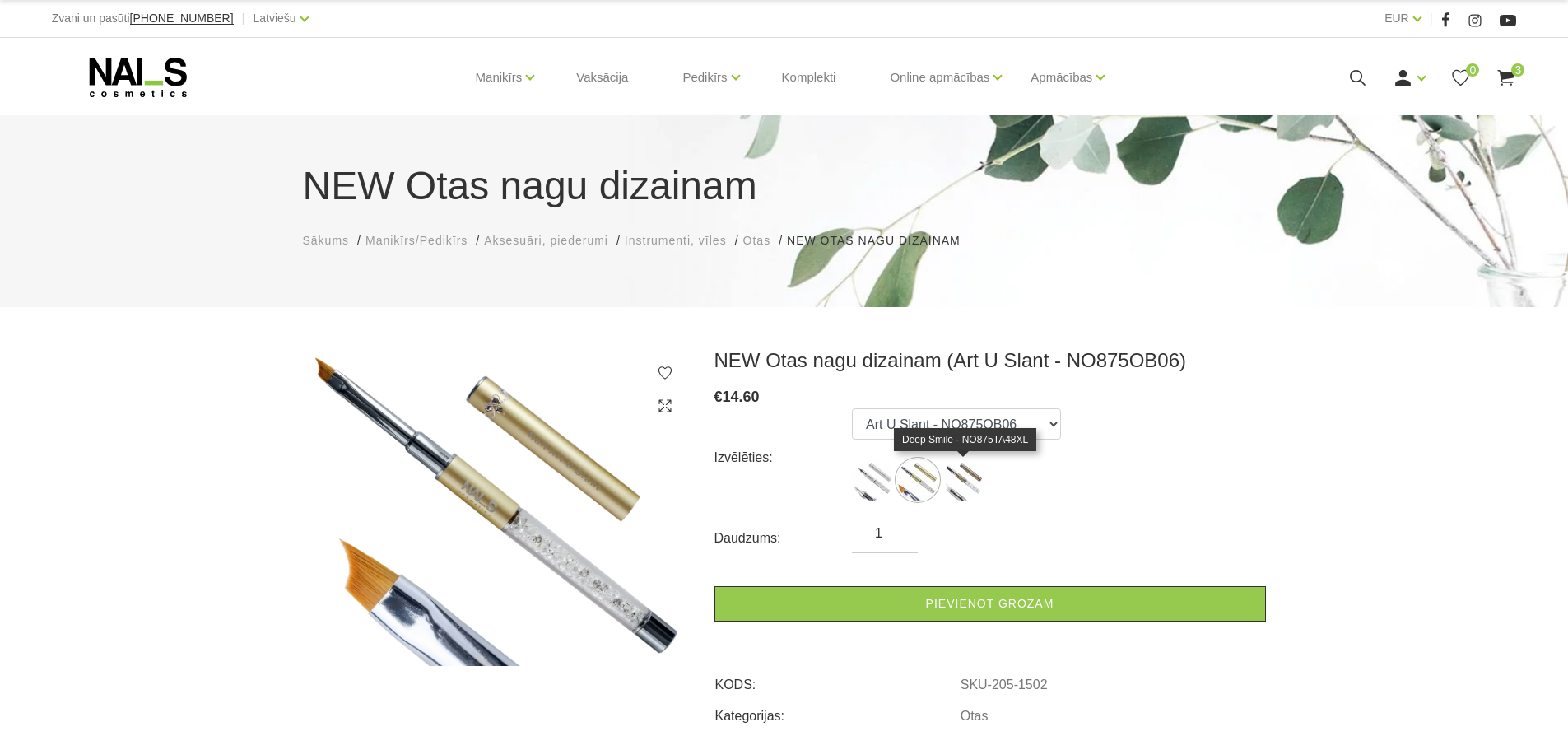
click at [964, 477] on img at bounding box center [963, 480] width 41 height 41
select select "1503"
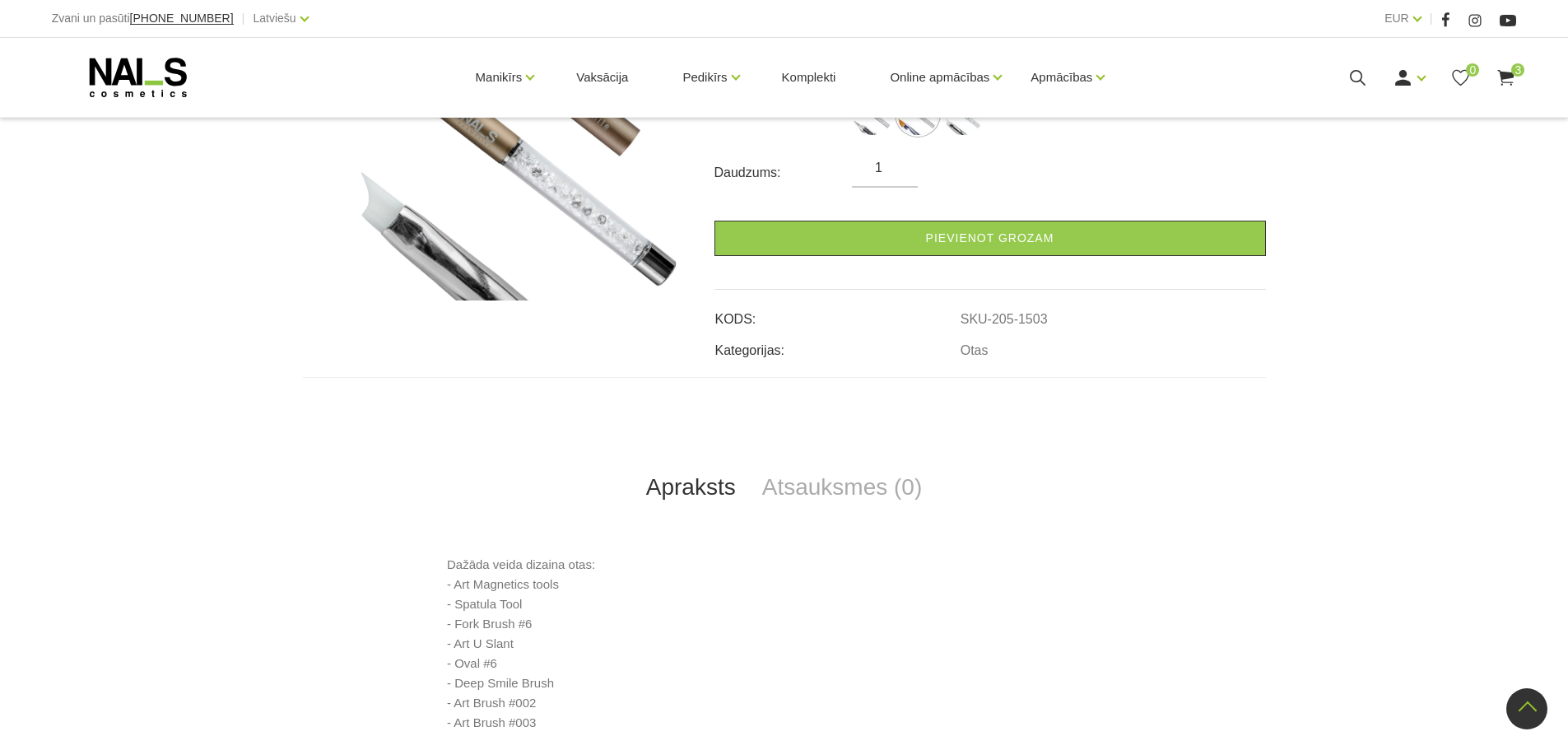
scroll to position [329, 0]
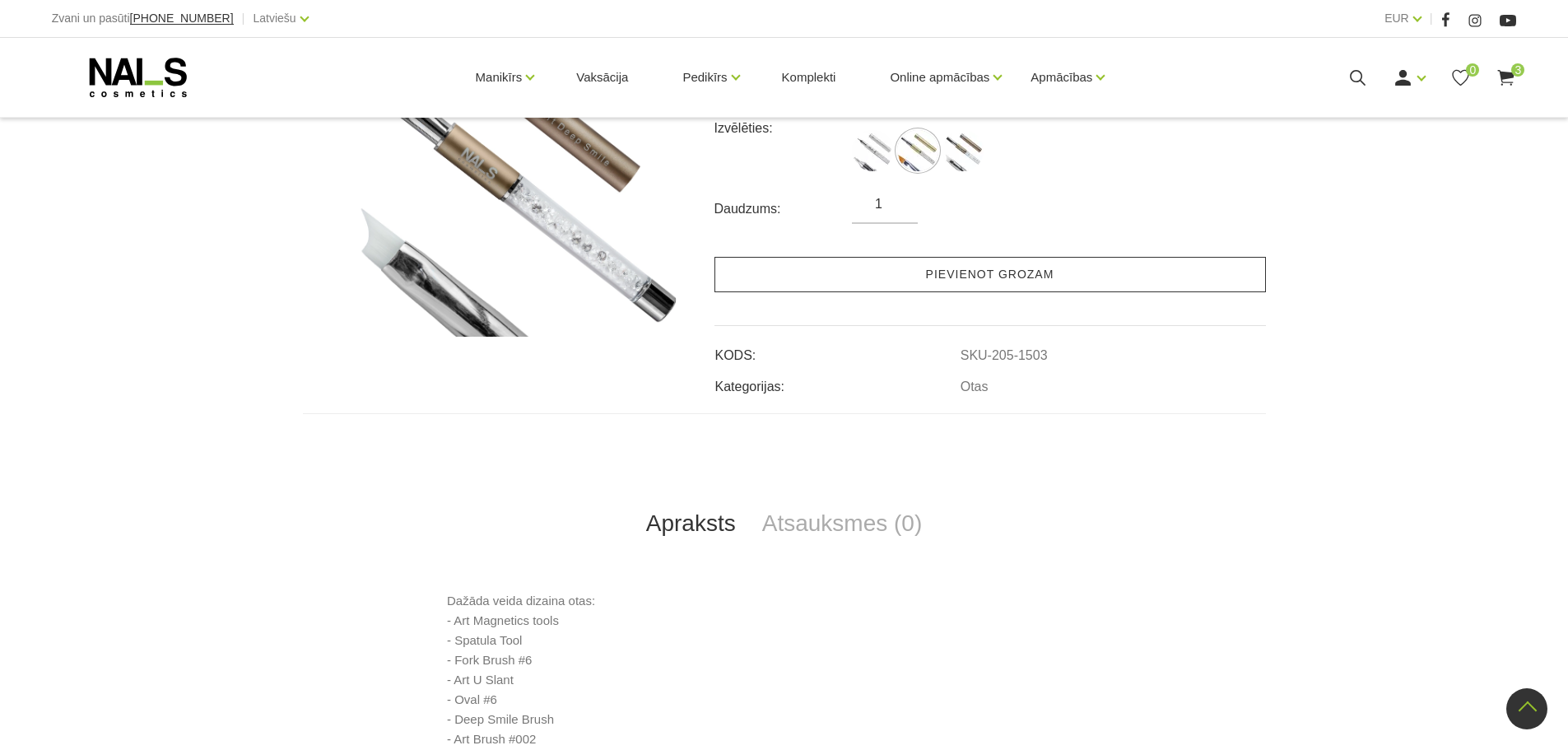
click at [847, 274] on link "Pievienot grozam" at bounding box center [989, 274] width 551 height 36
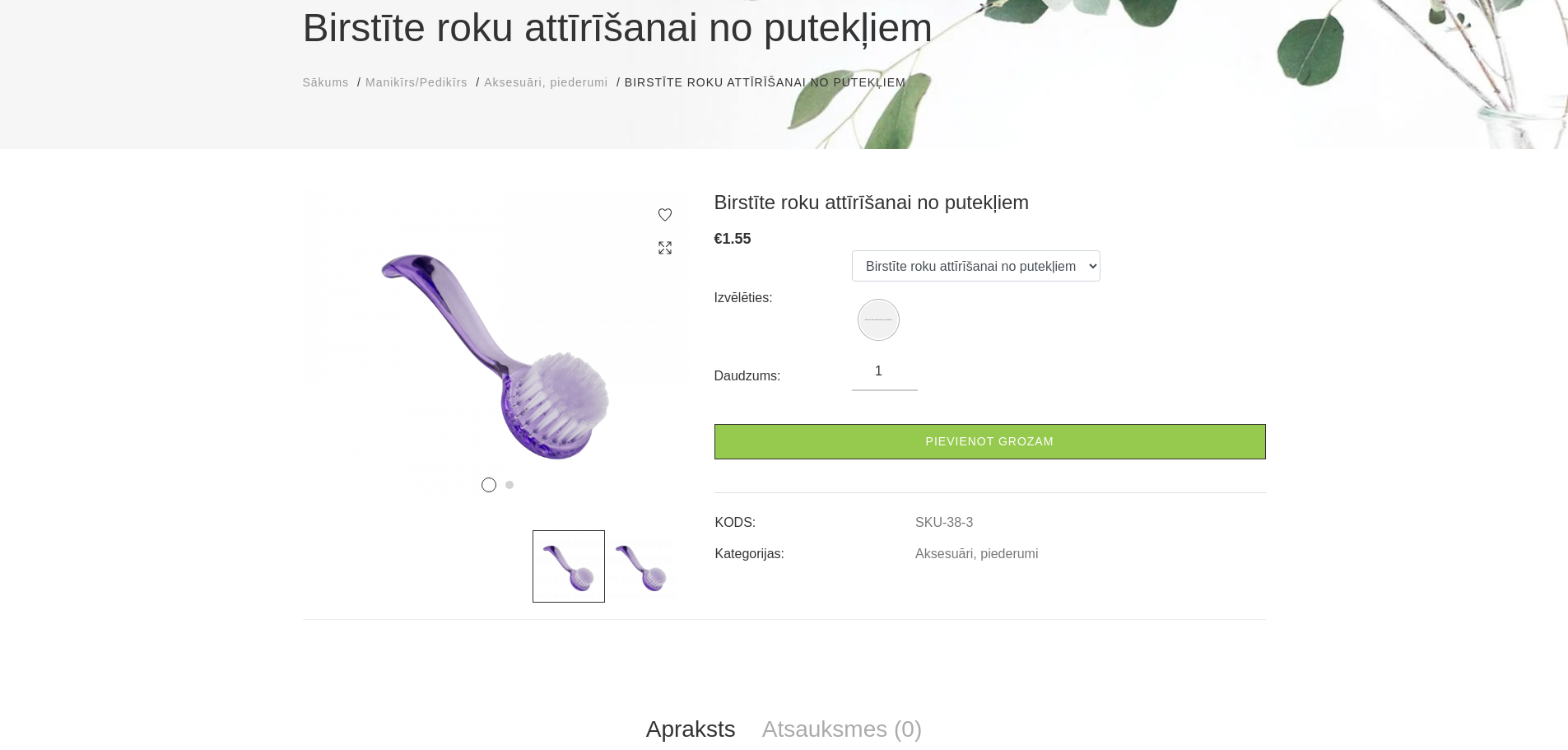
scroll to position [164, 0]
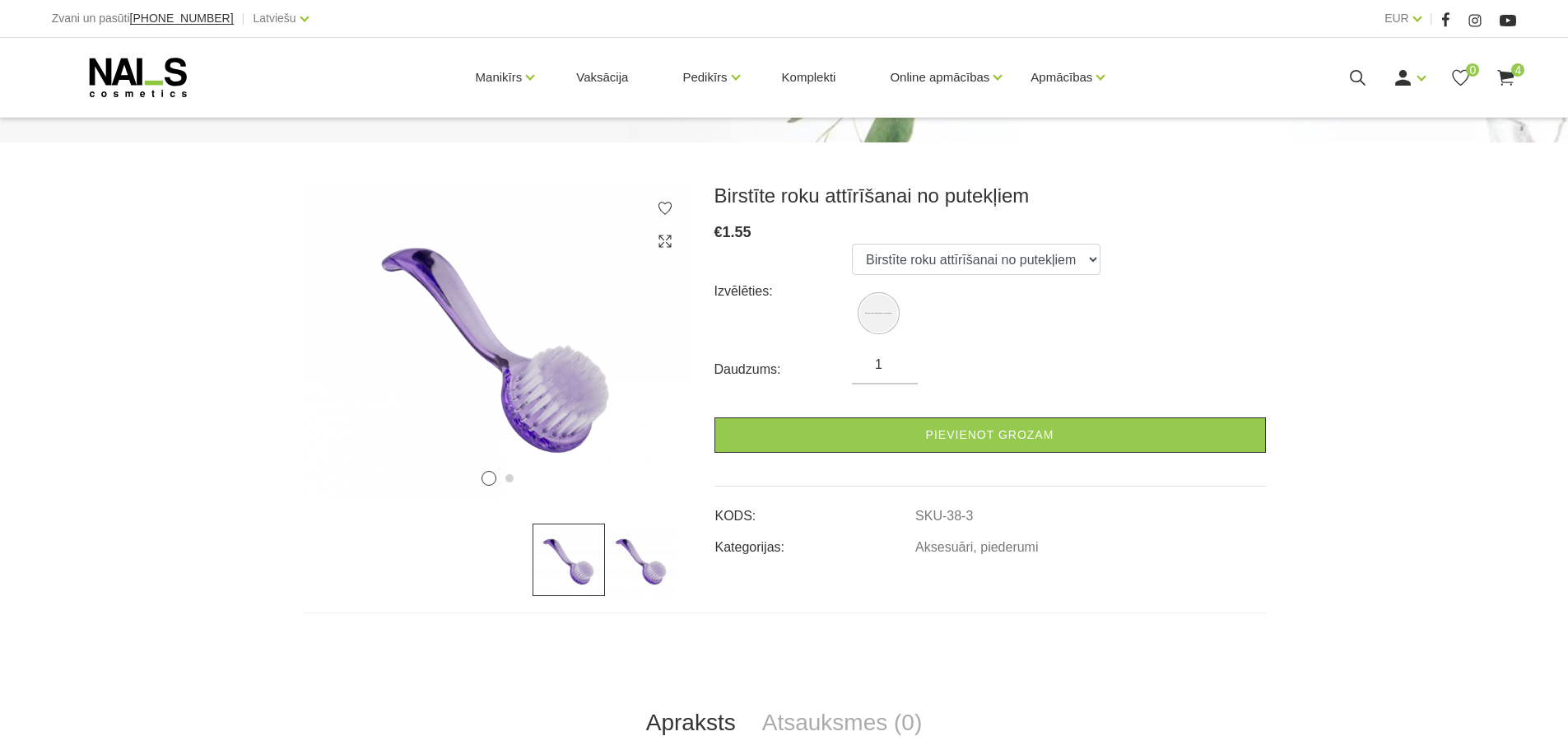
click at [642, 572] on img at bounding box center [641, 559] width 72 height 72
click at [586, 570] on img at bounding box center [568, 559] width 72 height 72
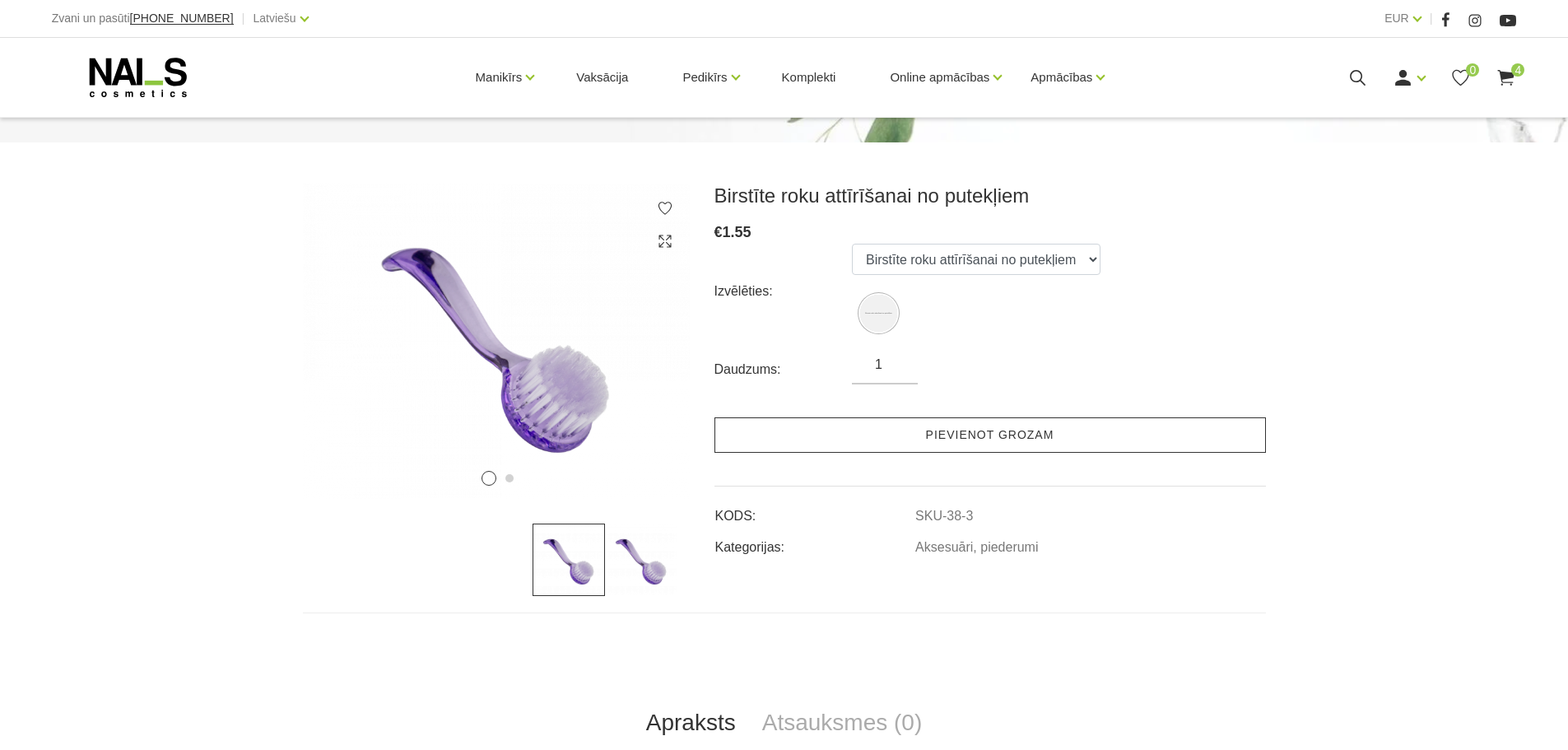
click at [820, 447] on link "Pievienot grozam" at bounding box center [989, 435] width 551 height 36
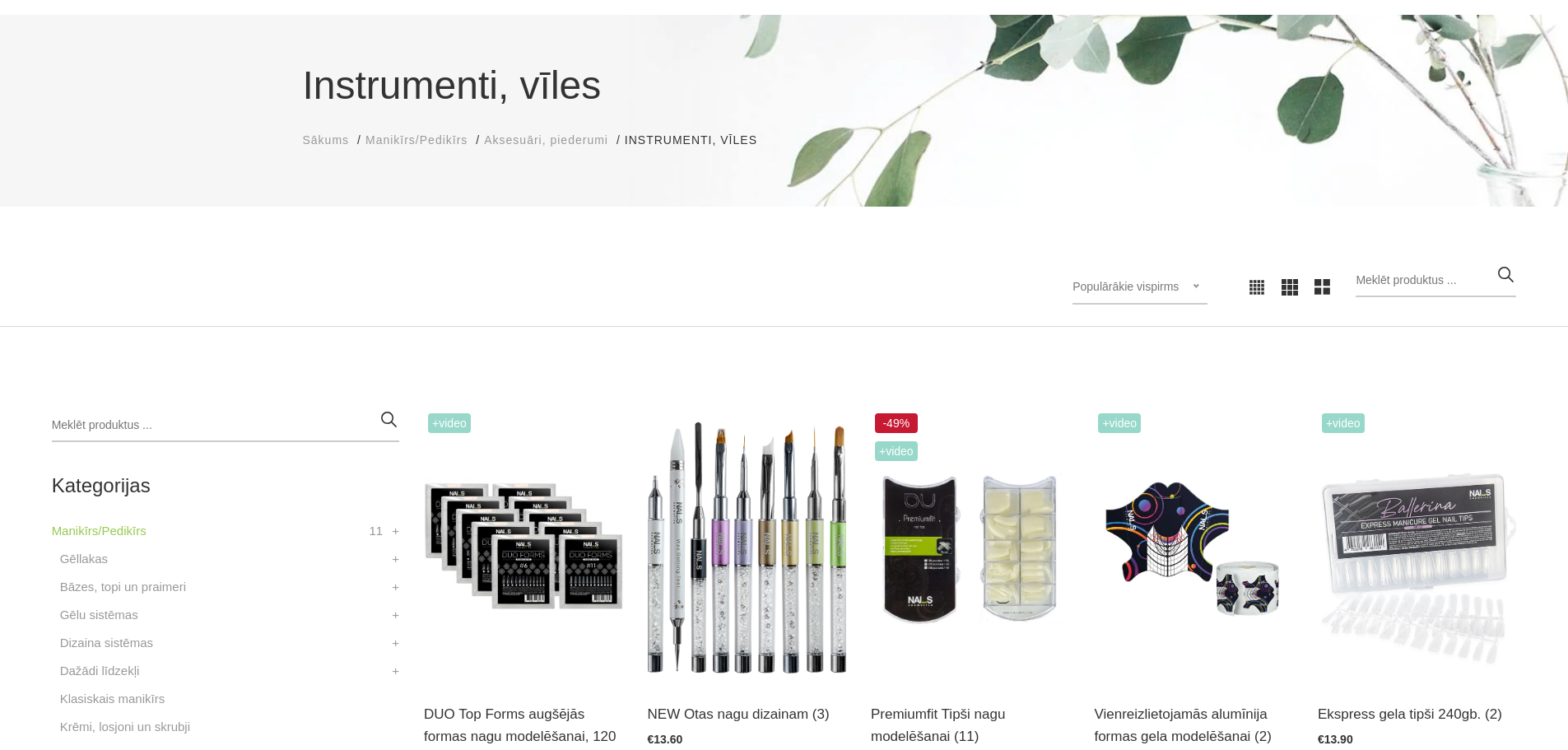
scroll to position [412, 0]
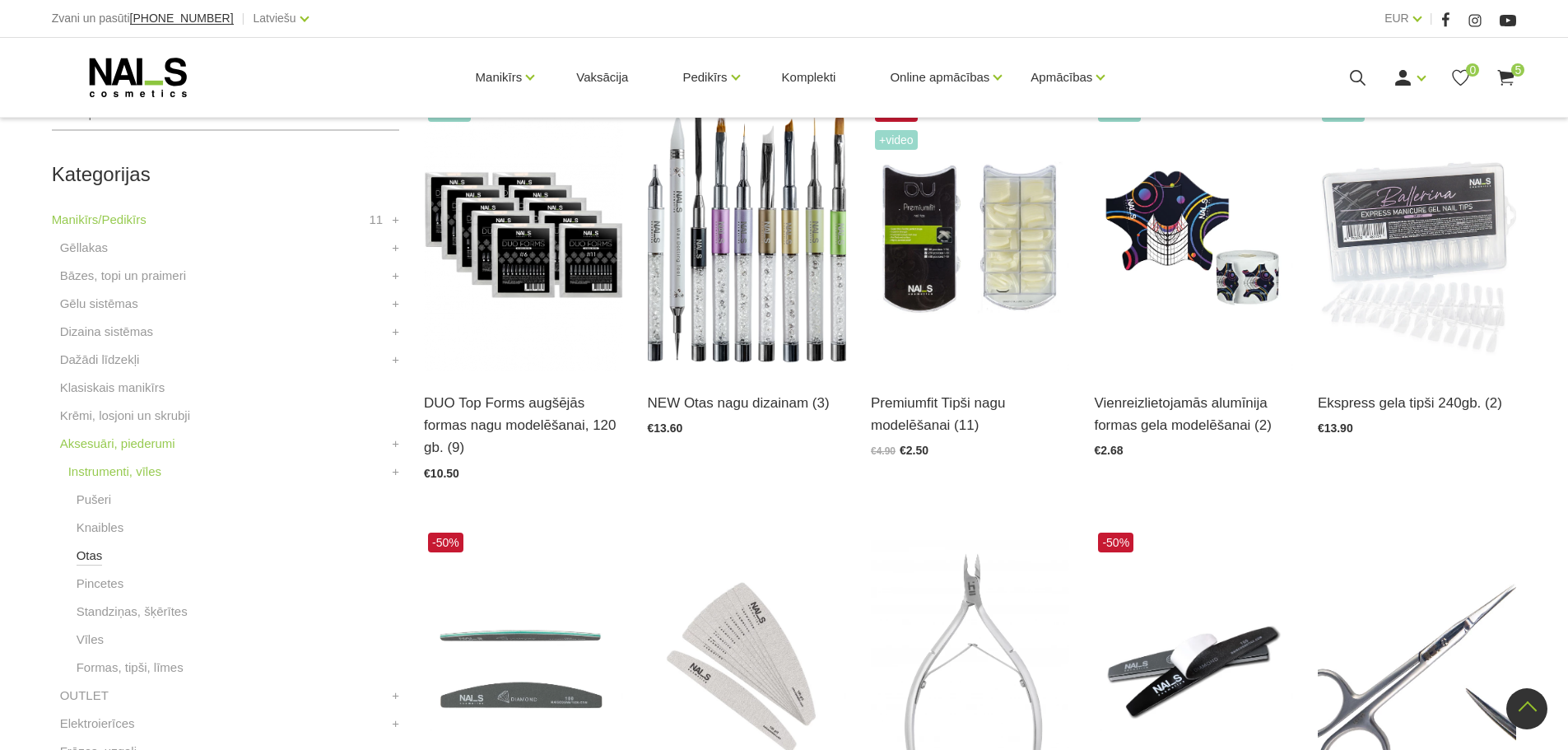
click at [89, 562] on link "Otas" at bounding box center [89, 555] width 26 height 20
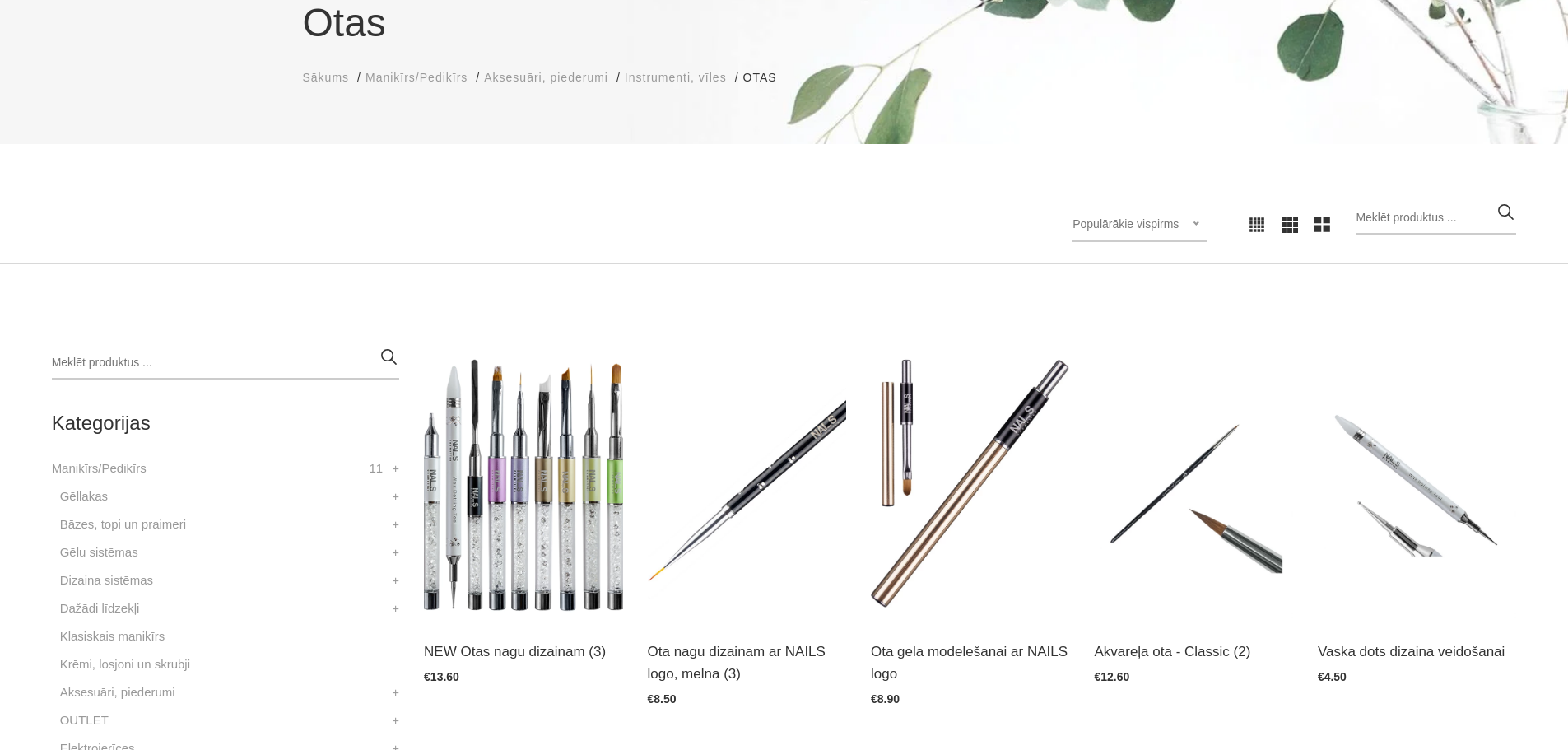
scroll to position [329, 0]
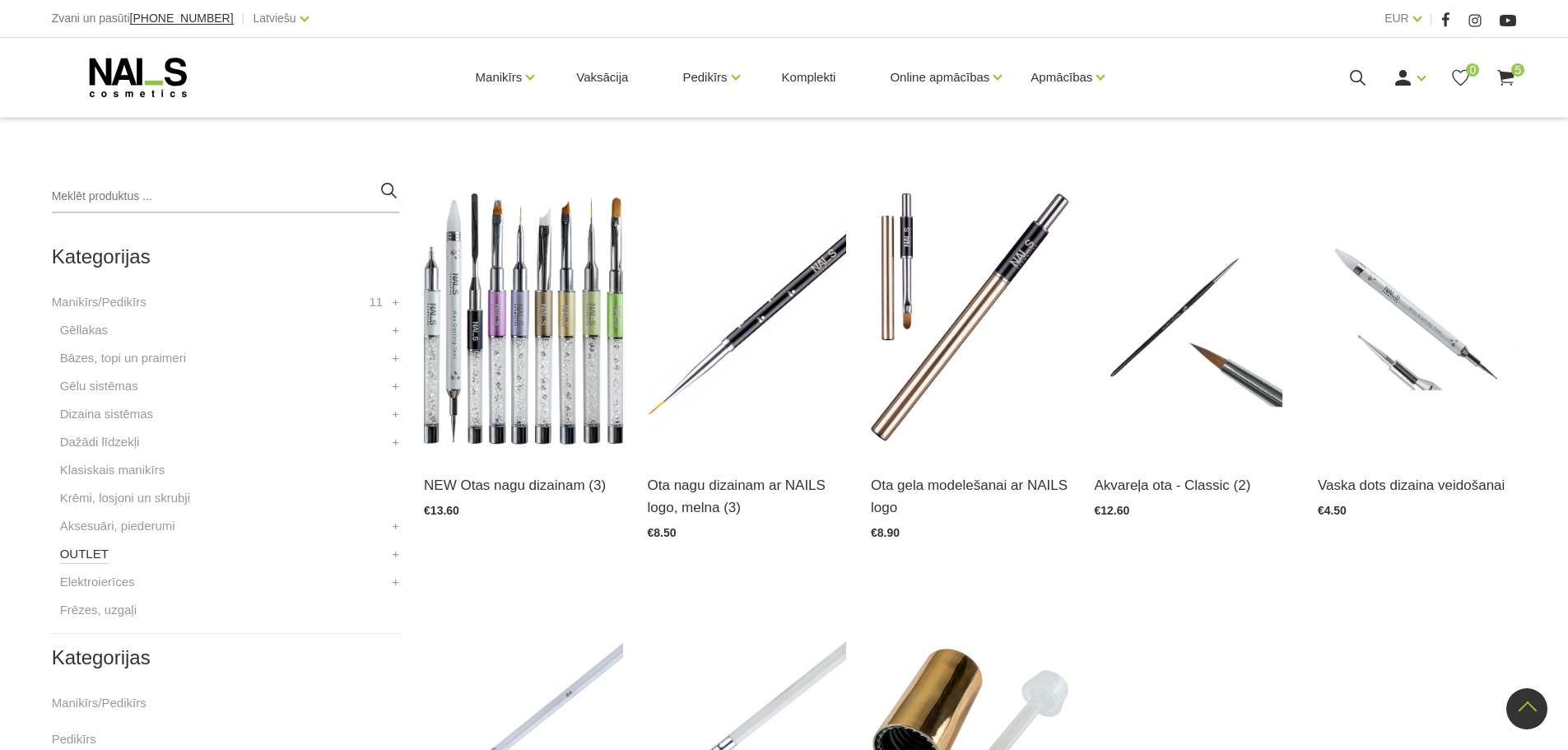
click at [96, 553] on link "OUTLET" at bounding box center [85, 554] width 49 height 20
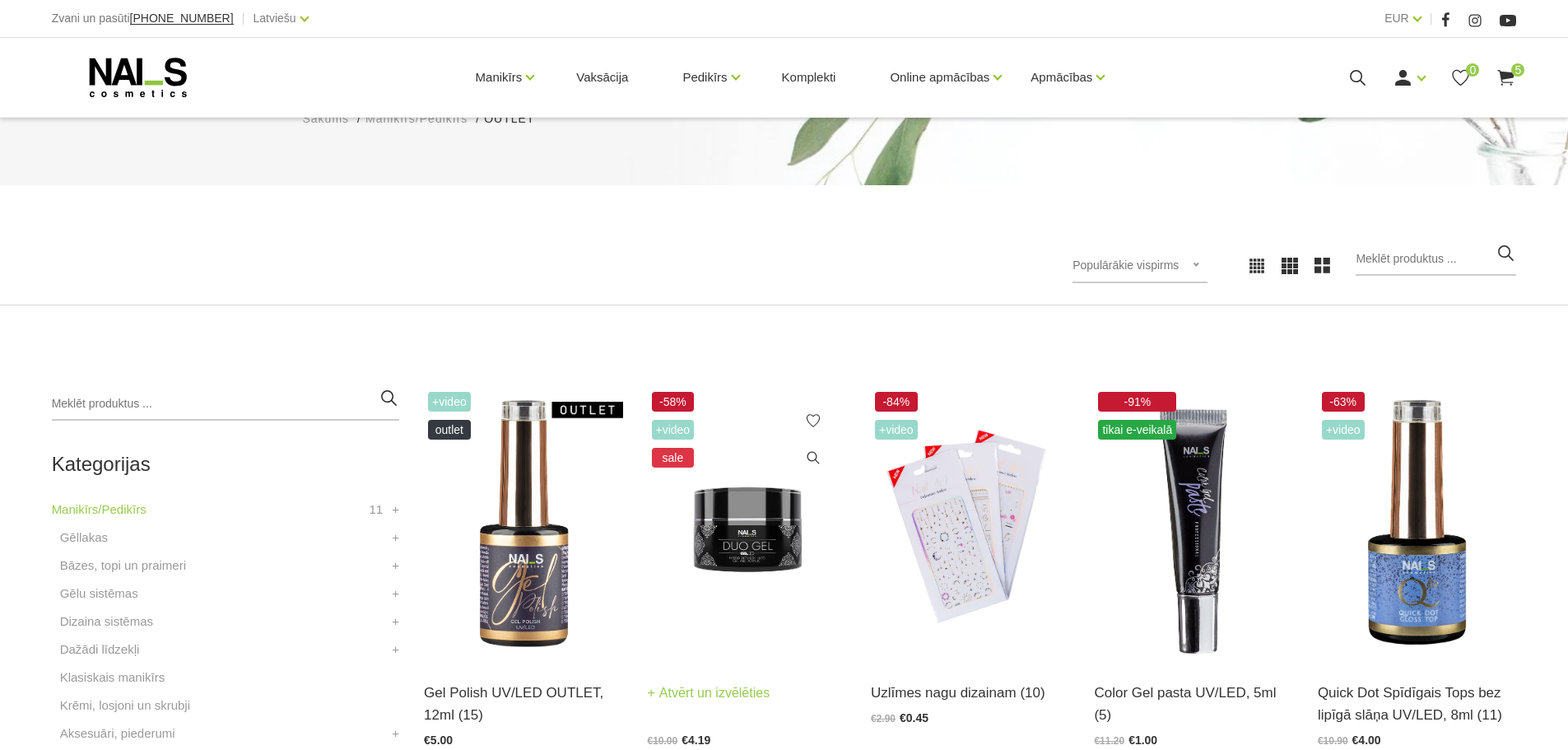
scroll to position [329, 0]
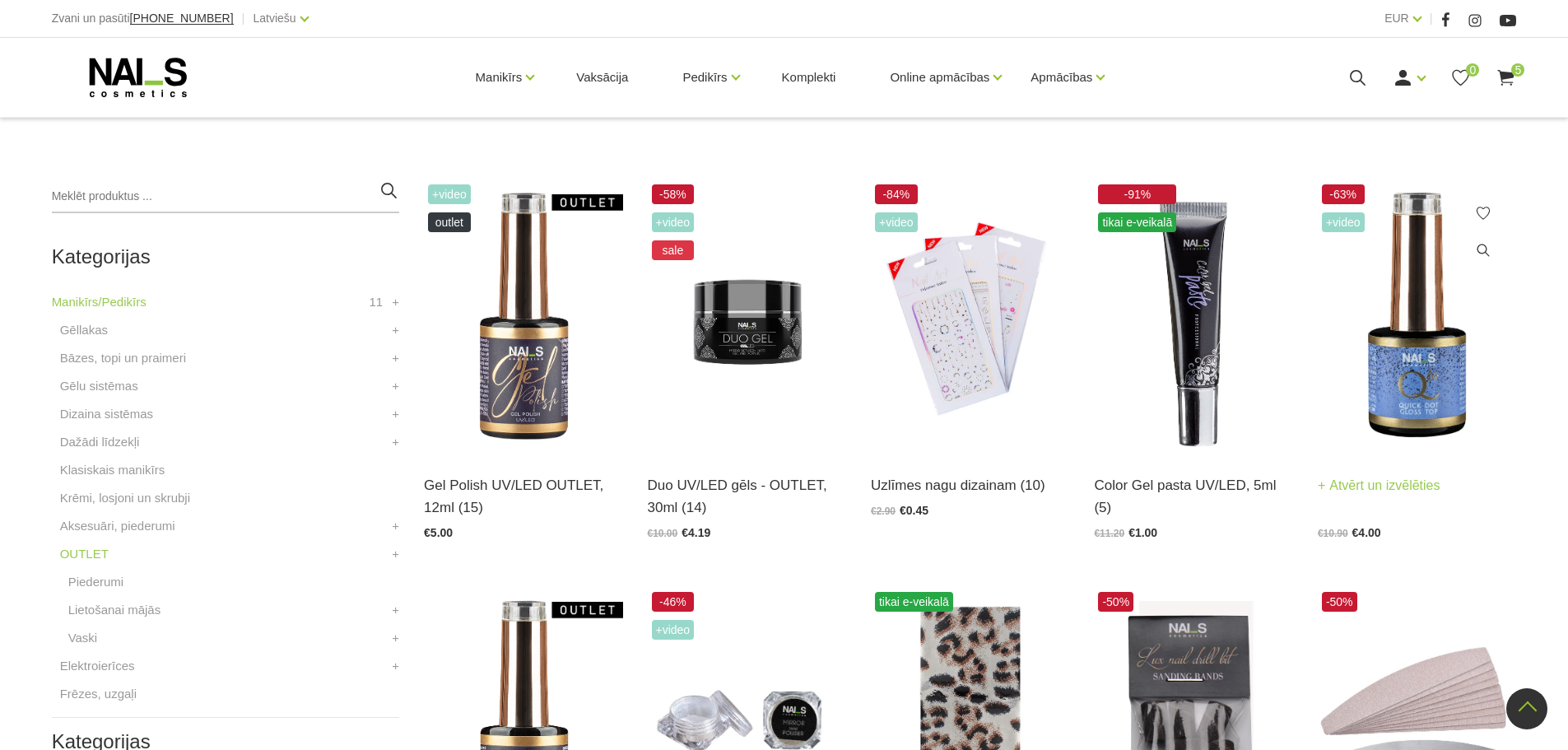
click at [1406, 467] on link "Quick Dot Spīdīgais Tops bez lipīgā slāņa UV/LED, 8ml (11)" at bounding box center [1416, 469] width 198 height 44
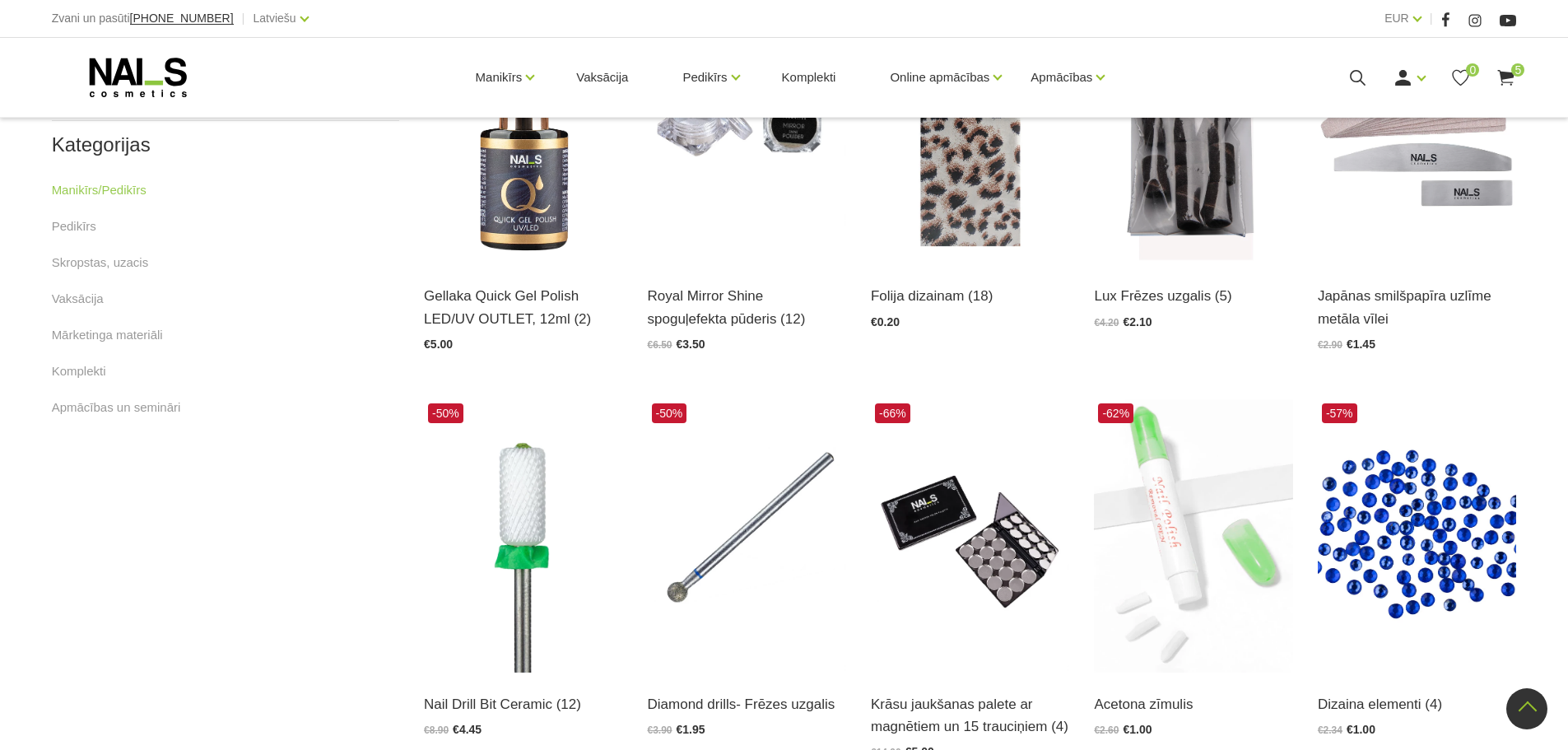
scroll to position [1070, 0]
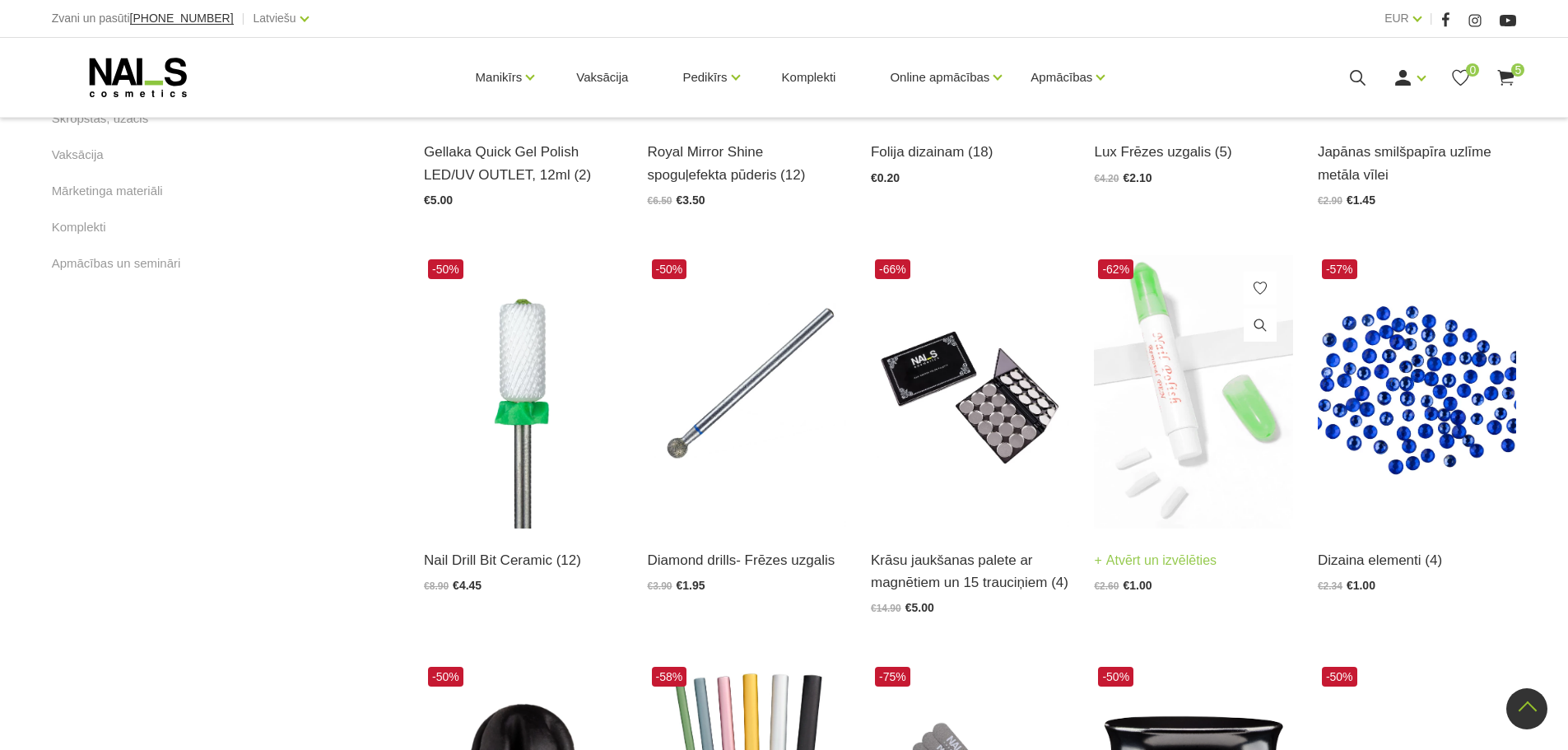
click at [1133, 435] on img at bounding box center [1192, 392] width 198 height 273
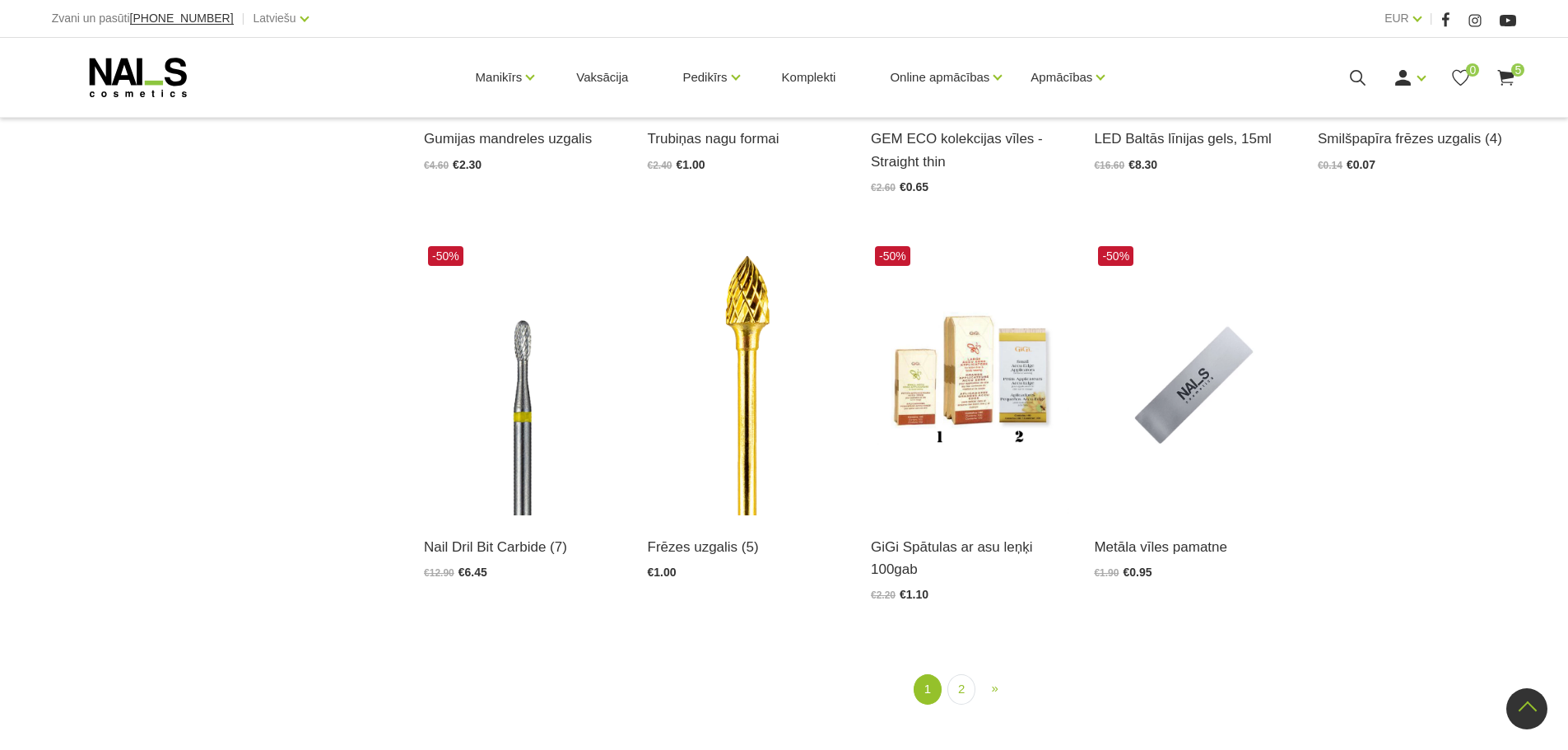
scroll to position [1894, 0]
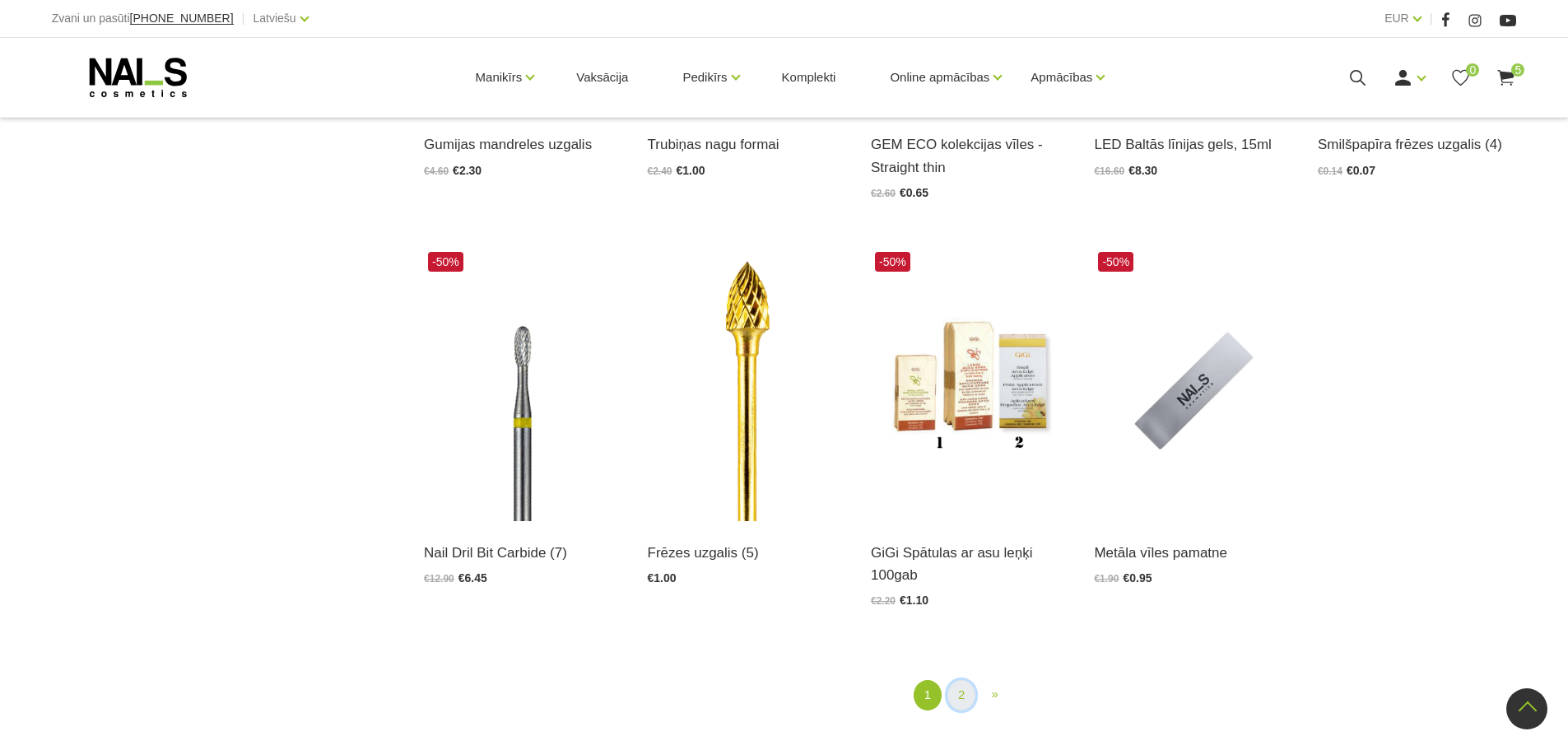
click at [974, 690] on link "2" at bounding box center [961, 695] width 28 height 30
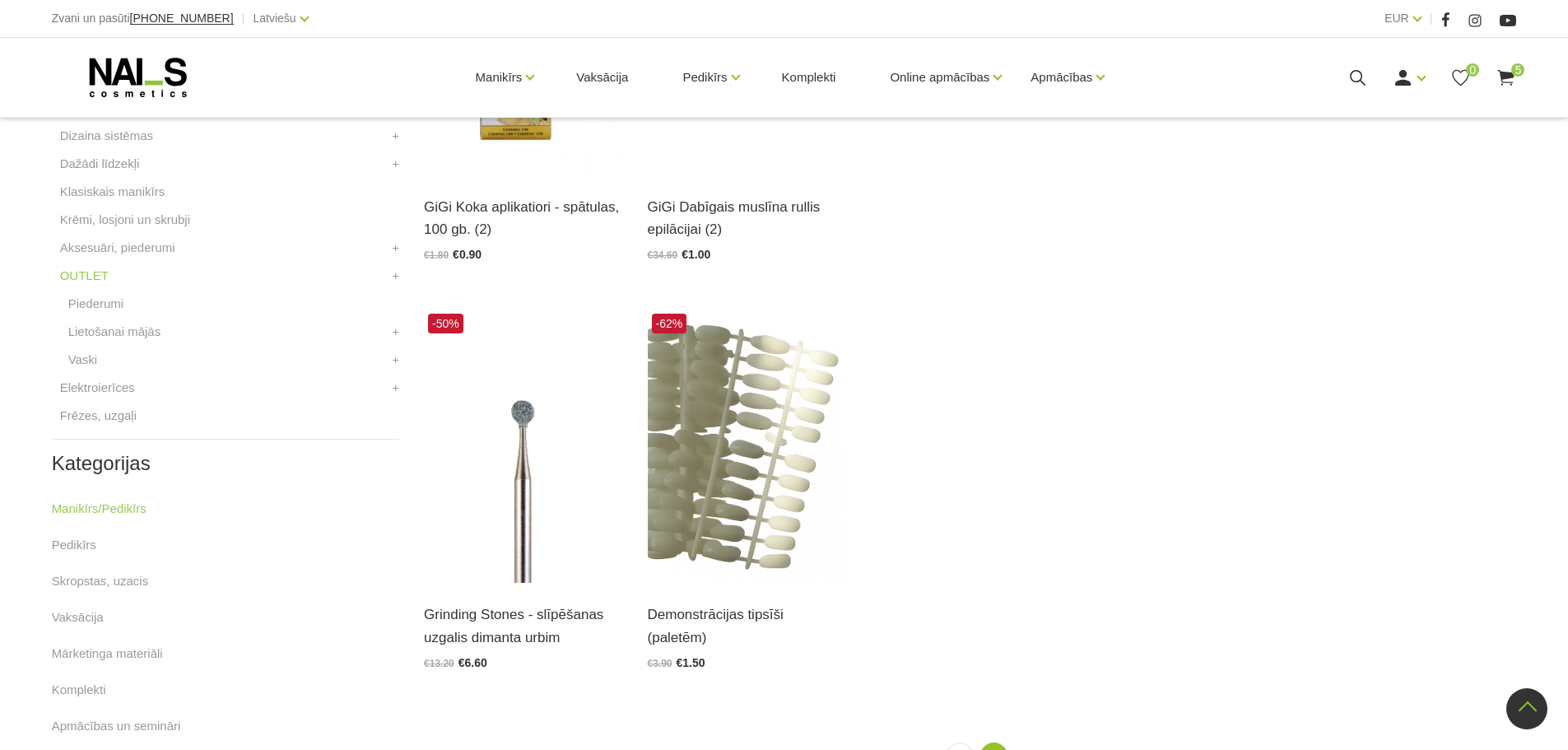
scroll to position [501, 0]
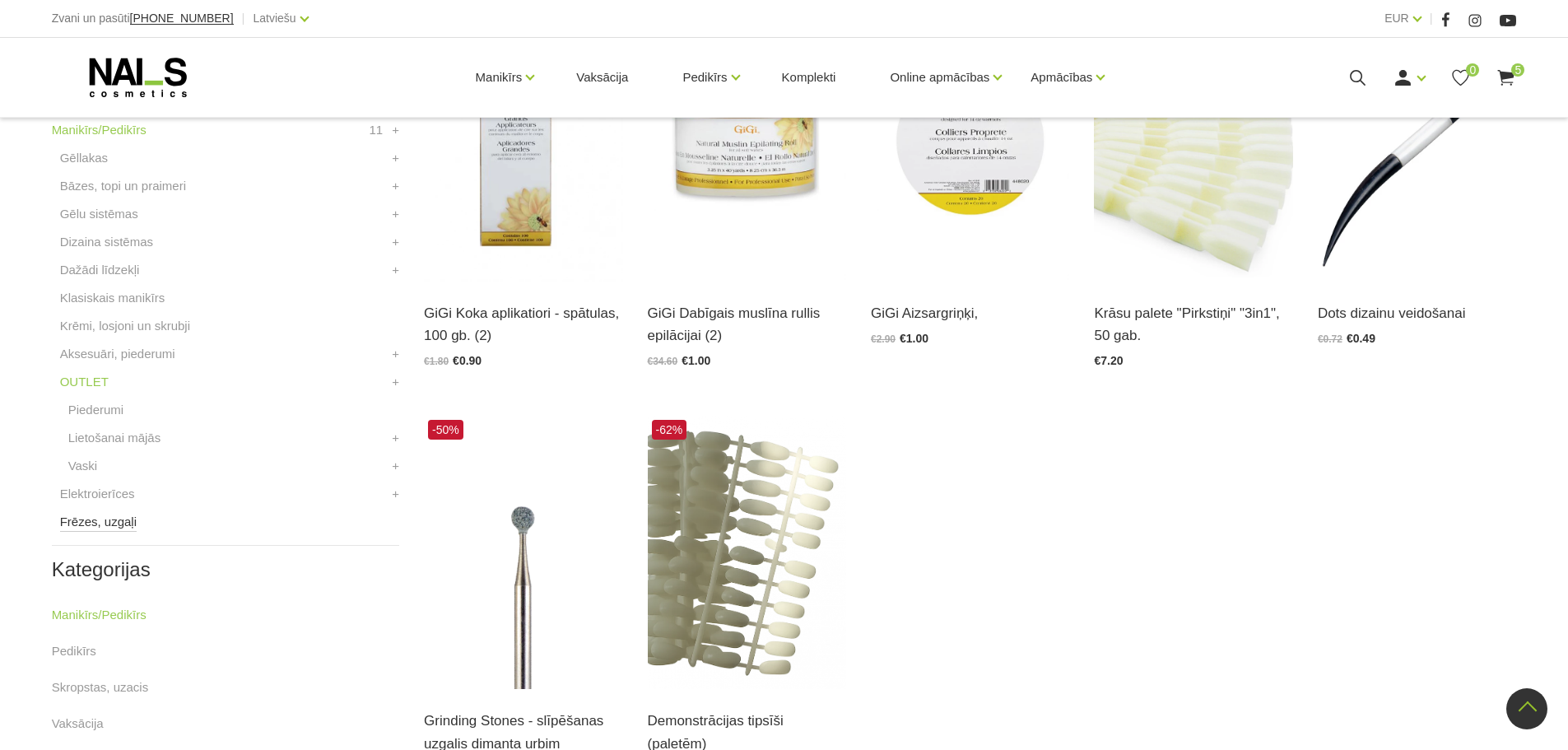
click at [116, 526] on link "Frēzes, uzgaļi" at bounding box center [98, 522] width 76 height 20
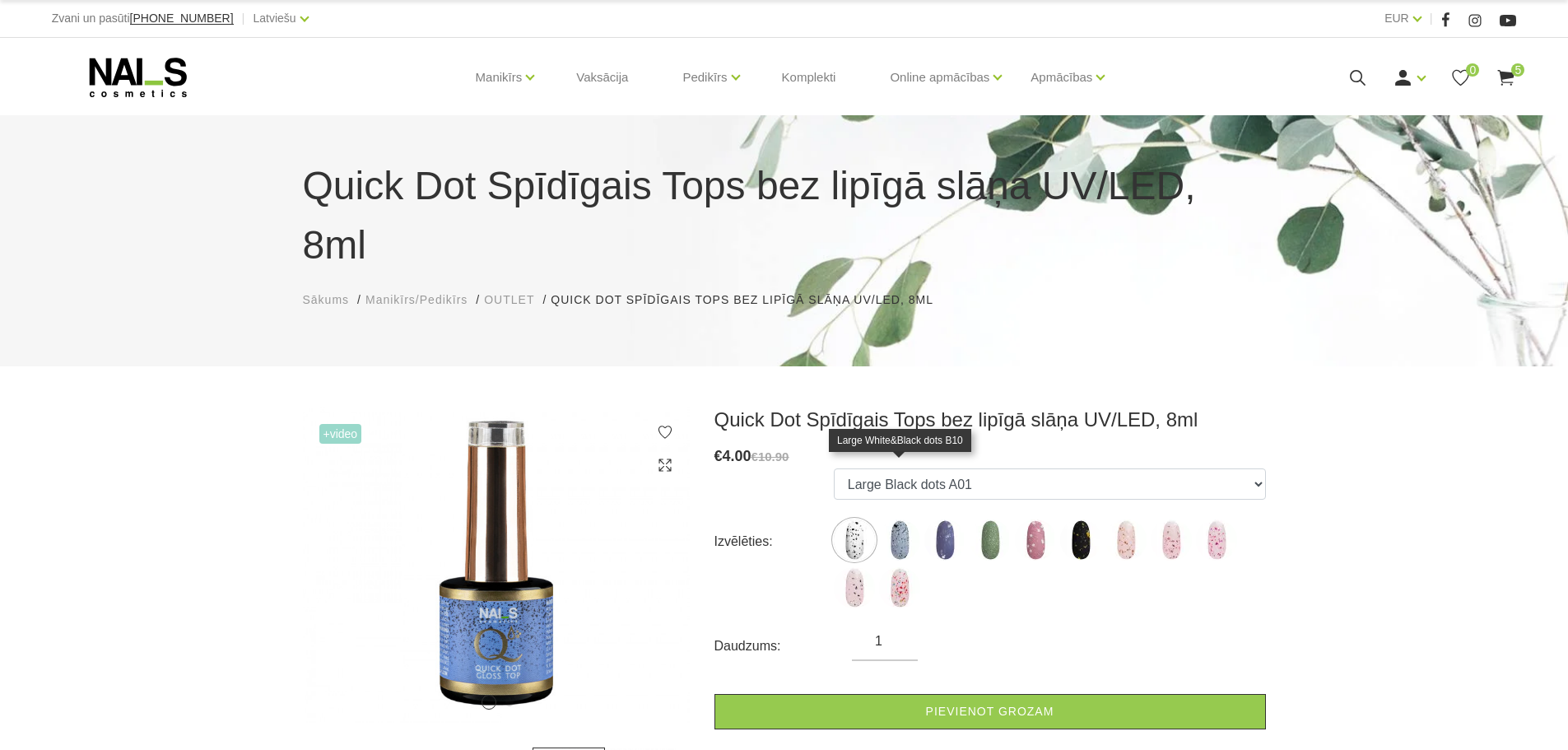
click at [907, 520] on img at bounding box center [900, 540] width 41 height 41
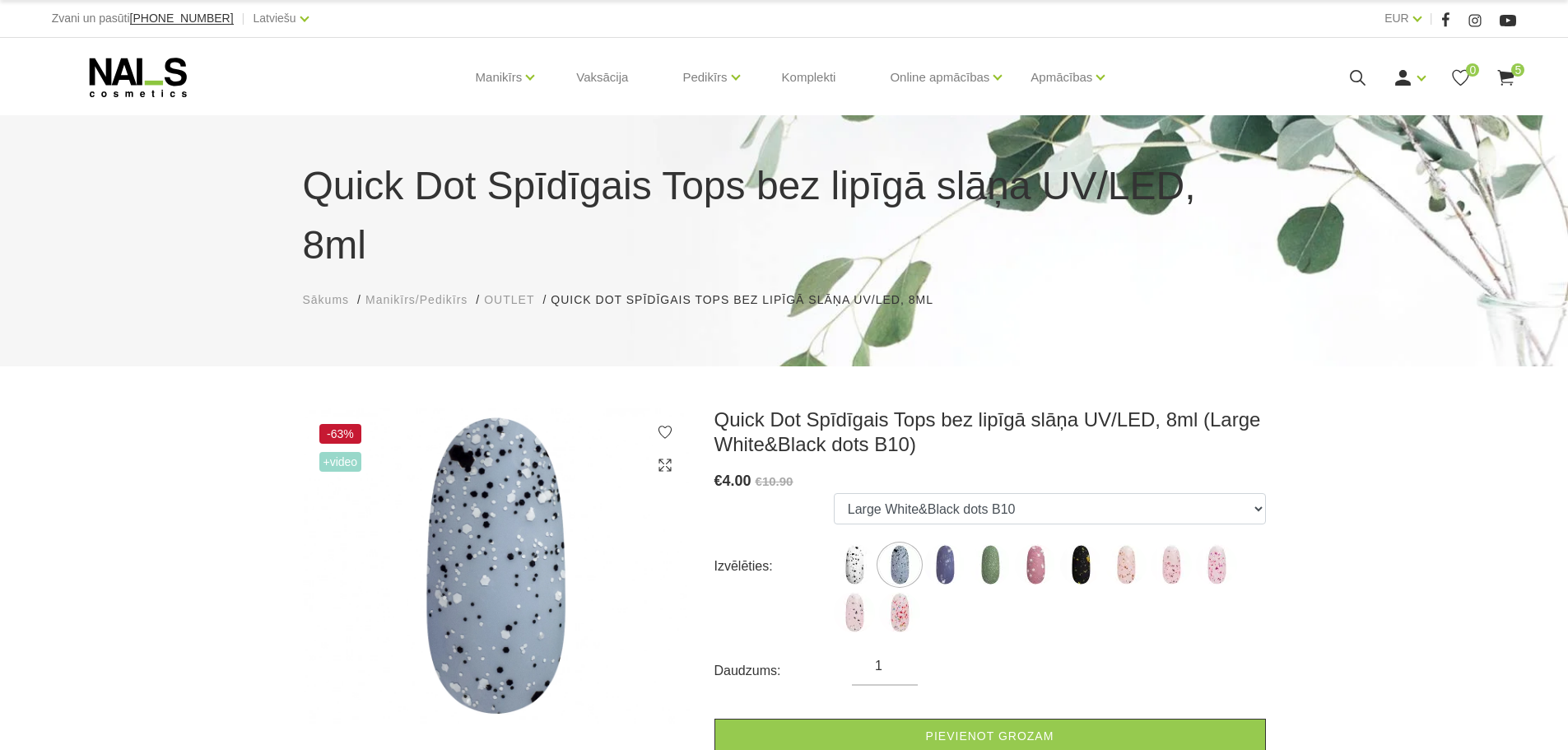
click at [942, 493] on ul "Large Black dots A01 Large White&Black dots B10 Large White pearl dots C02 Smal…" at bounding box center [1049, 567] width 432 height 147
click at [952, 544] on img at bounding box center [945, 565] width 41 height 41
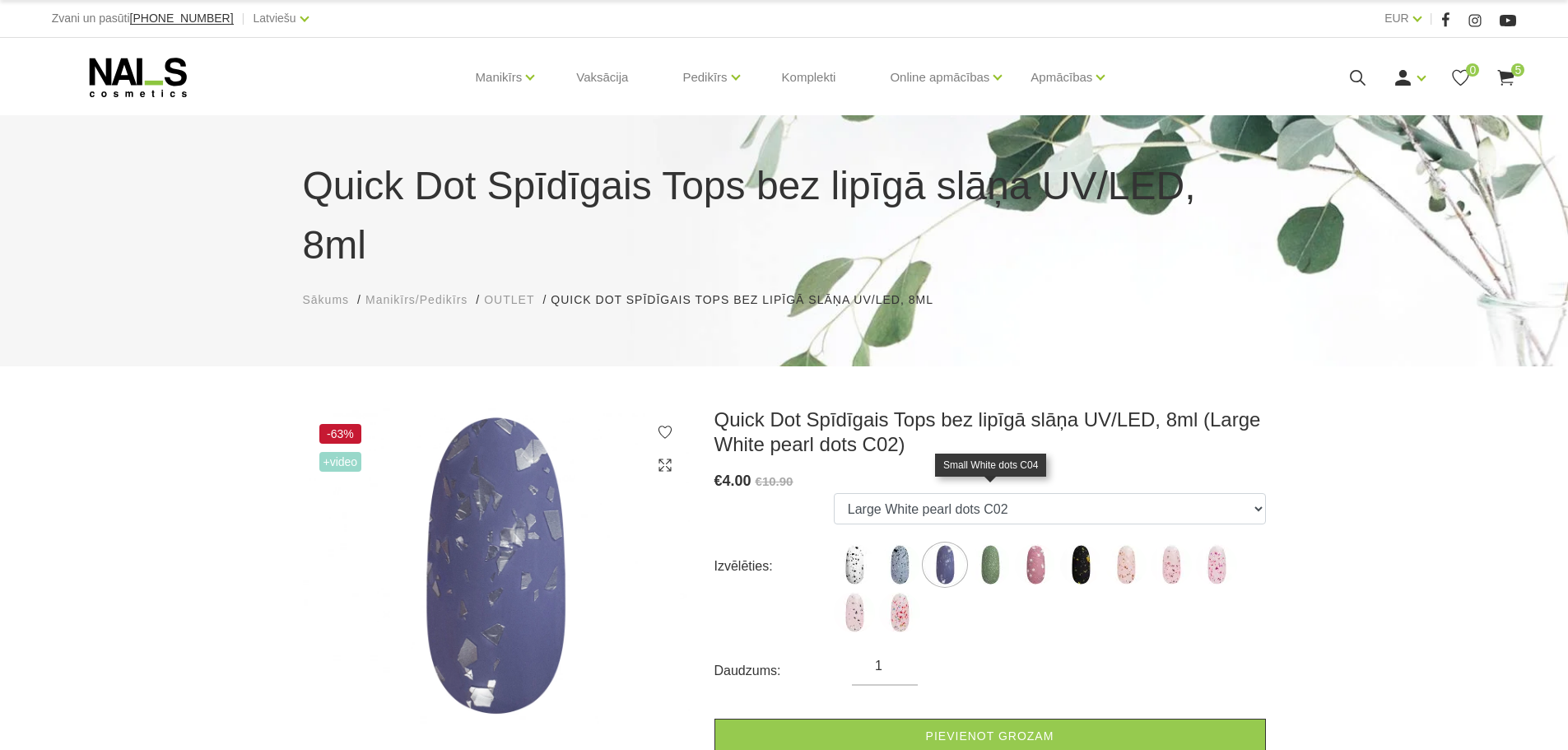
click at [985, 544] on img at bounding box center [990, 565] width 41 height 41
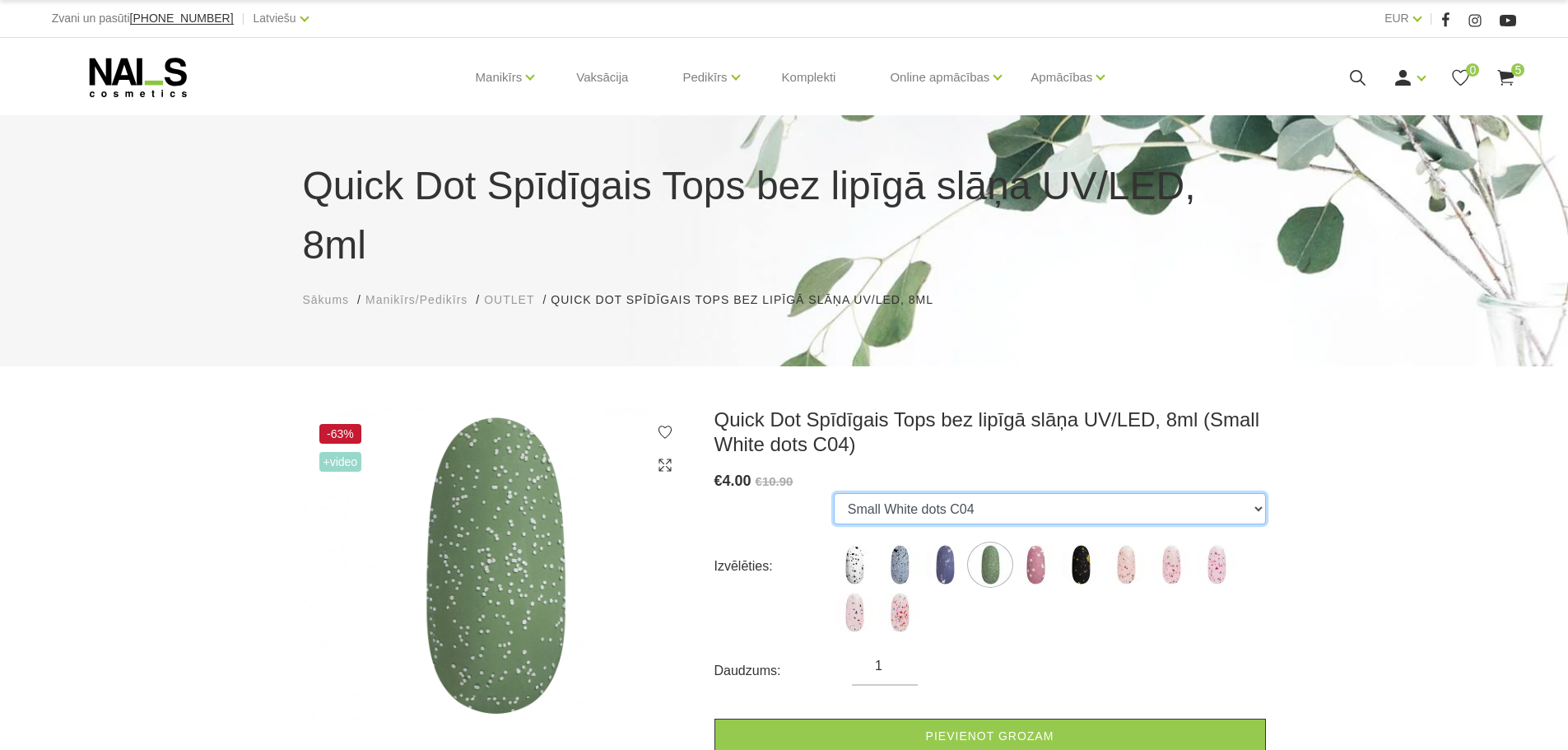
click at [1004, 493] on select "Large Black dots A01 Large White&Black dots B10 Large White pearl dots C02 Smal…" at bounding box center [1049, 508] width 432 height 31
click at [901, 592] on img at bounding box center [900, 613] width 41 height 41
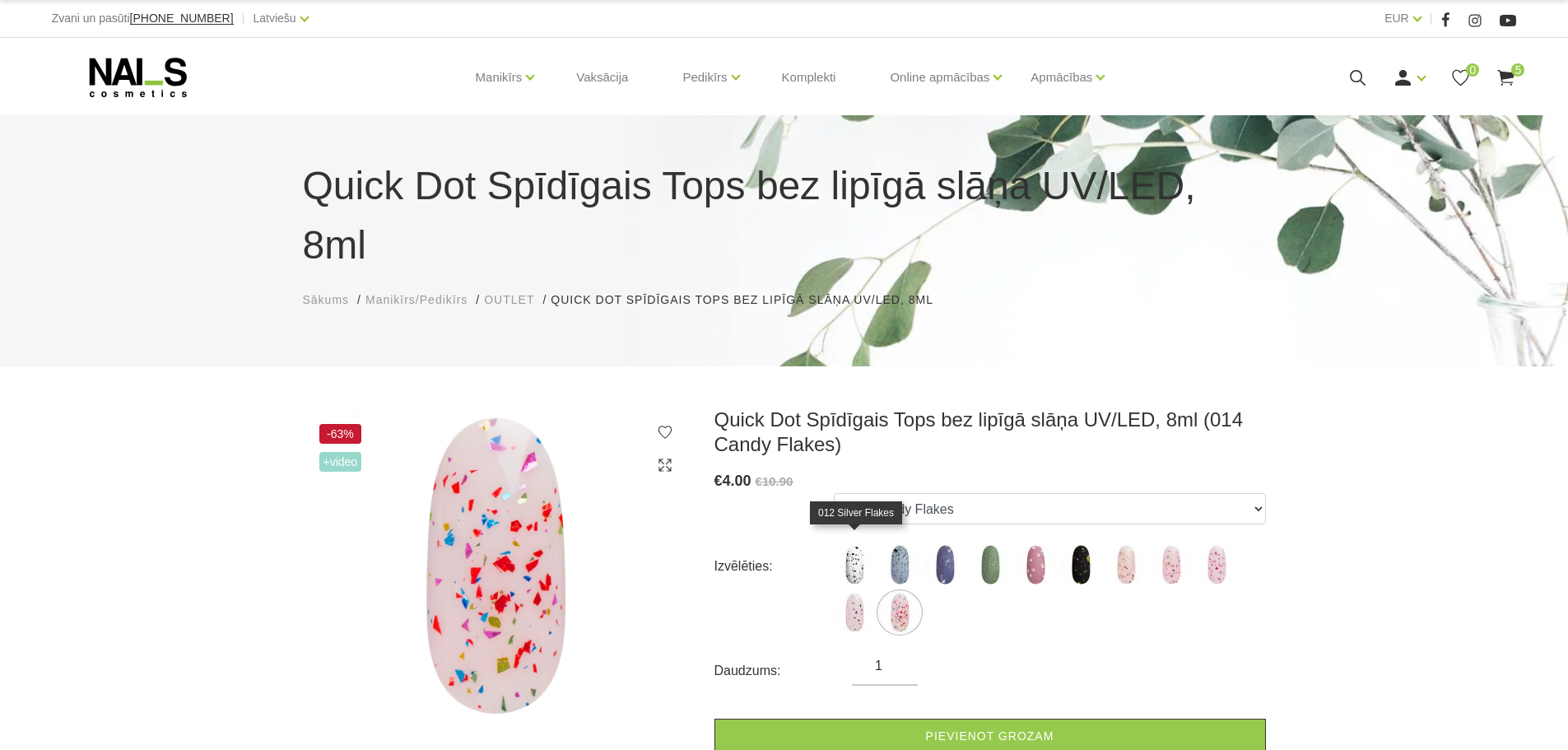
click at [856, 592] on img at bounding box center [854, 613] width 41 height 41
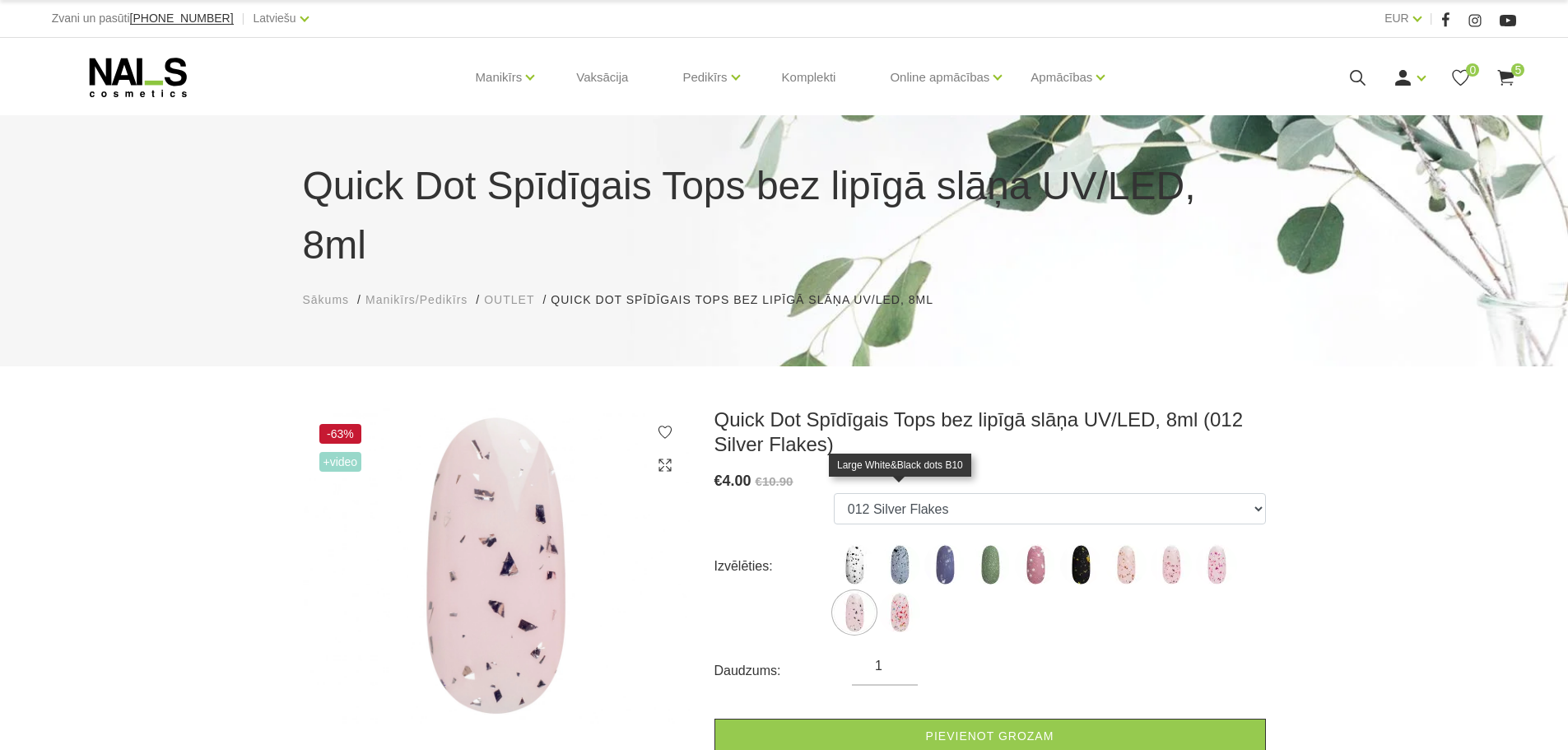
click at [887, 592] on img at bounding box center [900, 613] width 41 height 41
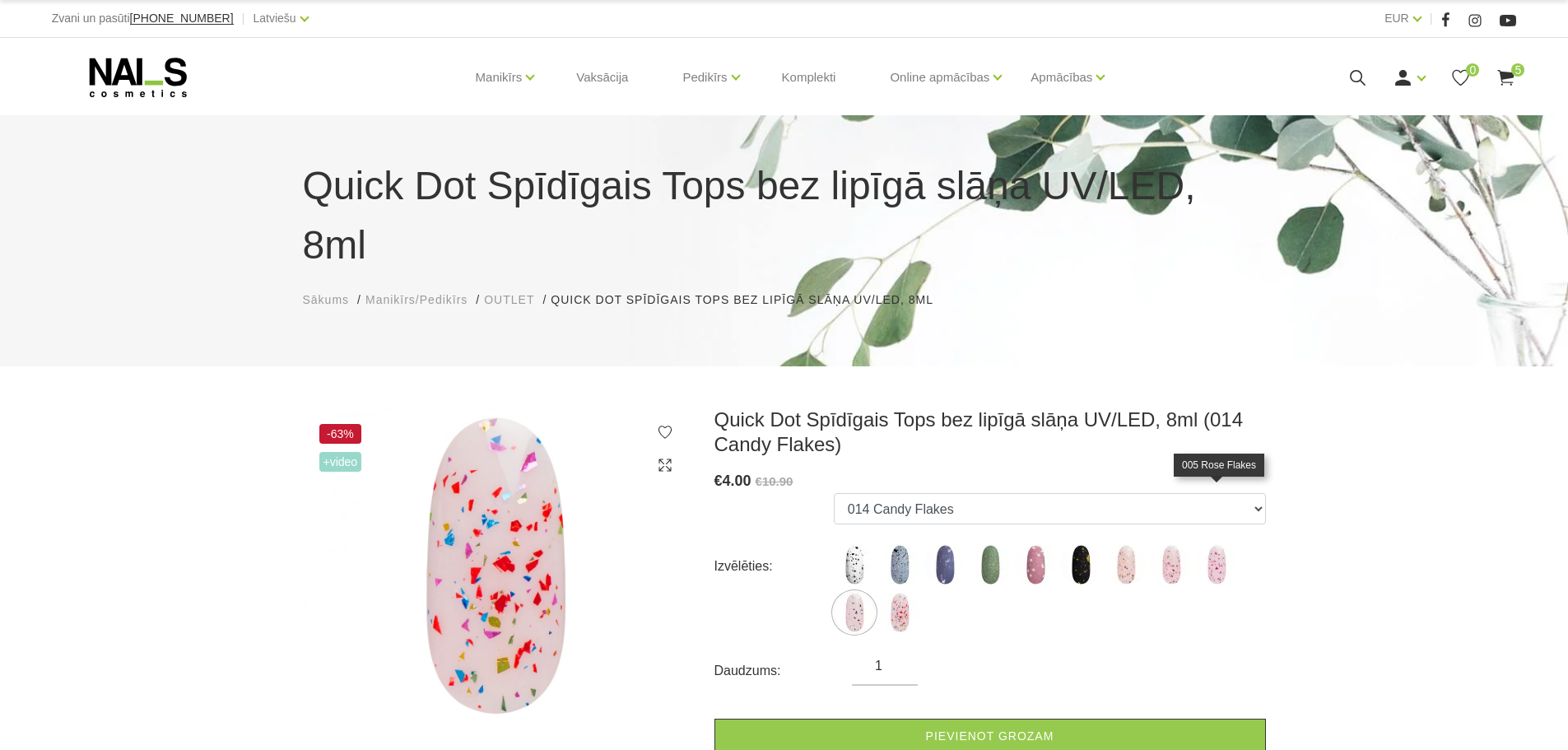
click at [1218, 544] on img at bounding box center [1217, 565] width 41 height 41
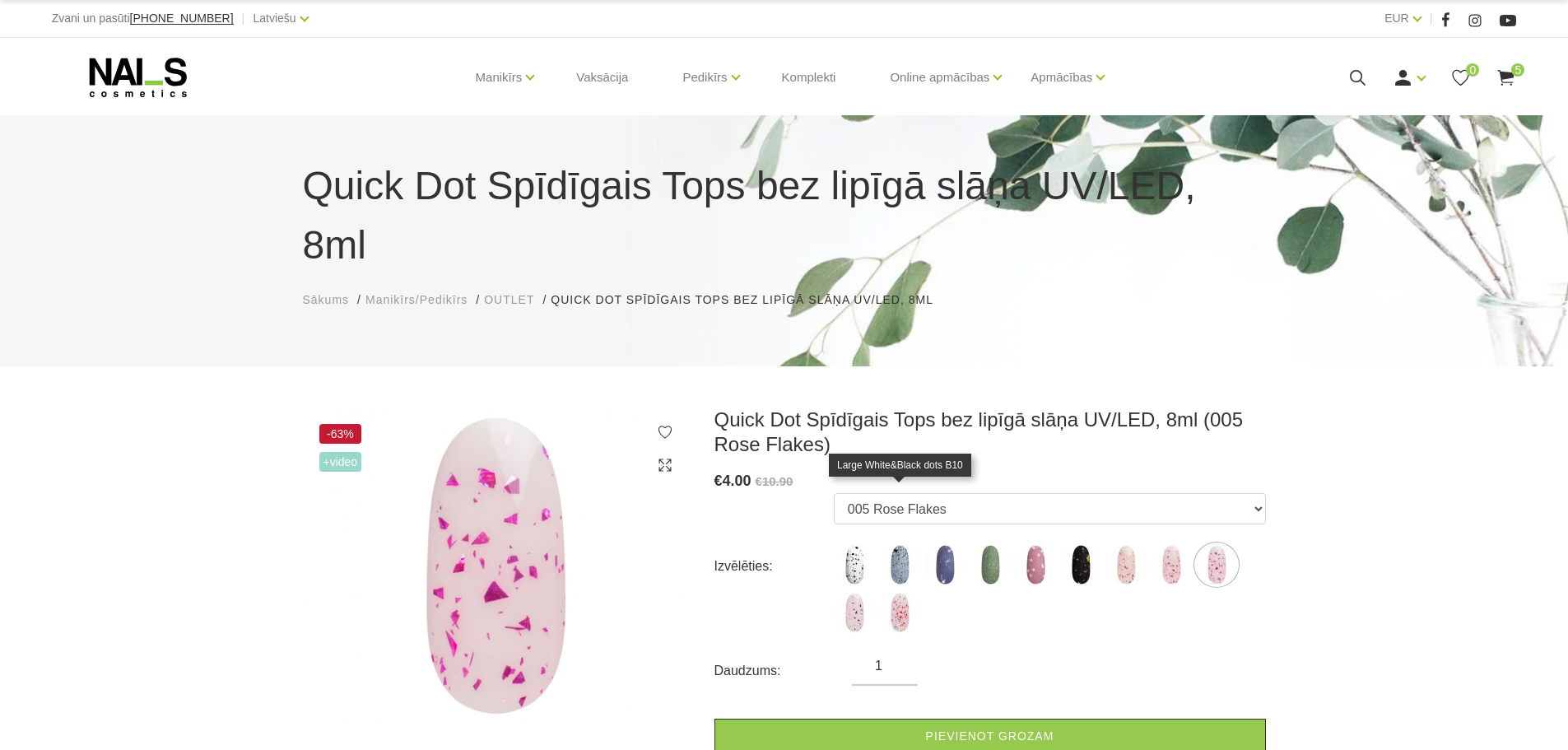
click at [890, 544] on img at bounding box center [900, 565] width 41 height 41
select select "5145"
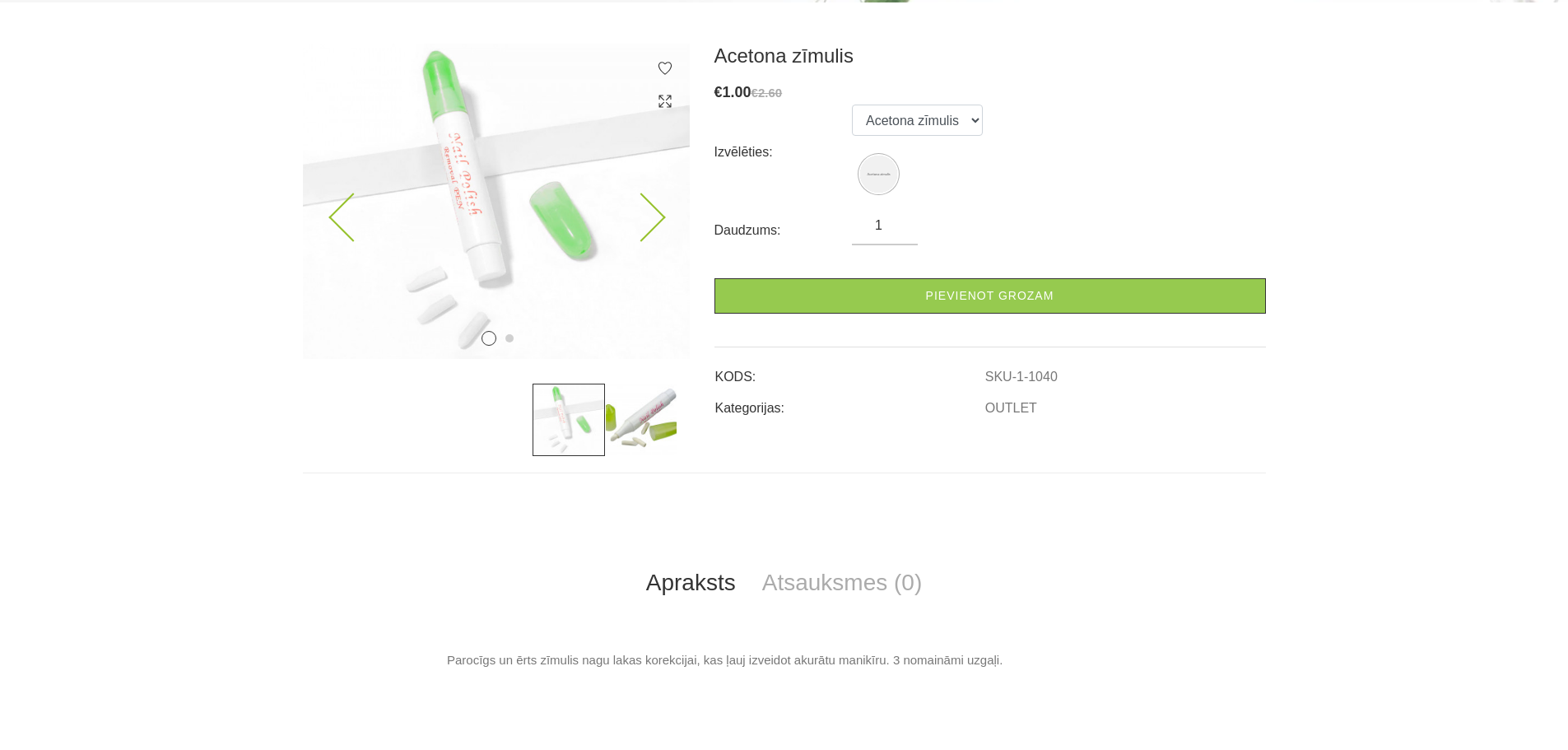
scroll to position [412, 0]
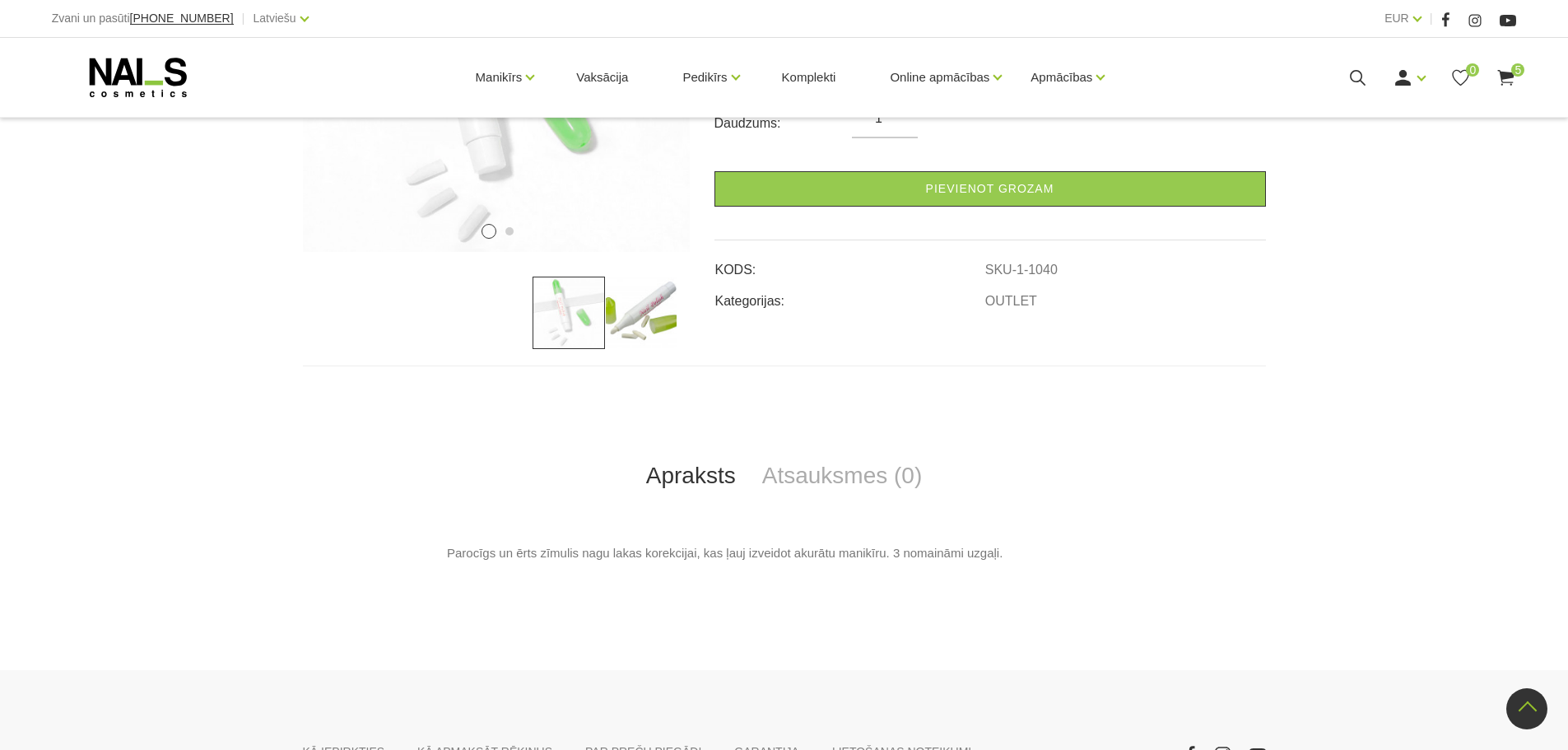
click at [615, 329] on img at bounding box center [641, 312] width 72 height 72
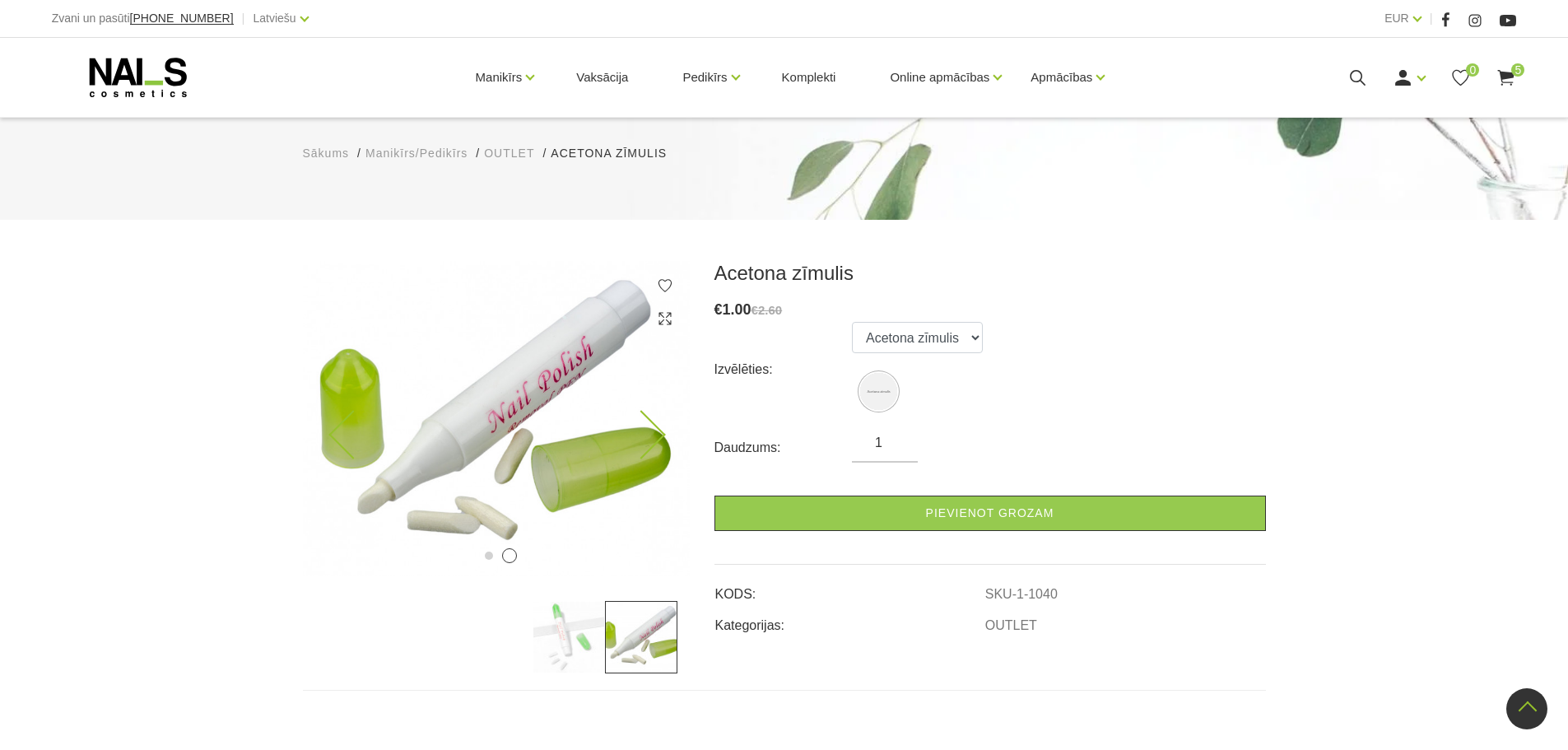
scroll to position [0, 0]
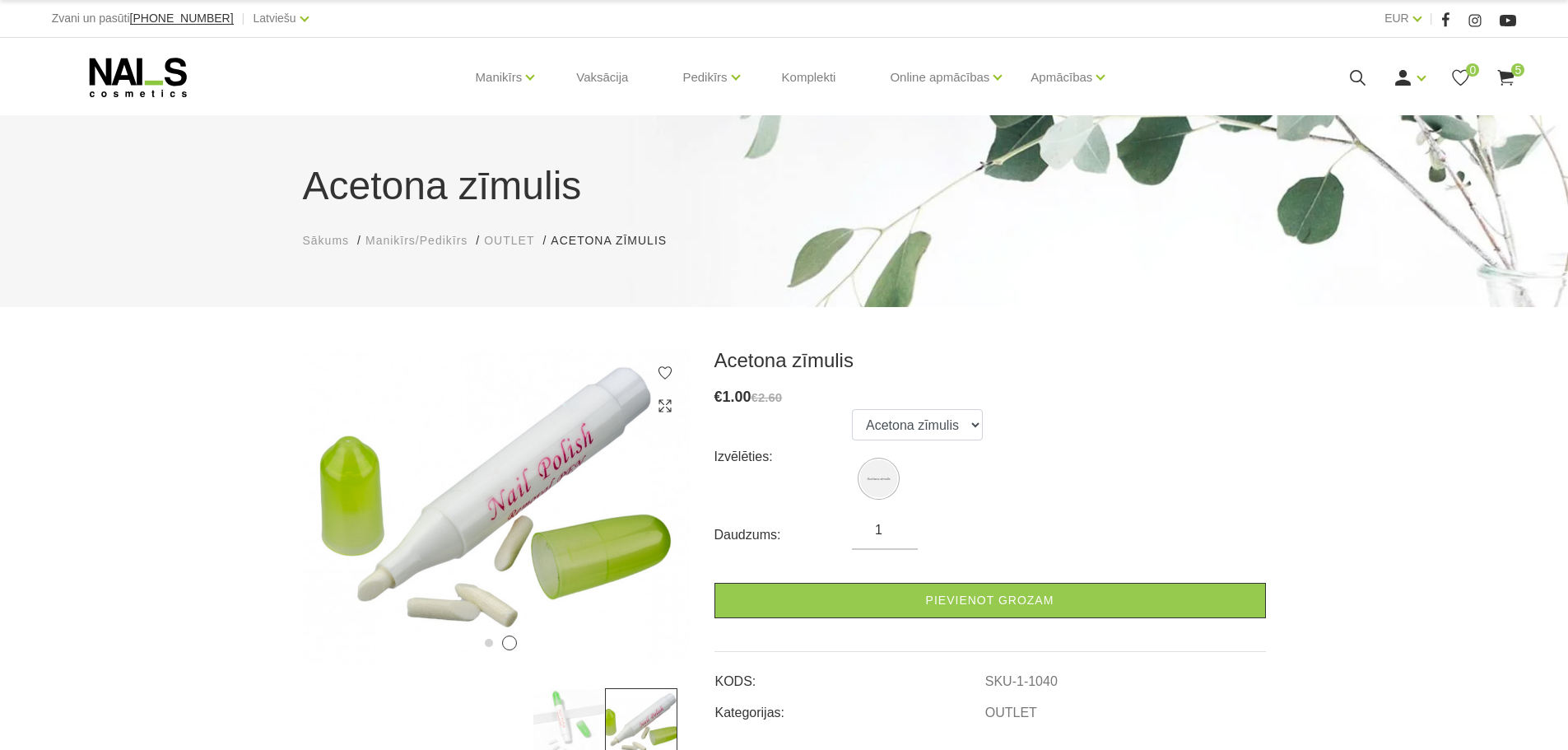
click at [894, 530] on input "1" at bounding box center [885, 530] width 66 height 20
click at [899, 526] on input "2" at bounding box center [885, 530] width 66 height 20
type input "3"
click at [899, 526] on input "3" at bounding box center [885, 530] width 66 height 20
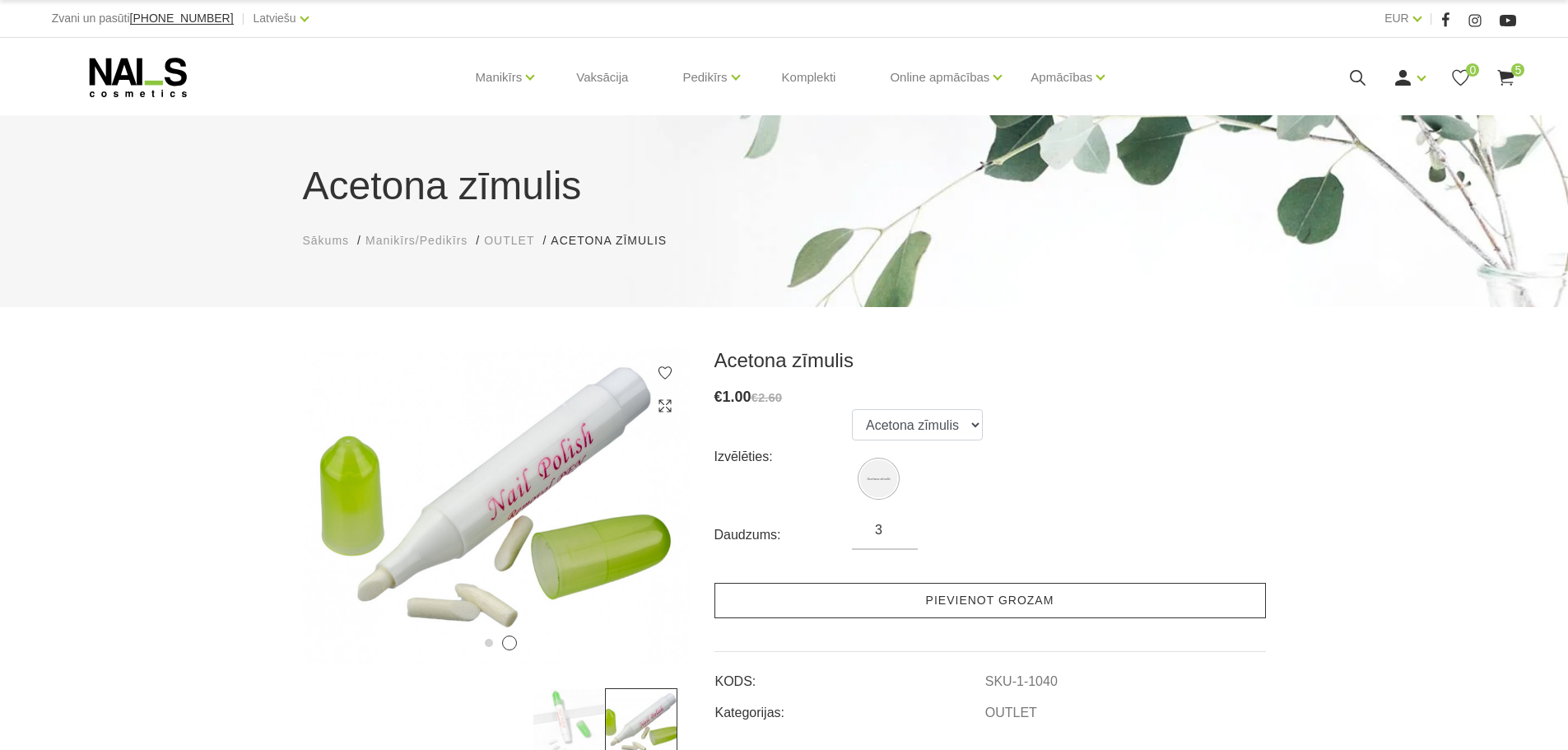
click at [886, 594] on link "Pievienot grozam" at bounding box center [989, 601] width 551 height 36
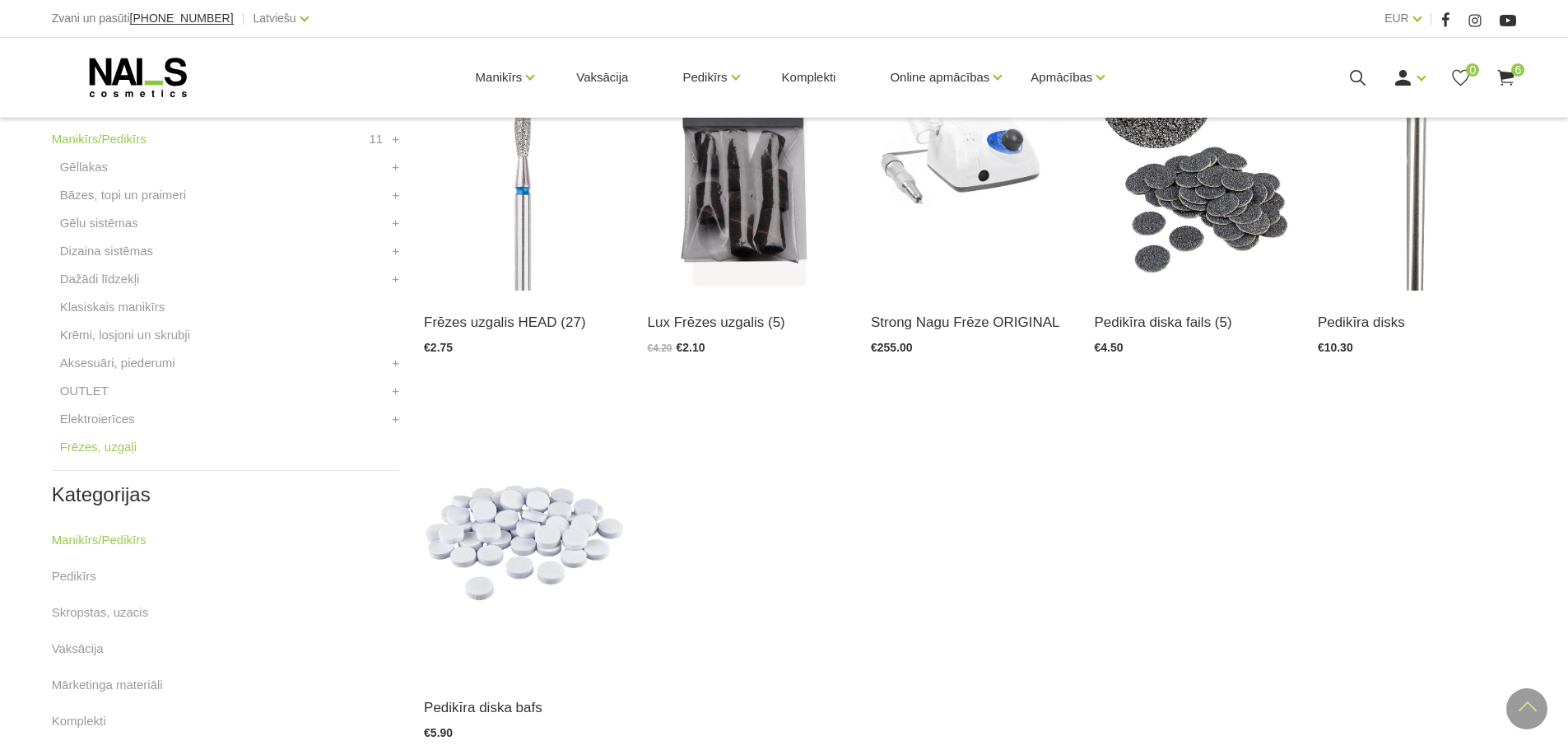
scroll to position [494, 0]
click at [110, 423] on link "Elektroierīces" at bounding box center [98, 417] width 75 height 20
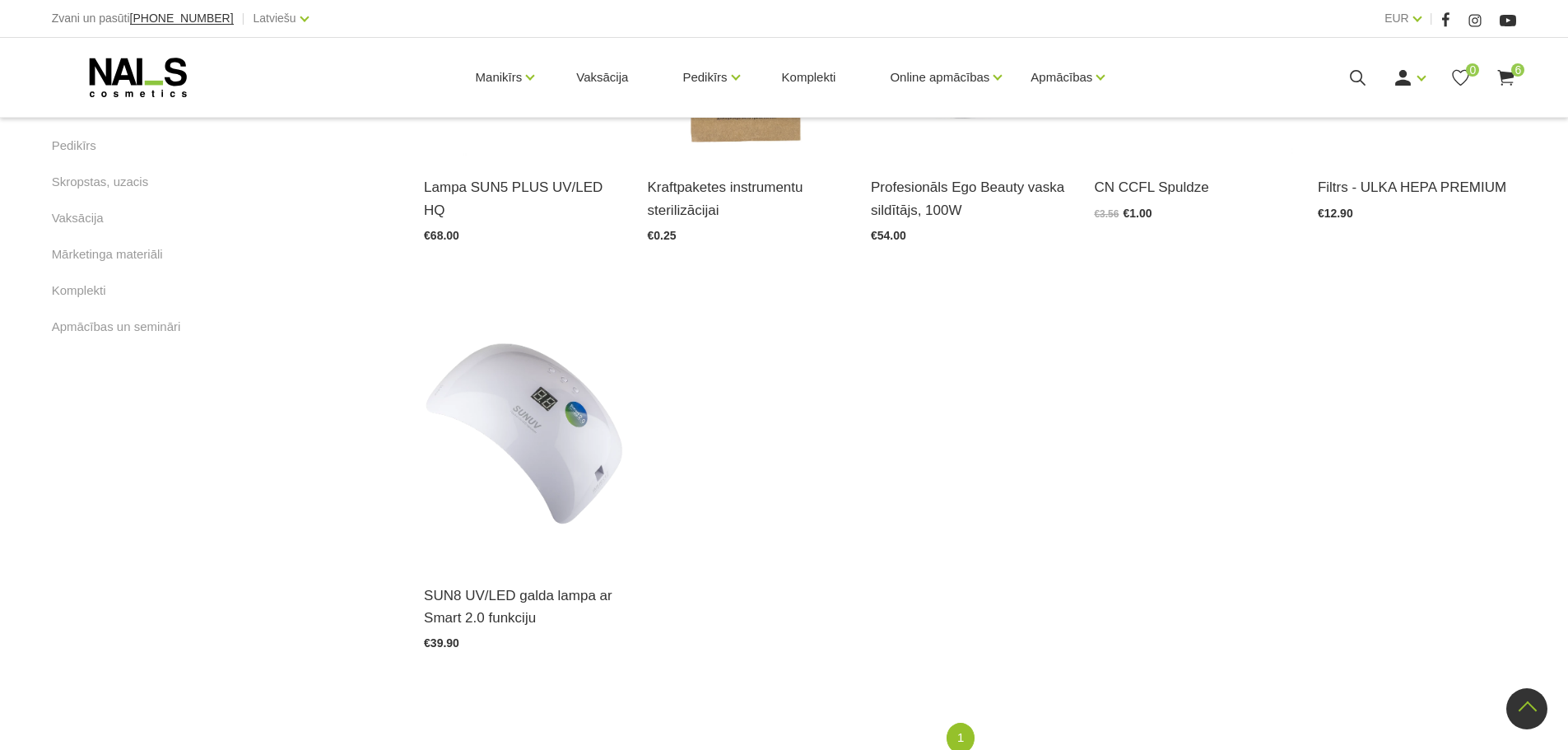
scroll to position [1318, 0]
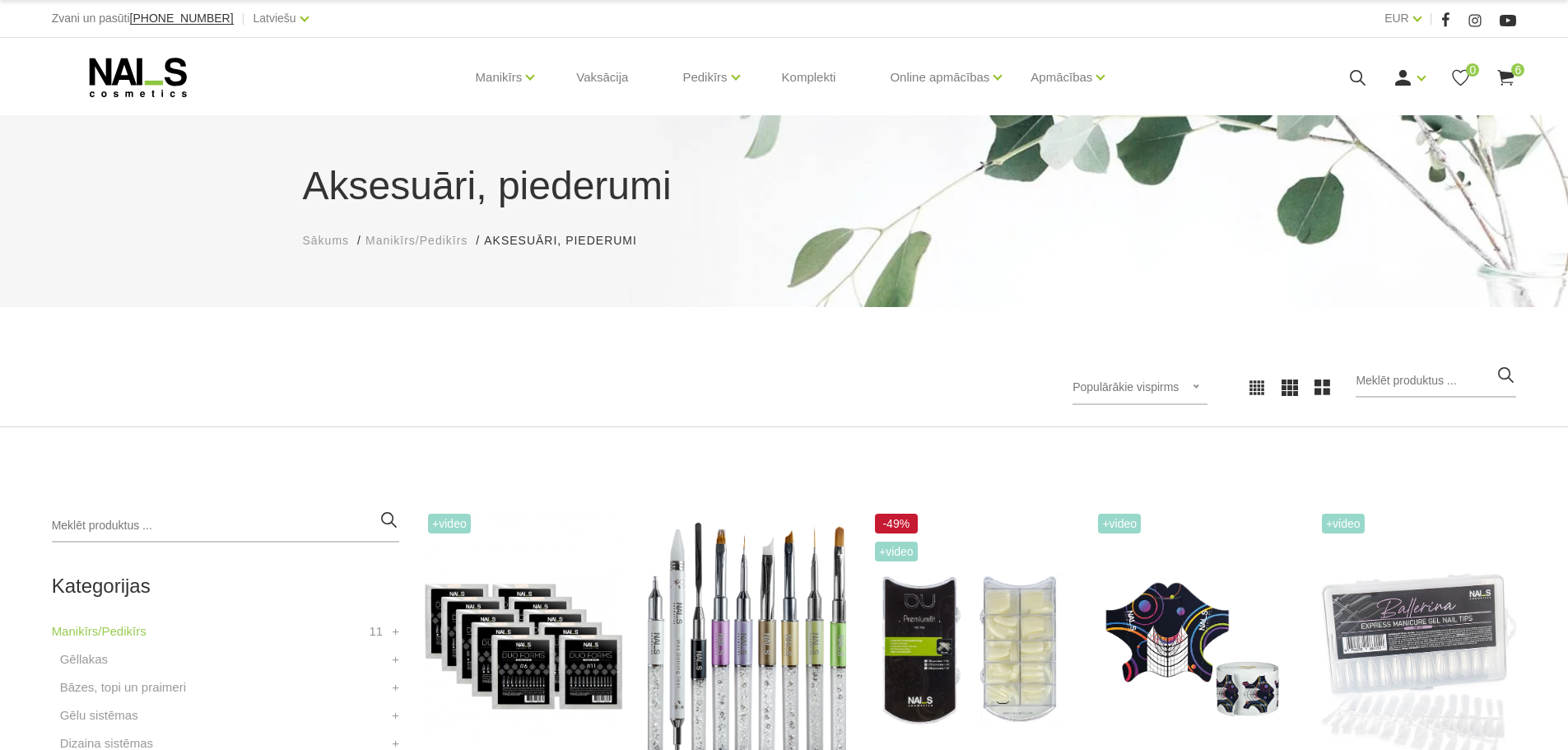
scroll to position [7, 0]
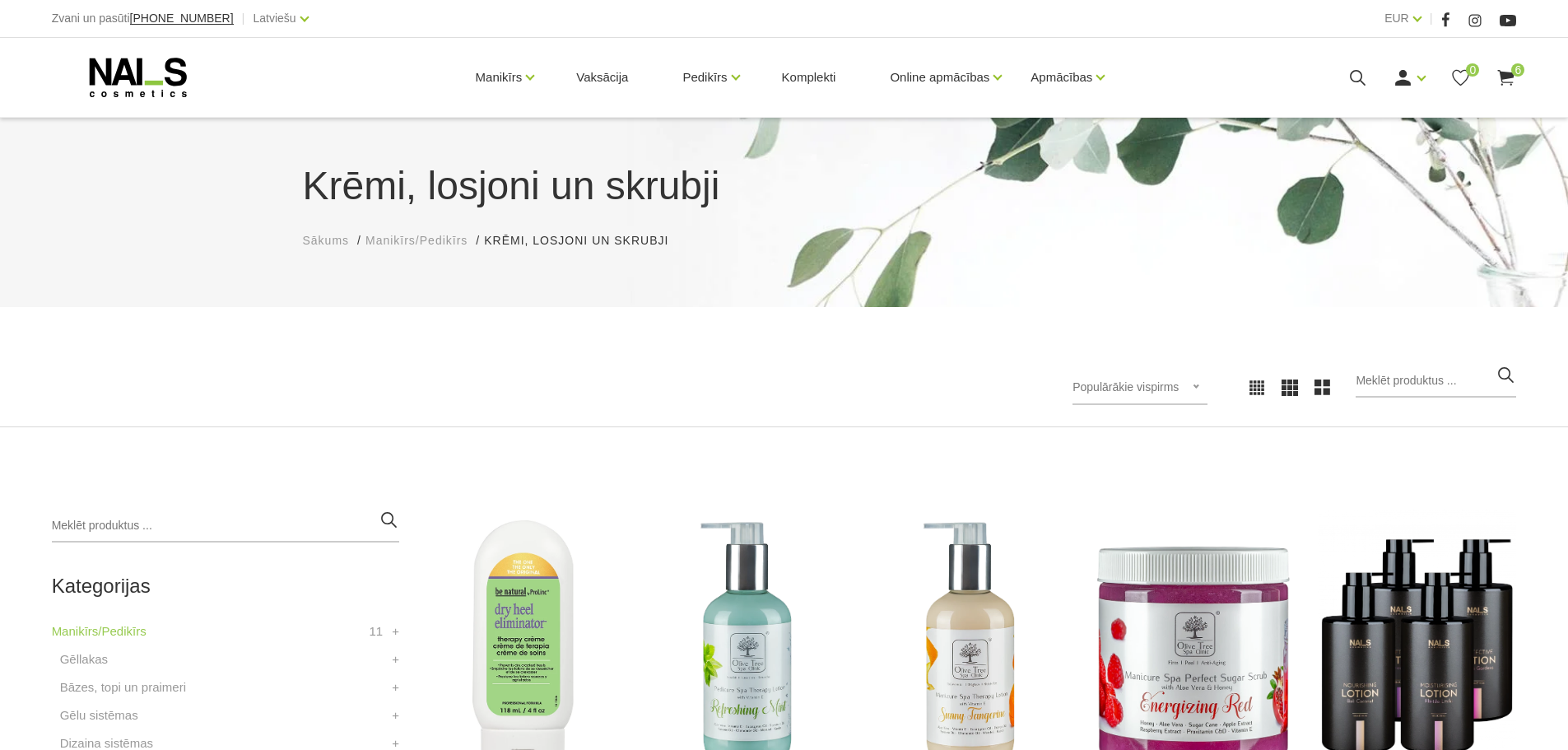
scroll to position [247, 0]
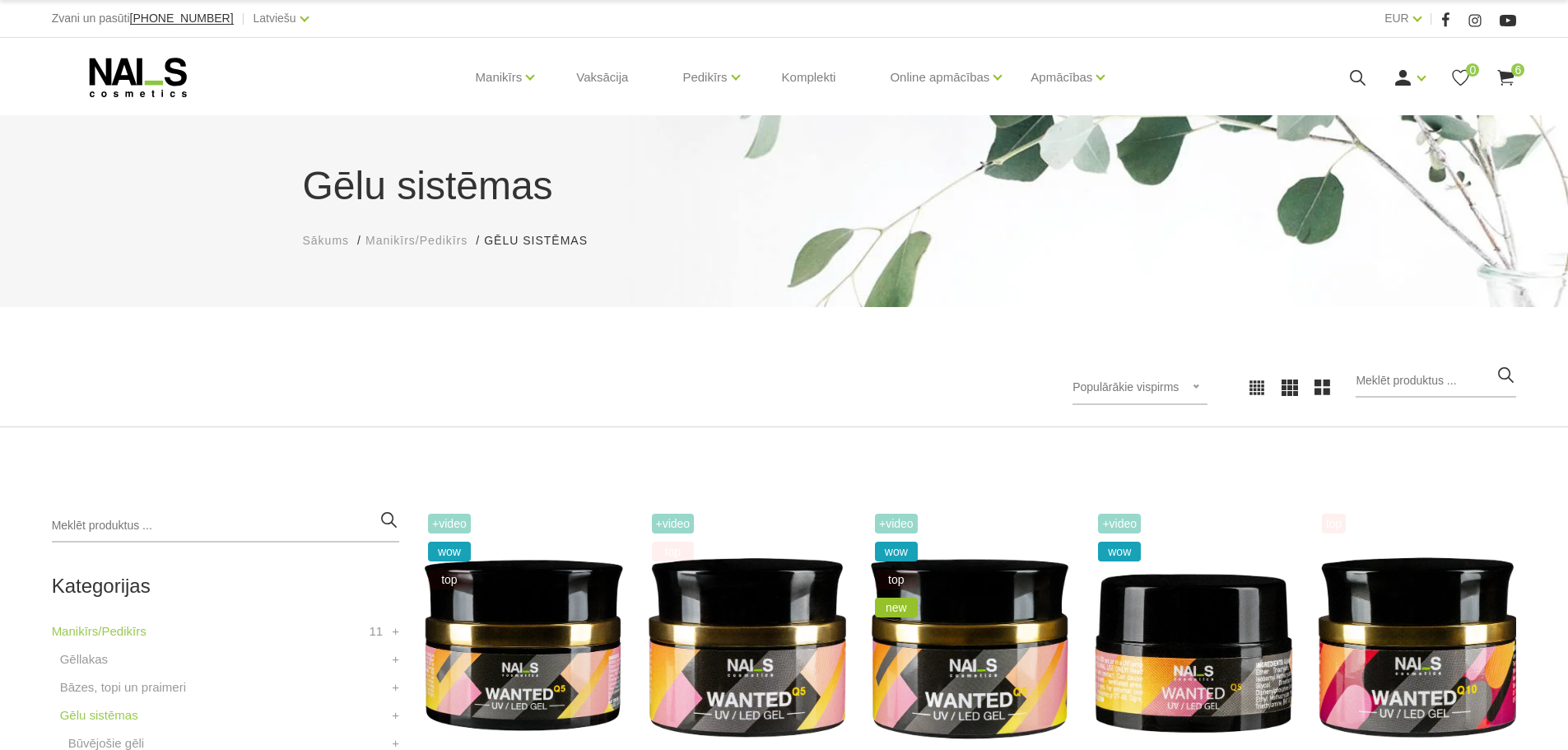
scroll to position [7, 0]
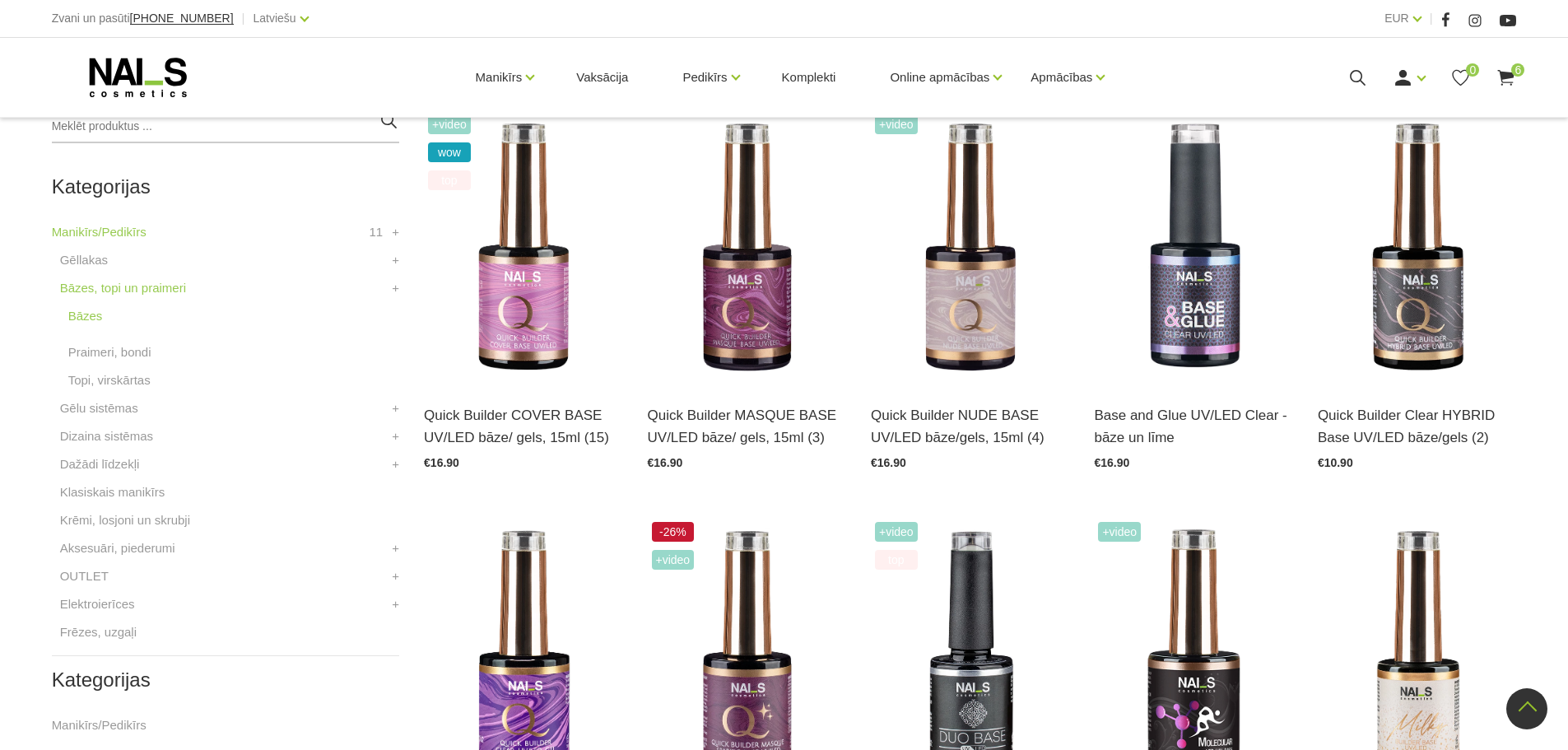
scroll to position [583, 0]
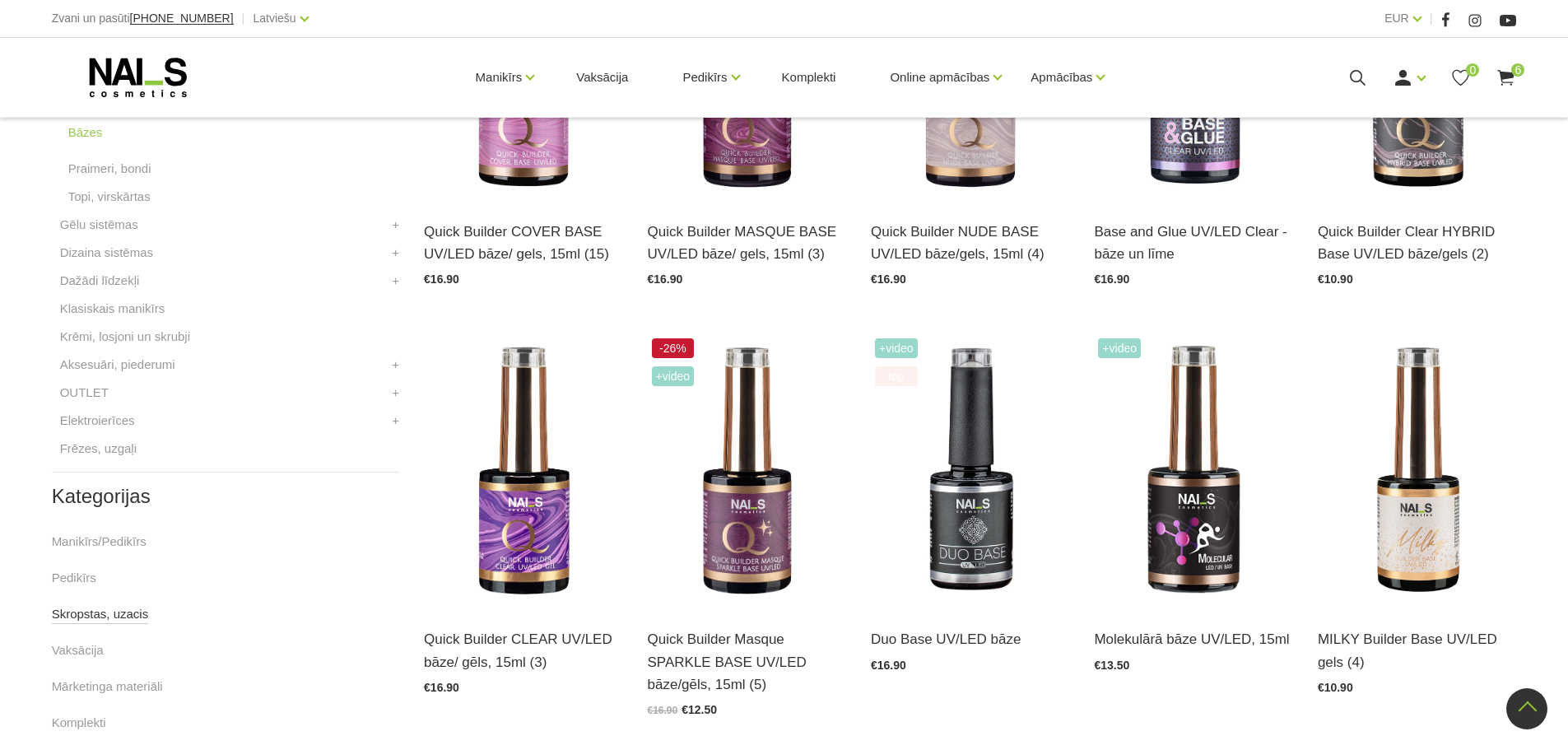
click at [111, 608] on link "Skropstas, uzacis" at bounding box center [100, 614] width 97 height 20
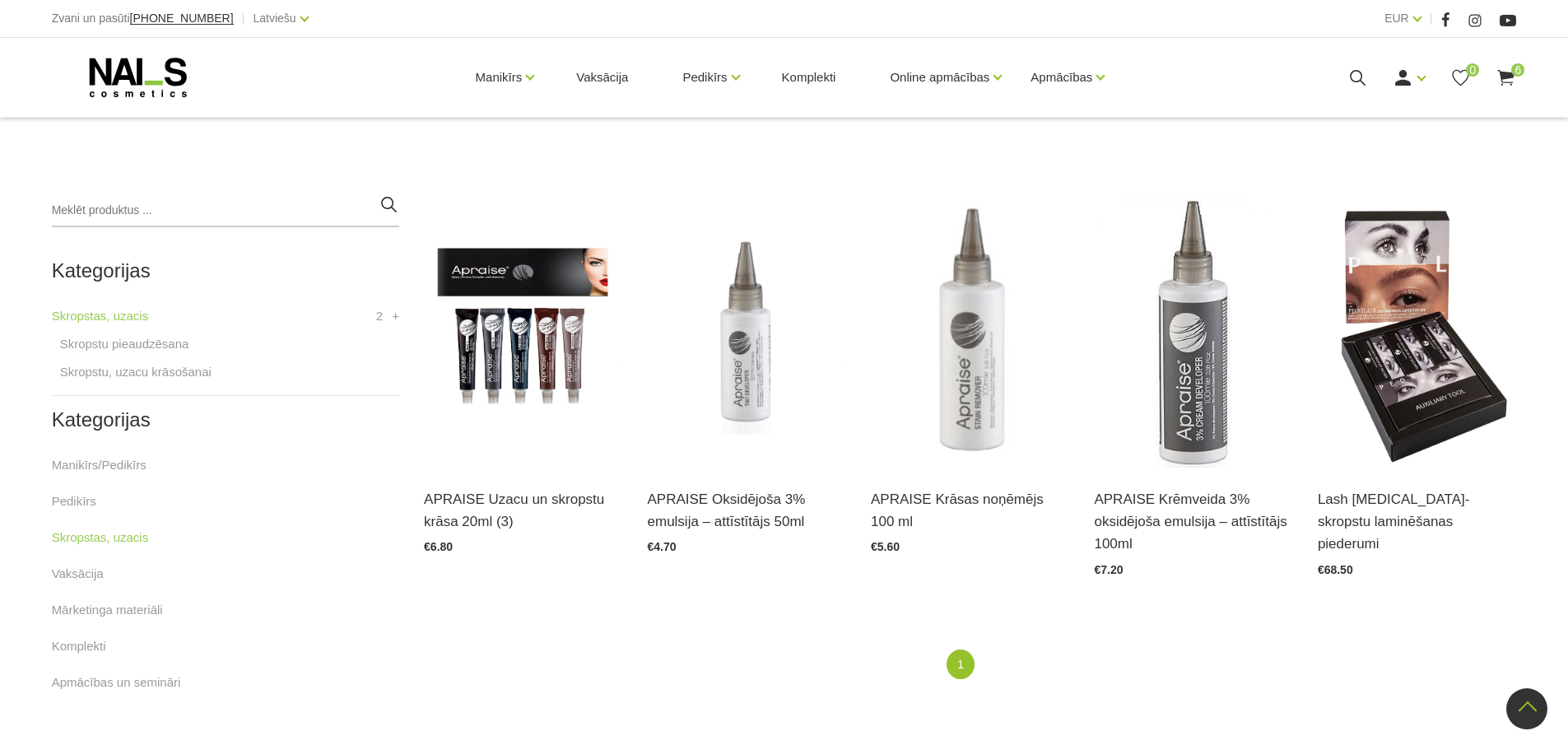
scroll to position [289, 0]
